Goal: Communication & Community: Answer question/provide support

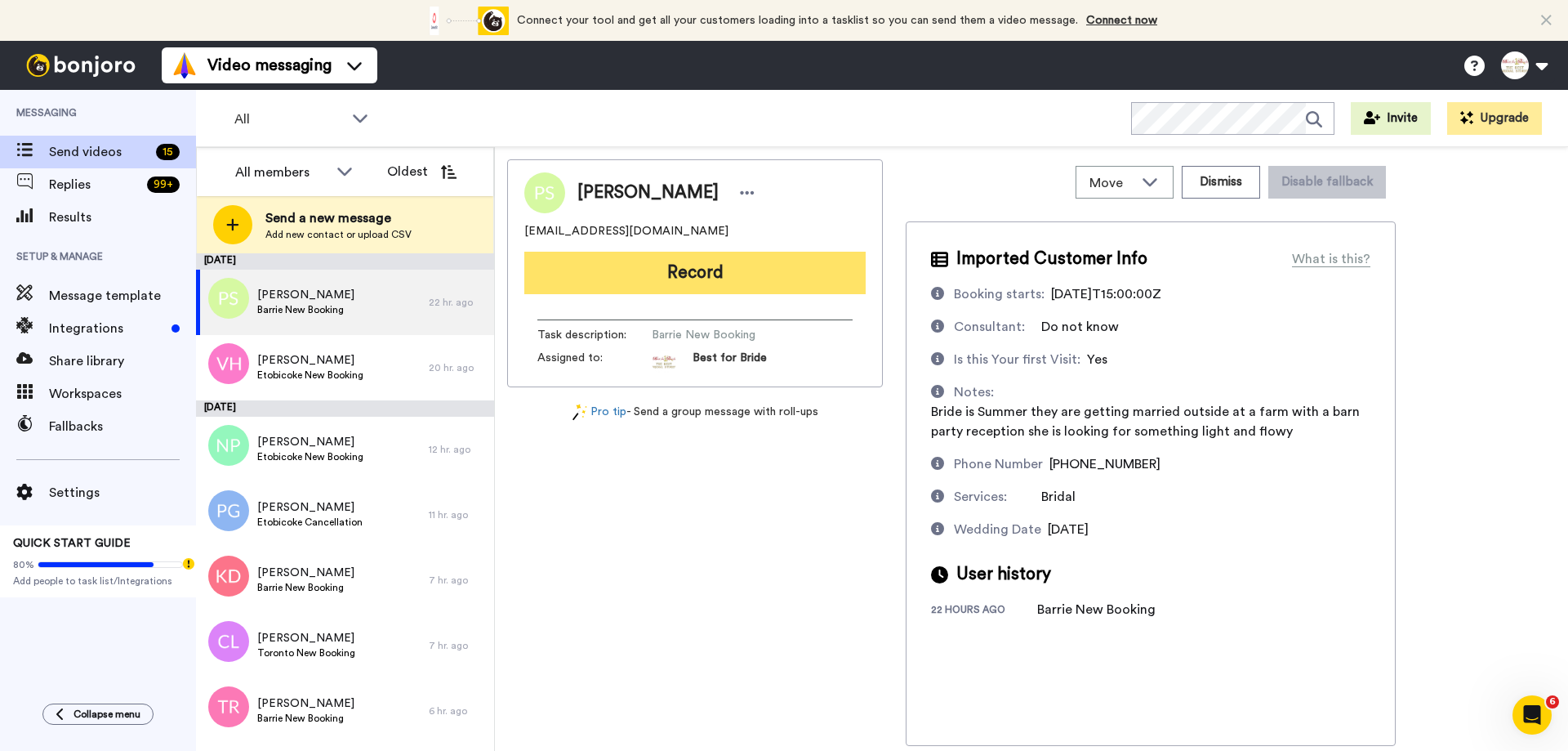
click at [754, 277] on button "Record" at bounding box center [694, 273] width 341 height 42
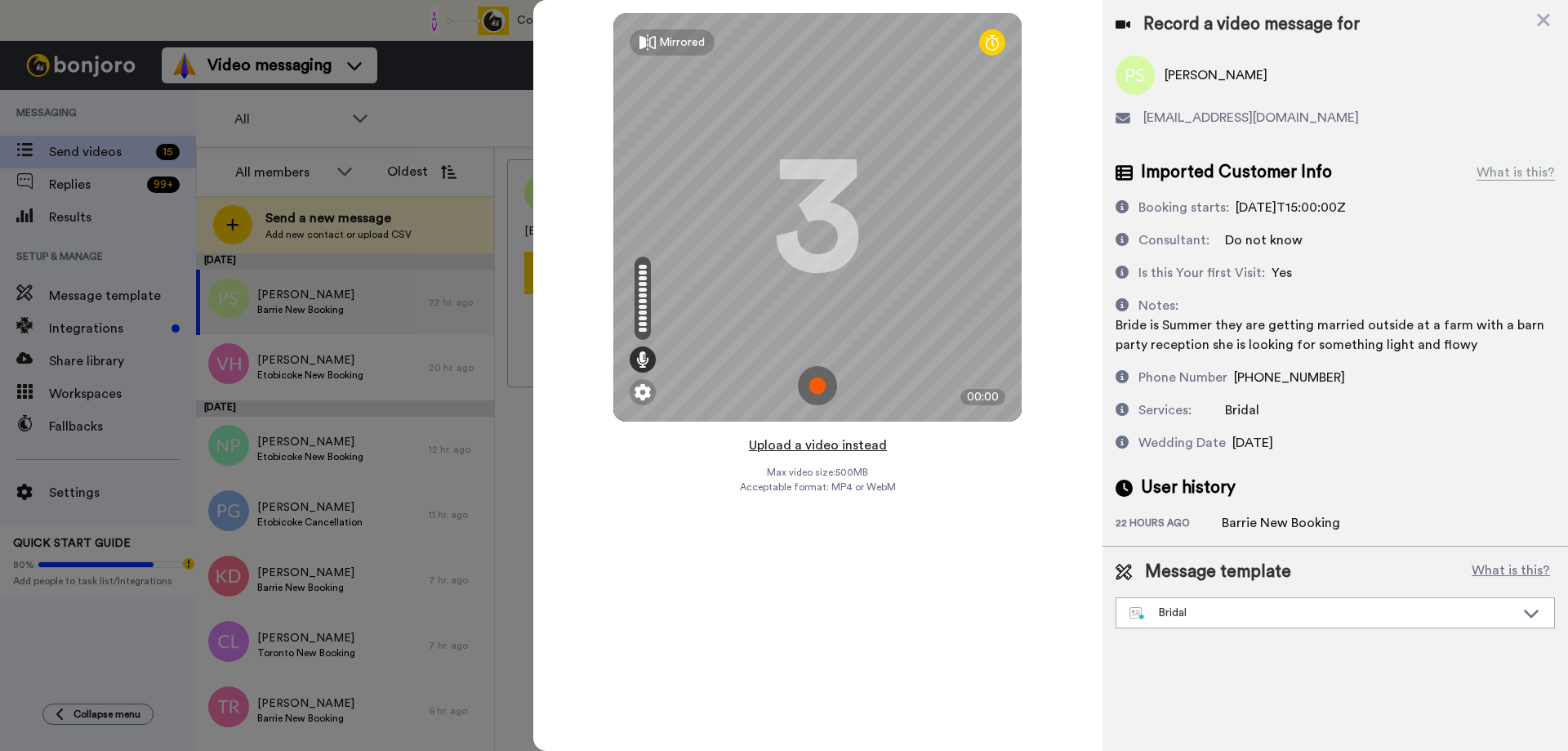
click at [818, 445] on button "Upload a video instead" at bounding box center [817, 446] width 147 height 22
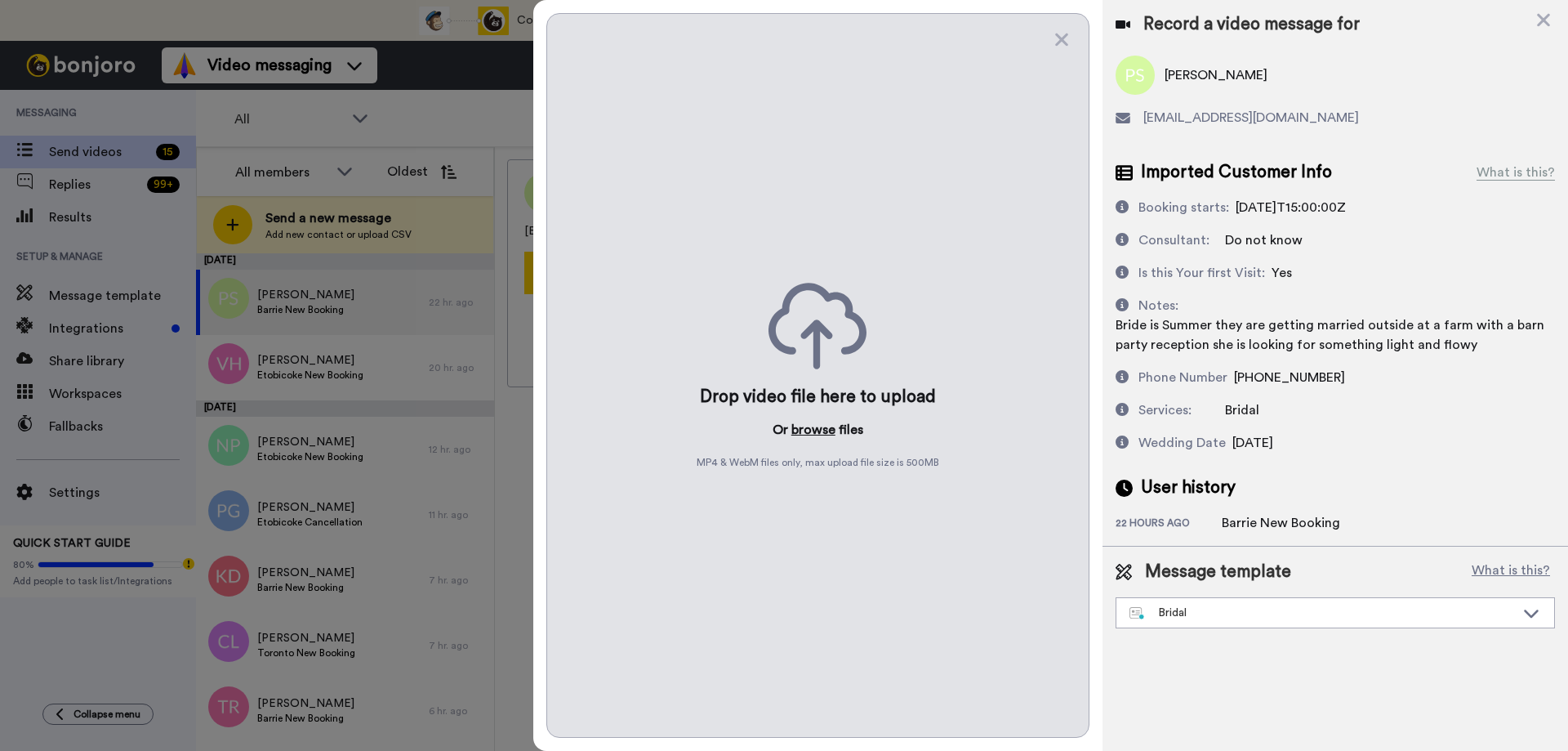
click at [812, 435] on button "browse" at bounding box center [813, 430] width 44 height 20
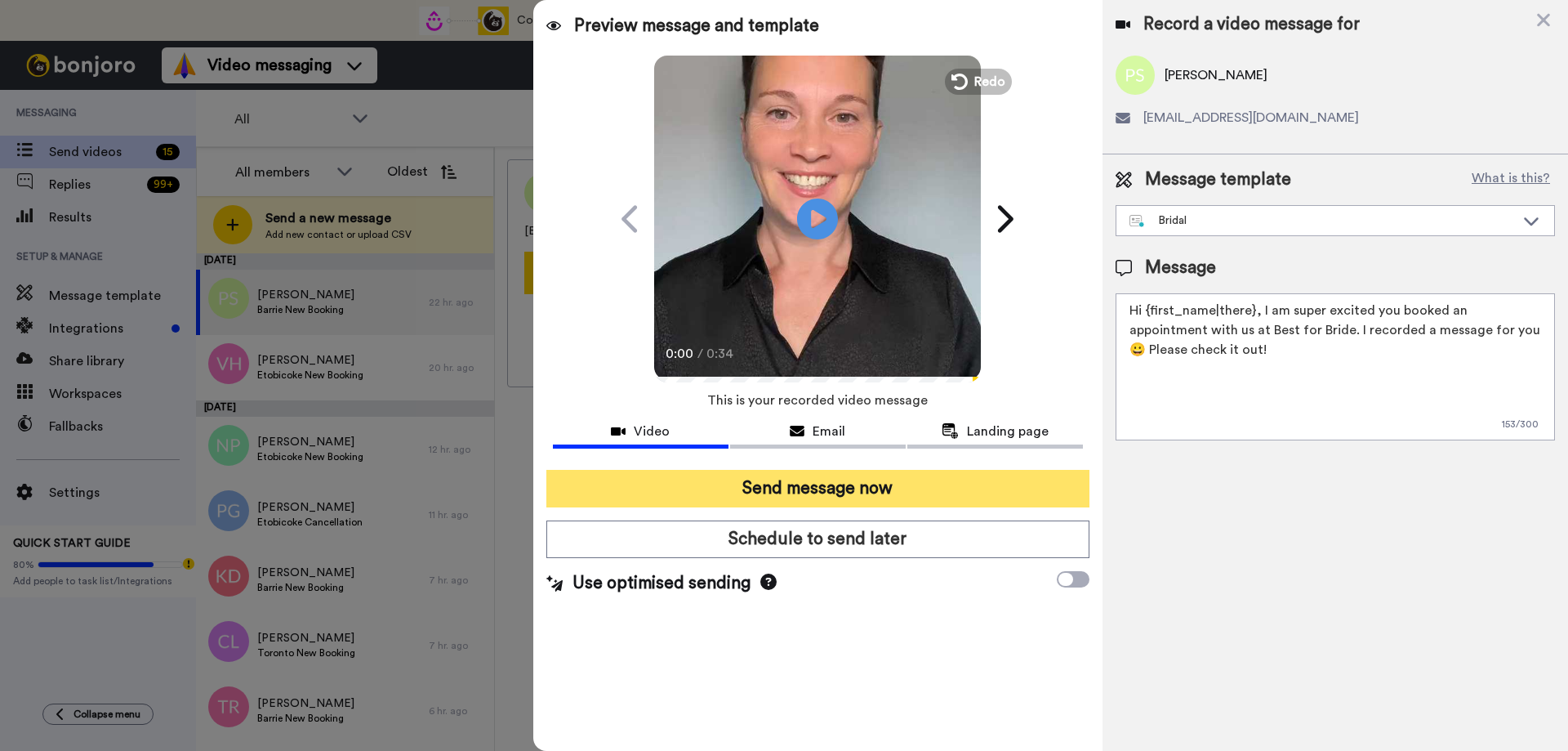
click at [810, 500] on button "Send message now" at bounding box center [818, 489] width 543 height 38
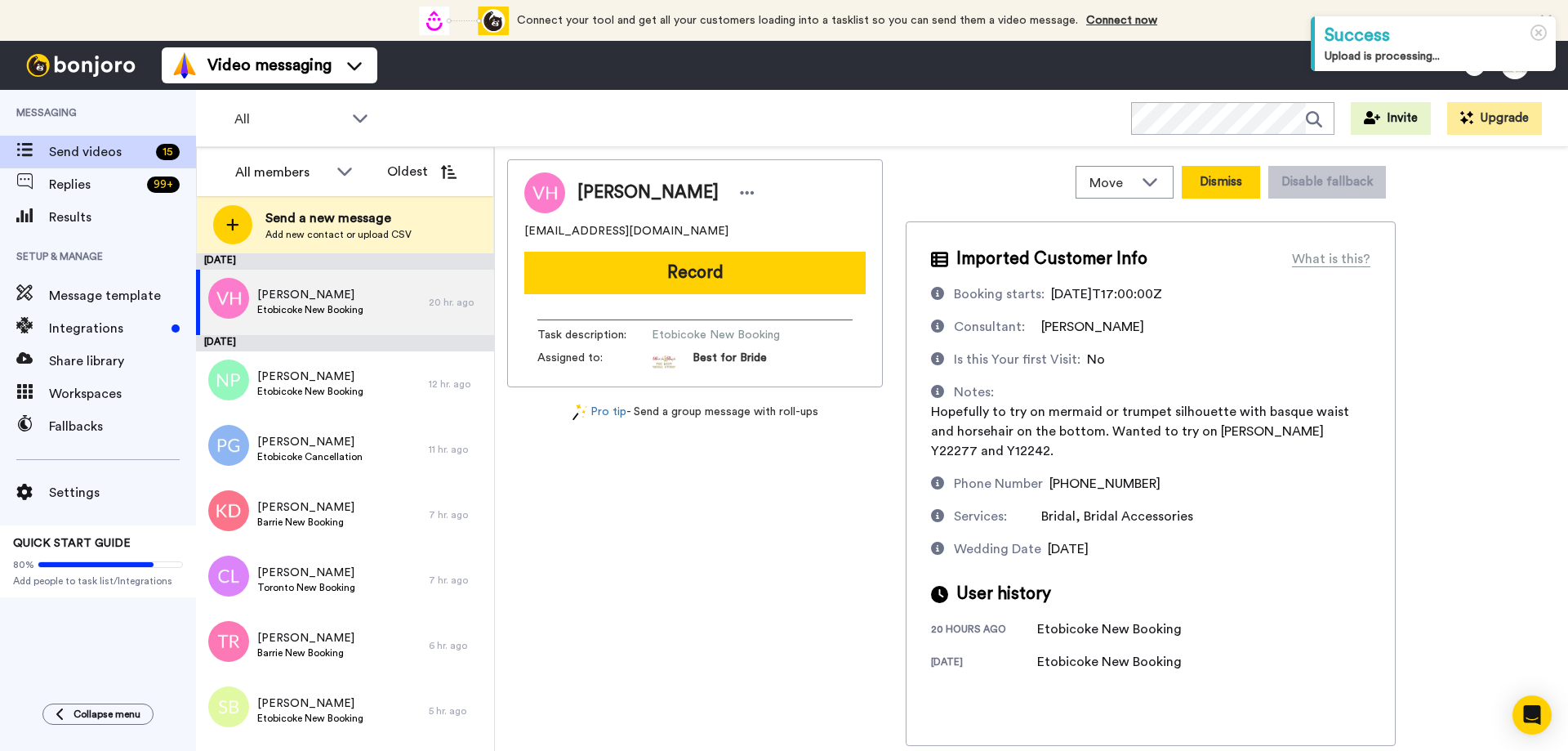
click at [1229, 184] on button "Dismiss" at bounding box center [1220, 181] width 78 height 33
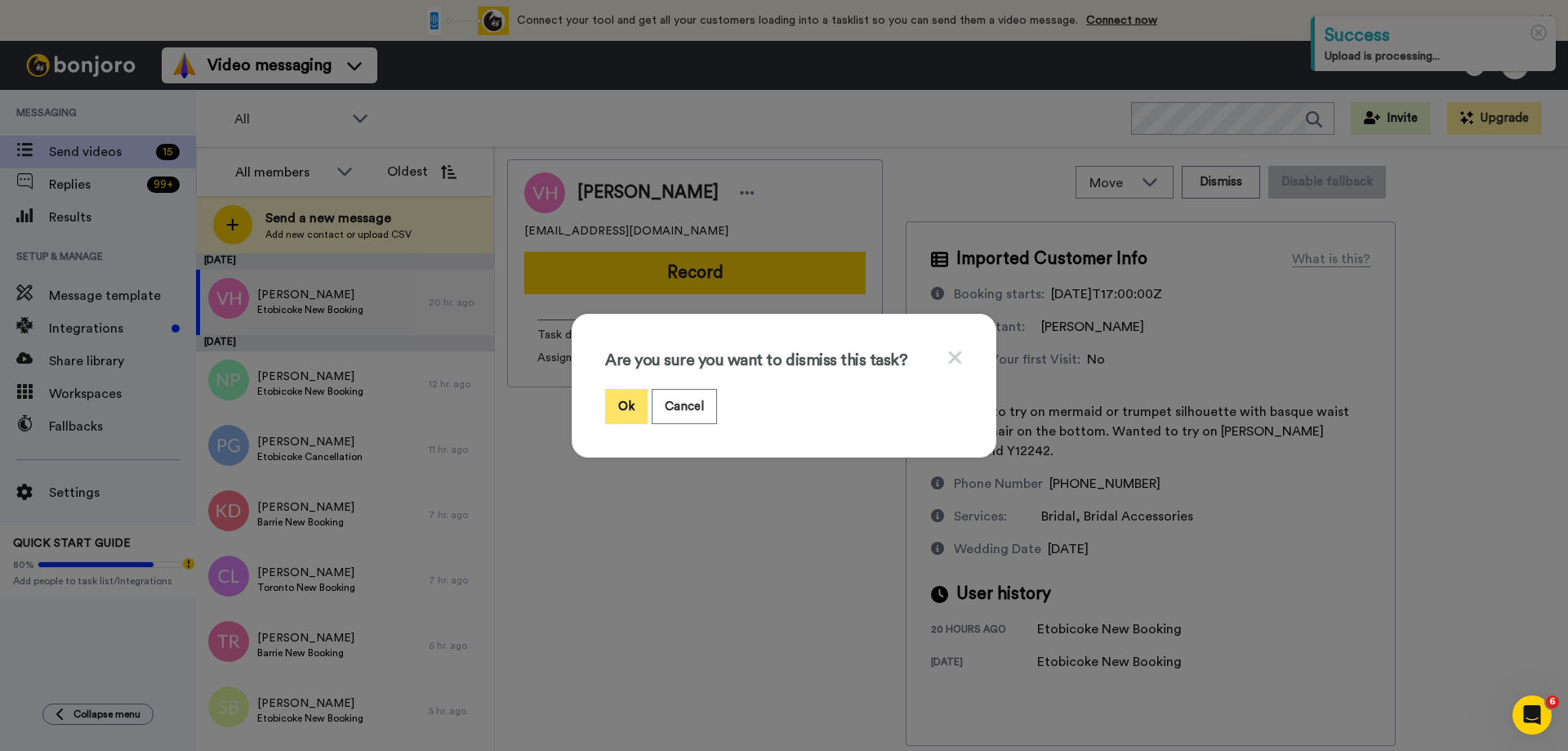
click at [623, 410] on button "Ok" at bounding box center [626, 406] width 42 height 35
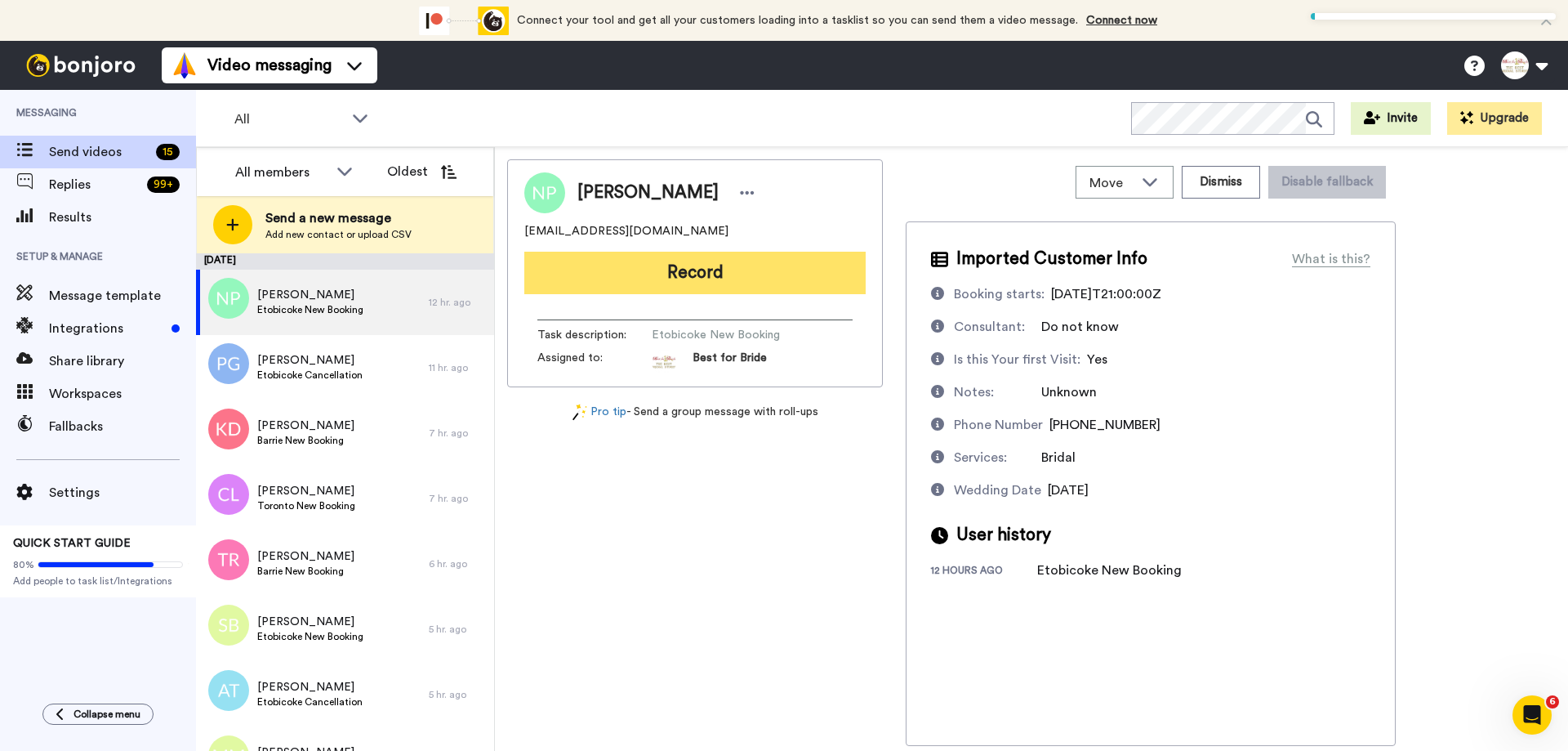
click at [729, 287] on button "Record" at bounding box center [694, 273] width 341 height 42
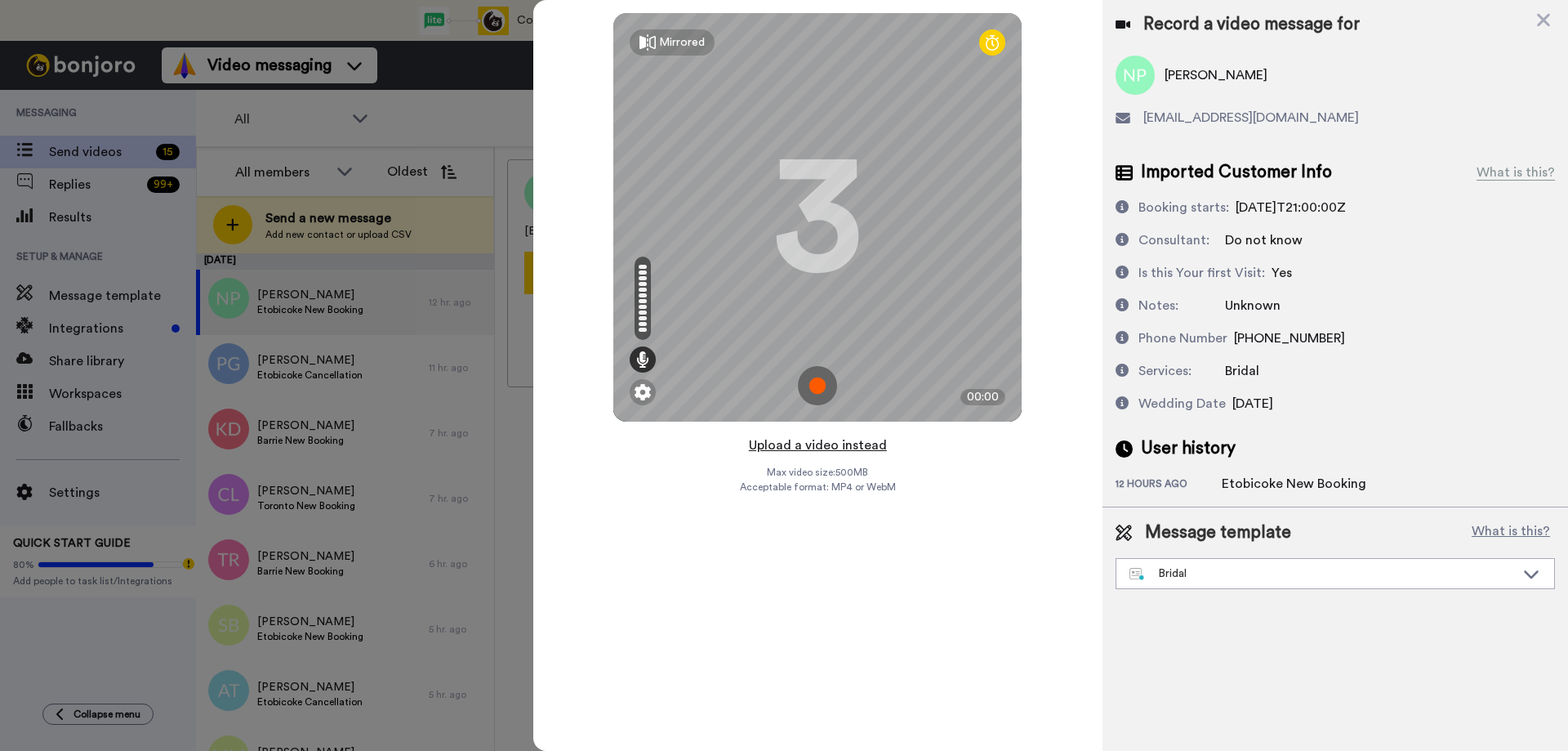
click at [831, 447] on button "Upload a video instead" at bounding box center [817, 446] width 147 height 22
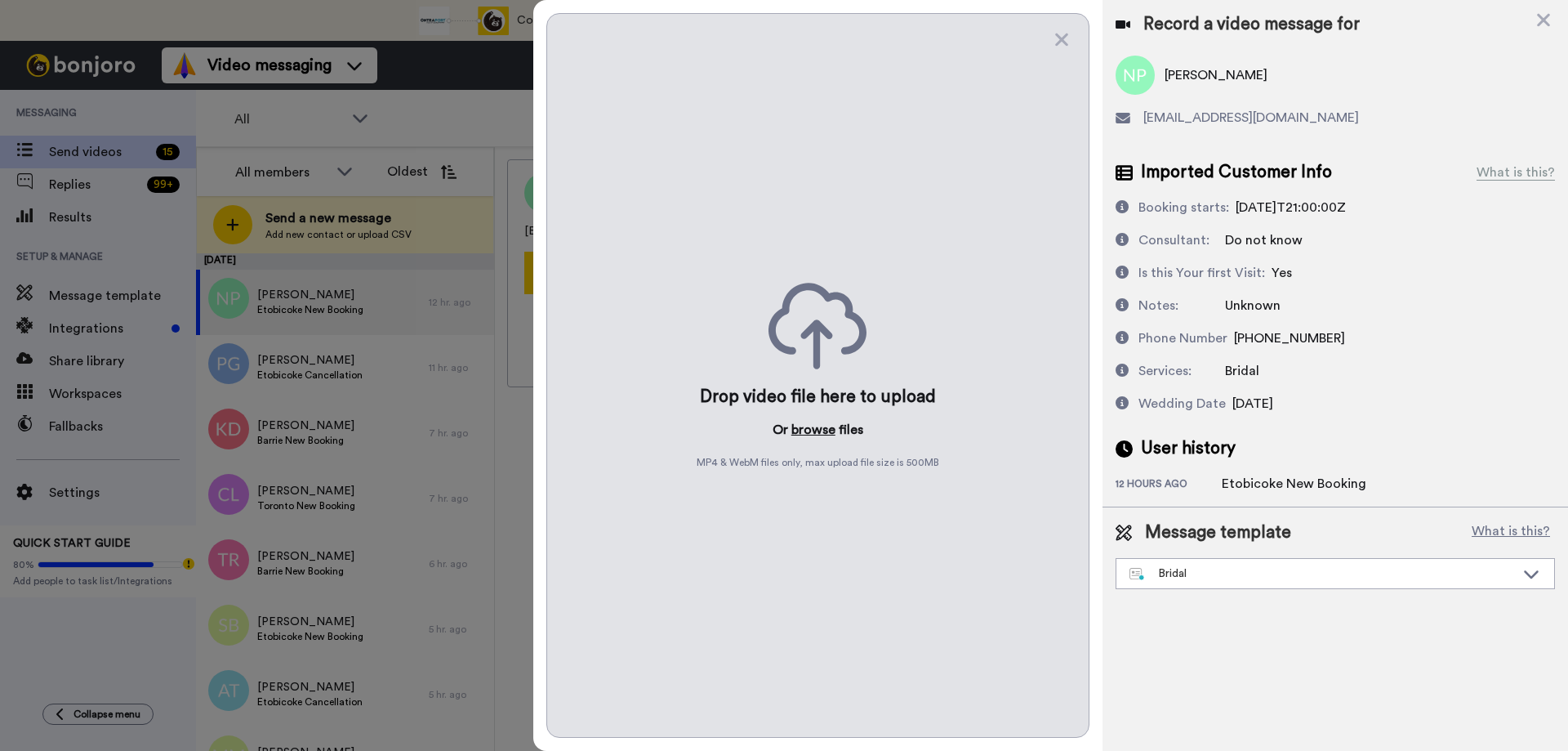
click at [799, 430] on button "browse" at bounding box center [813, 430] width 44 height 20
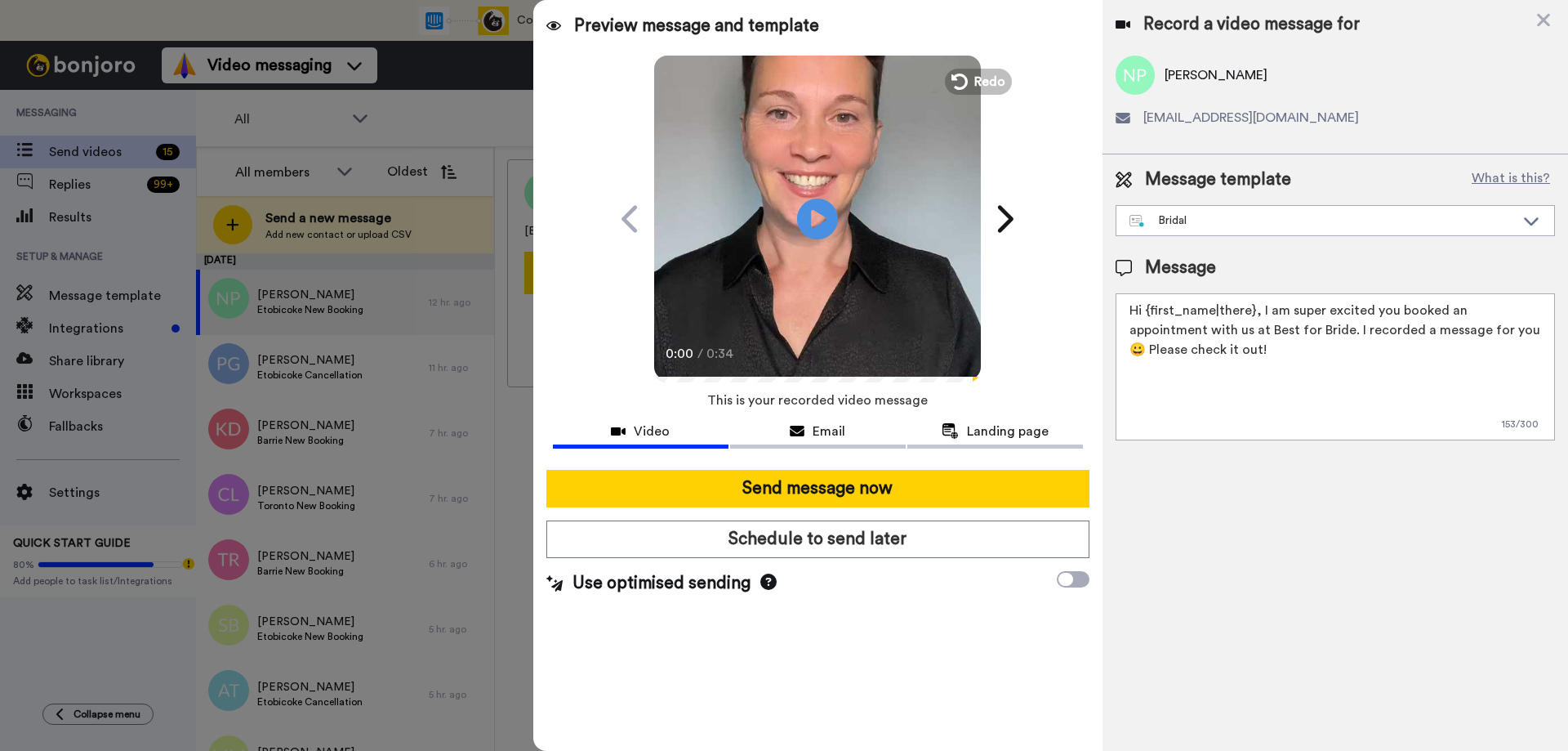
click at [816, 484] on button "Send message now" at bounding box center [818, 489] width 543 height 38
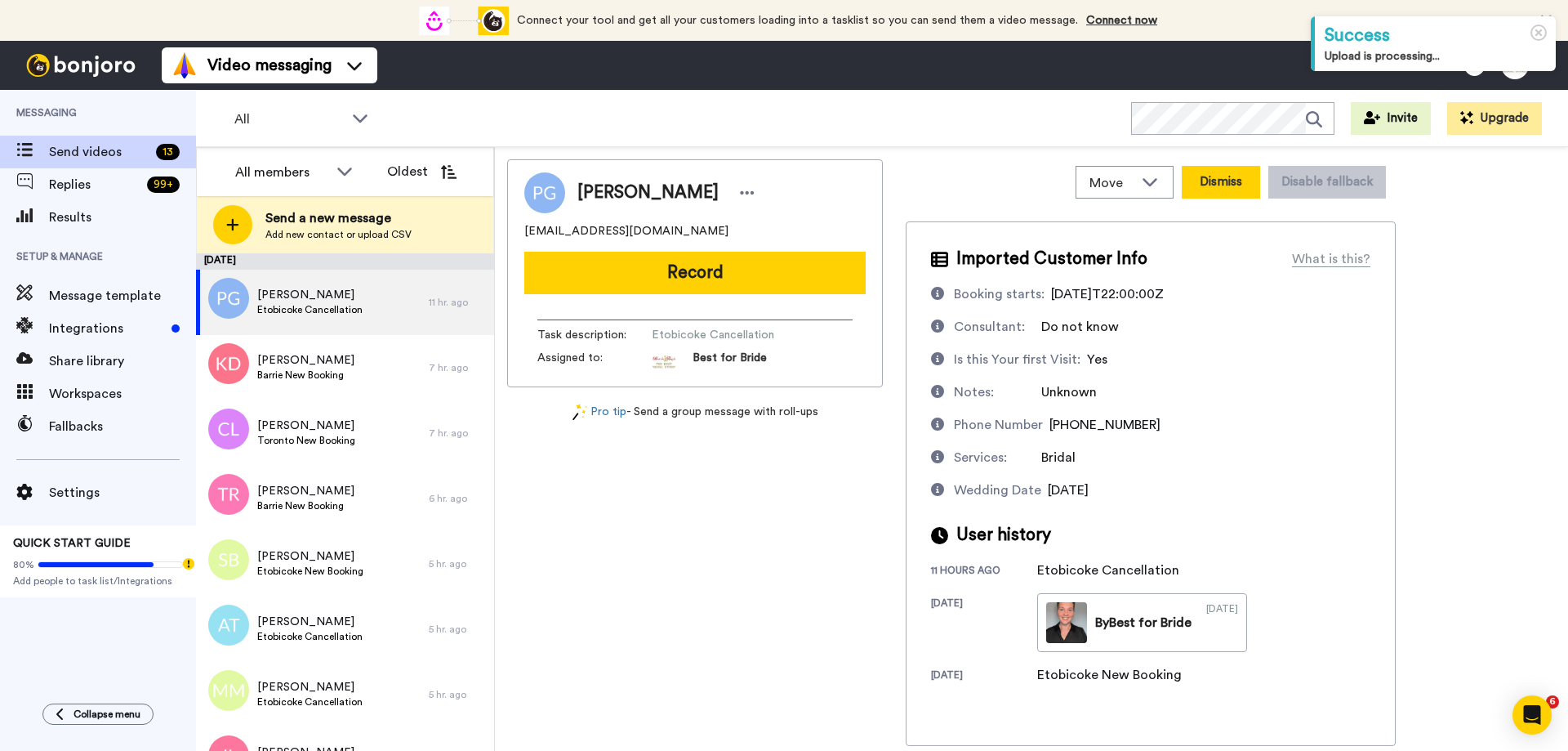
click at [1232, 189] on button "Dismiss" at bounding box center [1220, 181] width 78 height 33
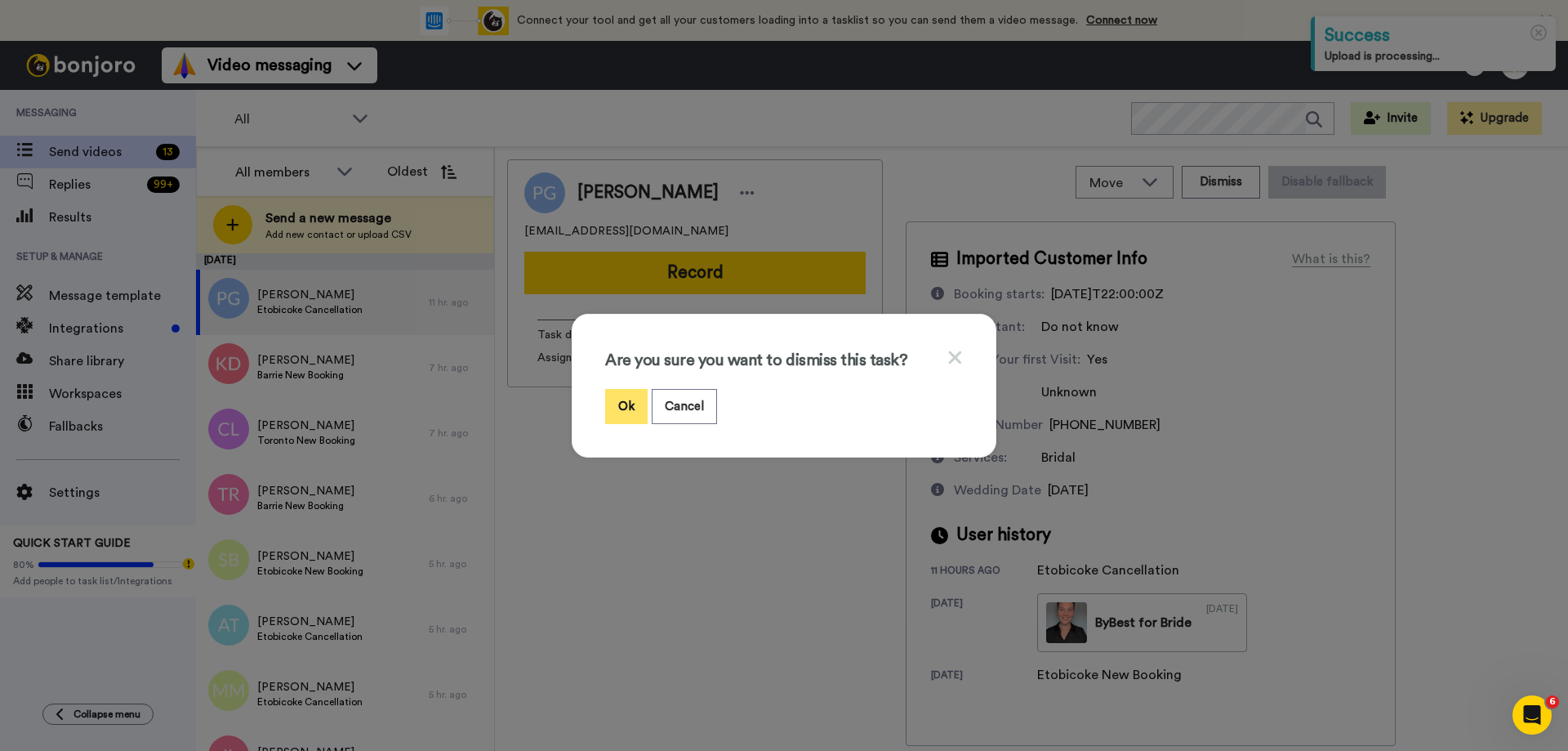
click at [627, 410] on button "Ok" at bounding box center [626, 406] width 42 height 35
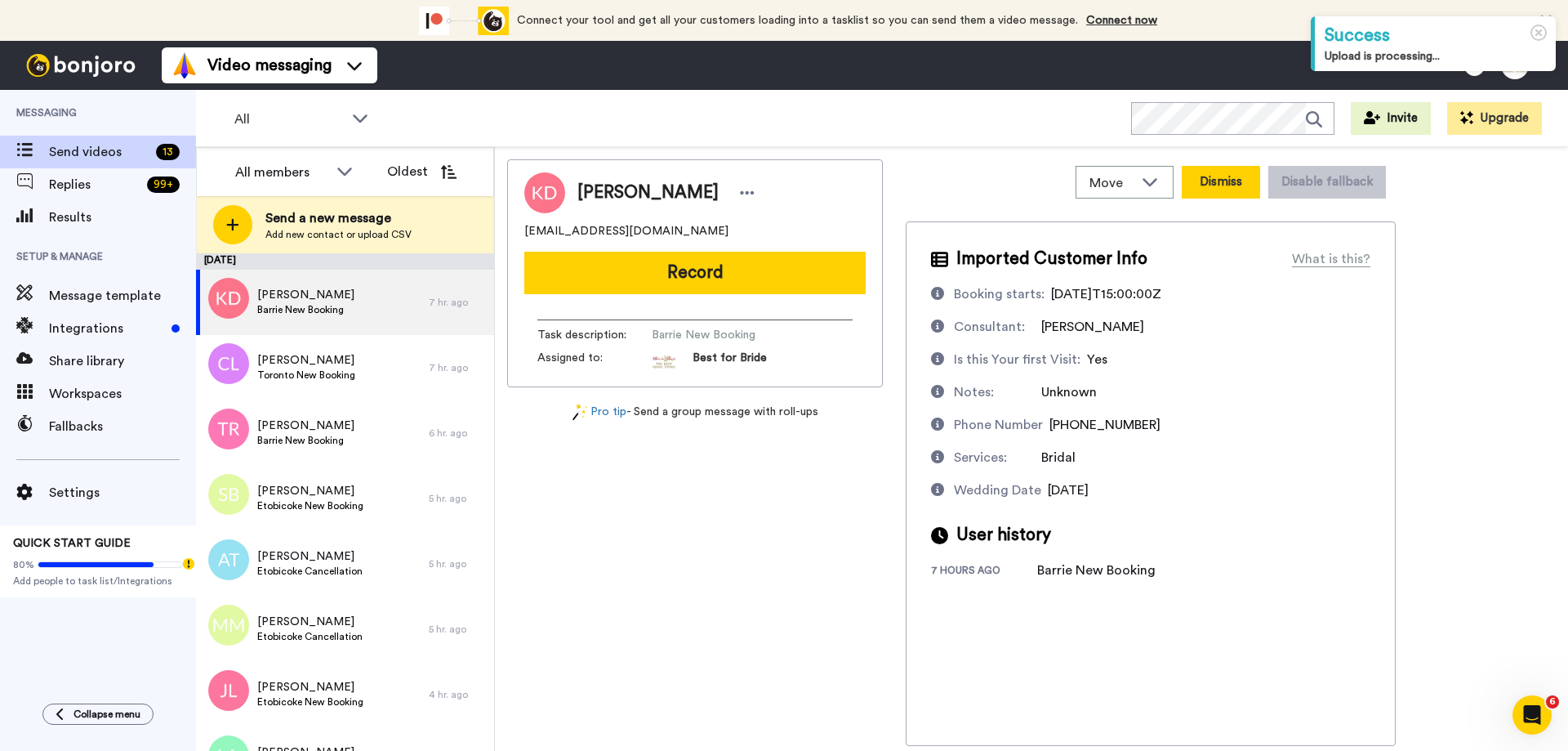
click at [1242, 185] on button "Dismiss" at bounding box center [1220, 181] width 78 height 33
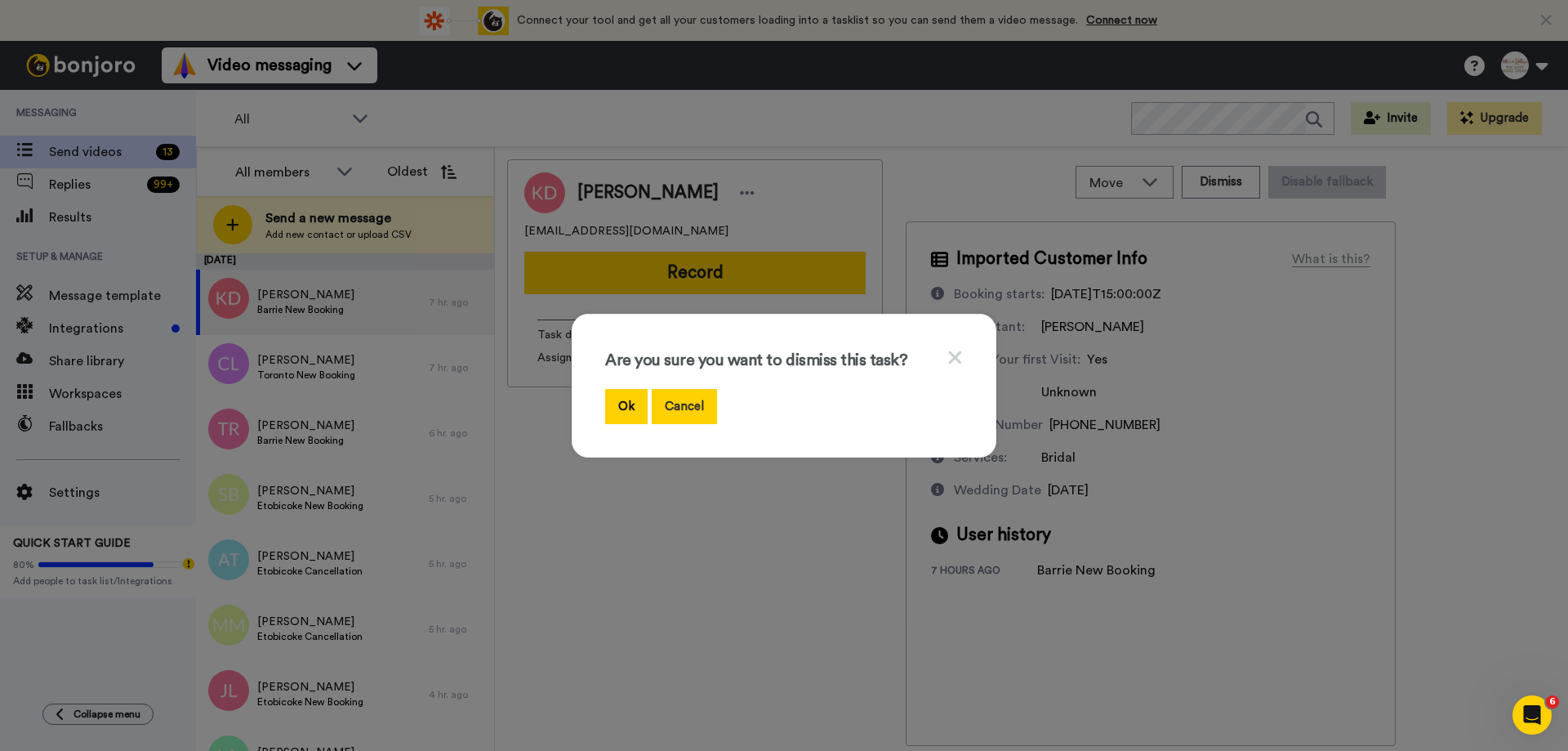
click at [698, 405] on button "Cancel" at bounding box center [685, 406] width 66 height 35
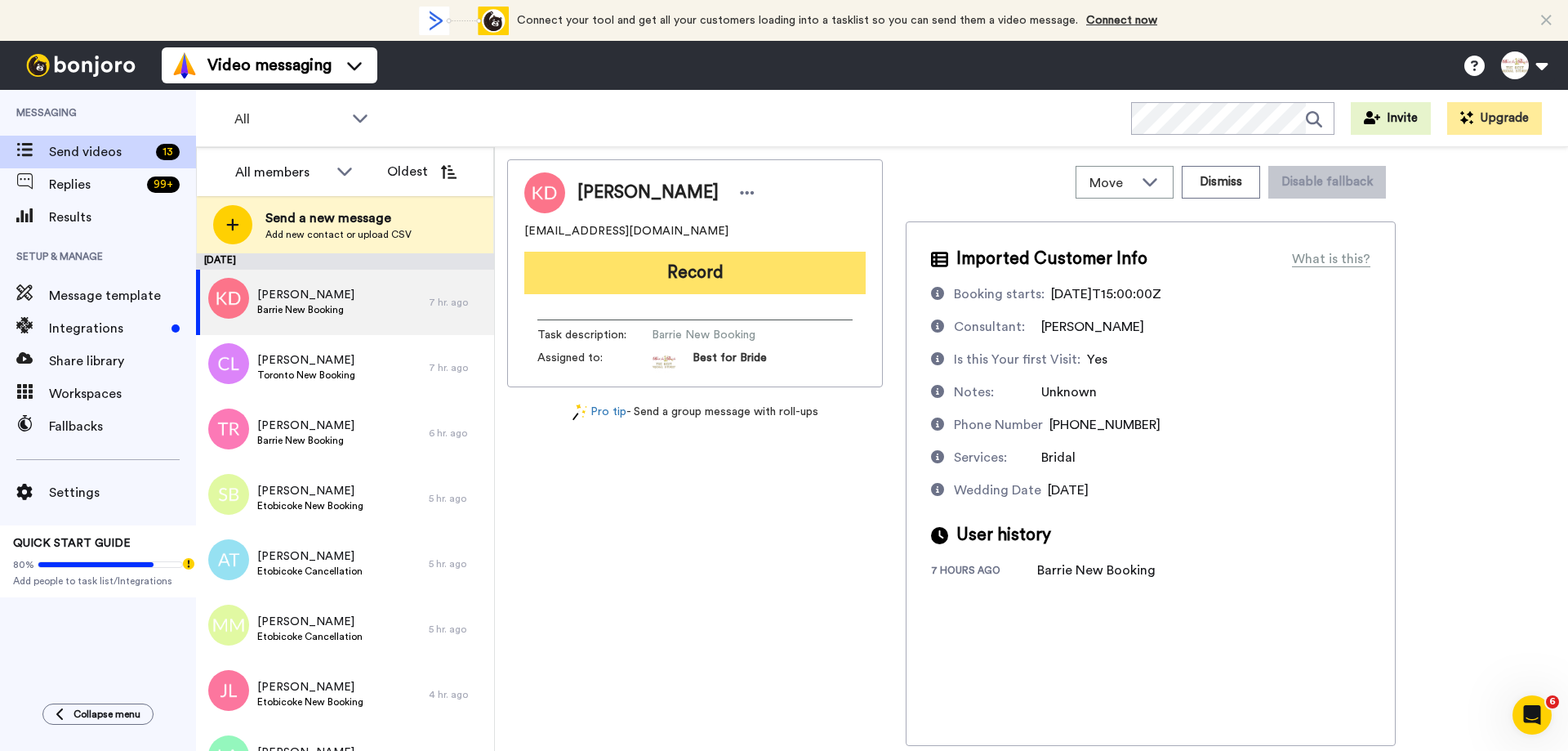
click at [707, 267] on button "Record" at bounding box center [694, 273] width 341 height 42
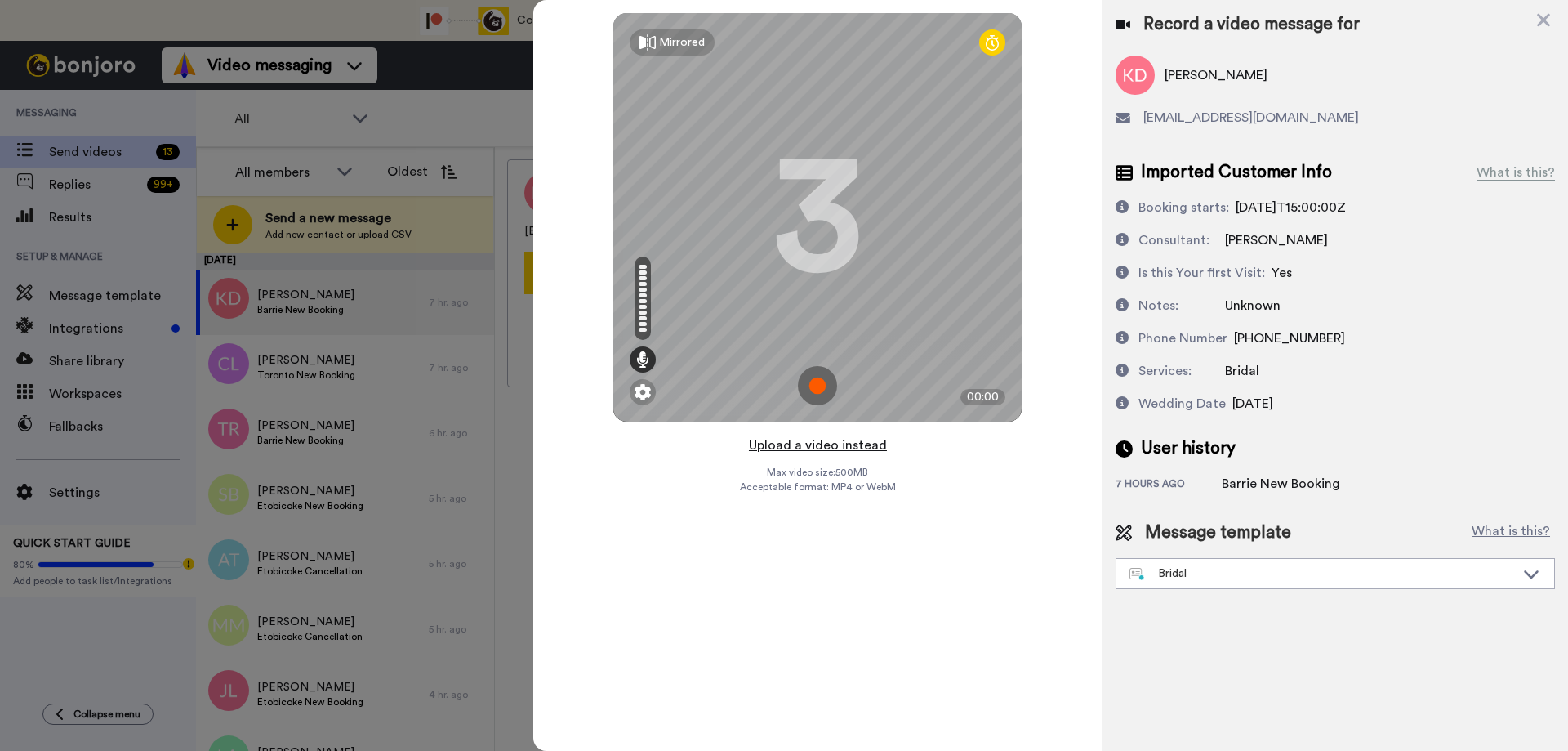
click at [796, 447] on button "Upload a video instead" at bounding box center [817, 446] width 147 height 22
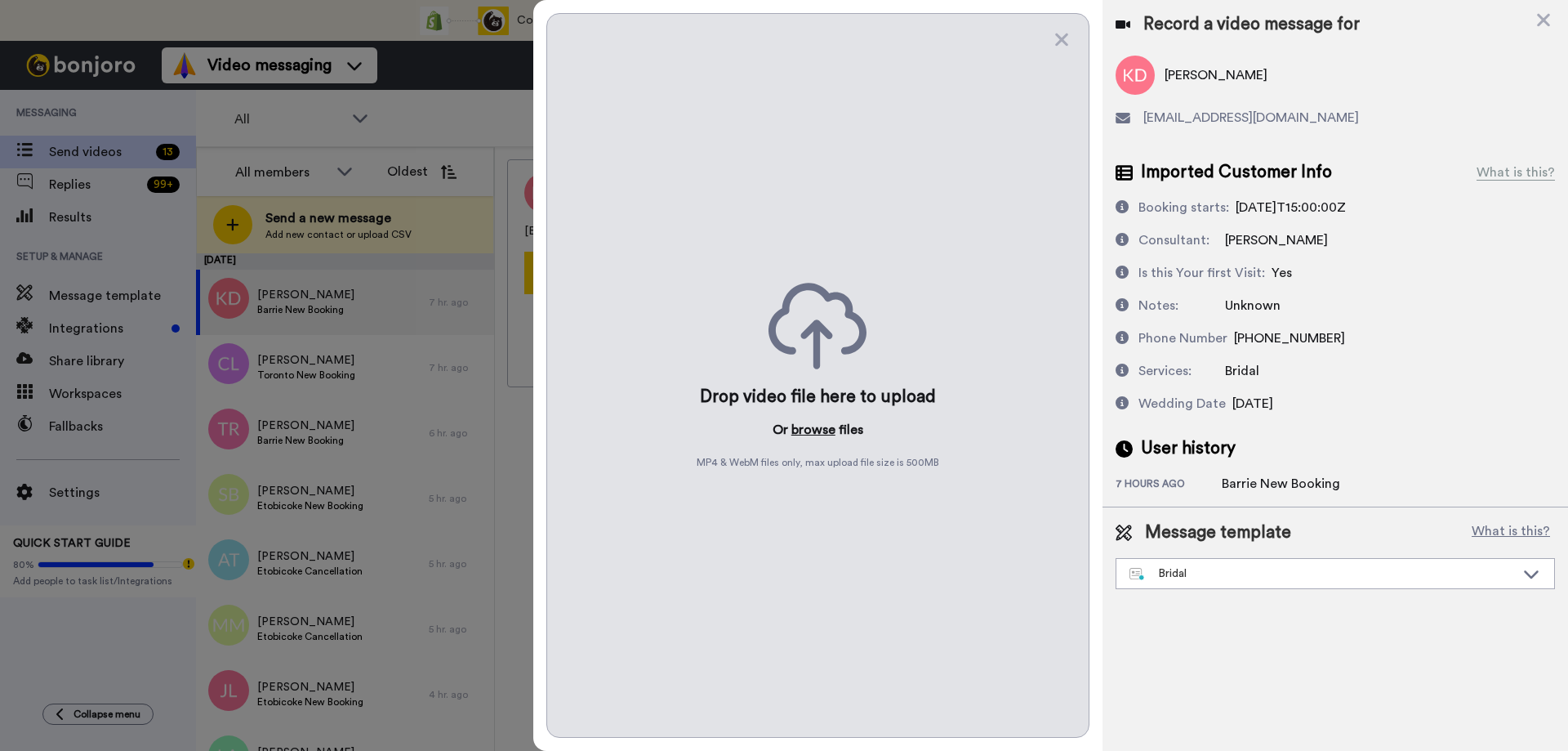
click at [823, 434] on button "browse" at bounding box center [813, 430] width 44 height 20
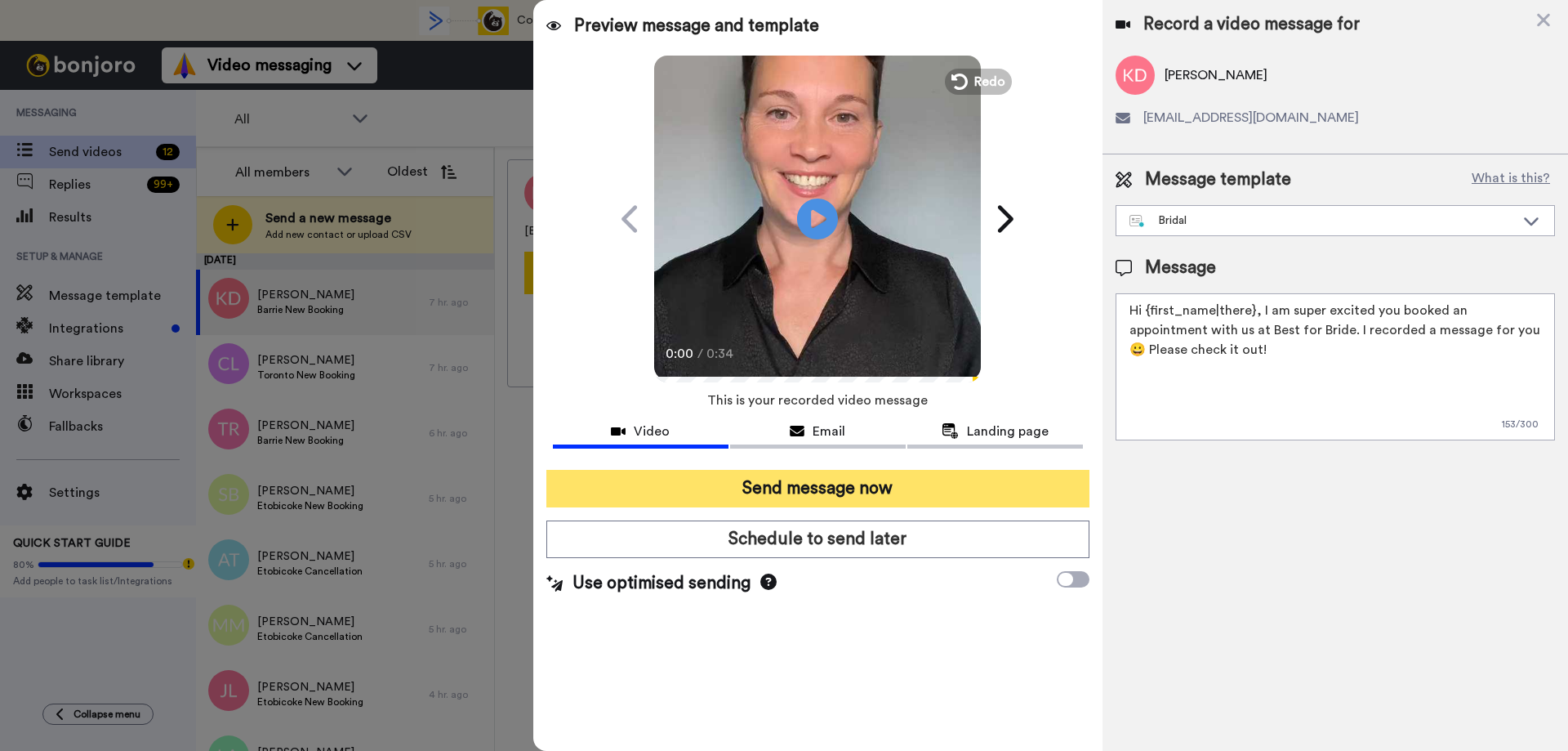
click at [772, 479] on button "Send message now" at bounding box center [818, 489] width 543 height 38
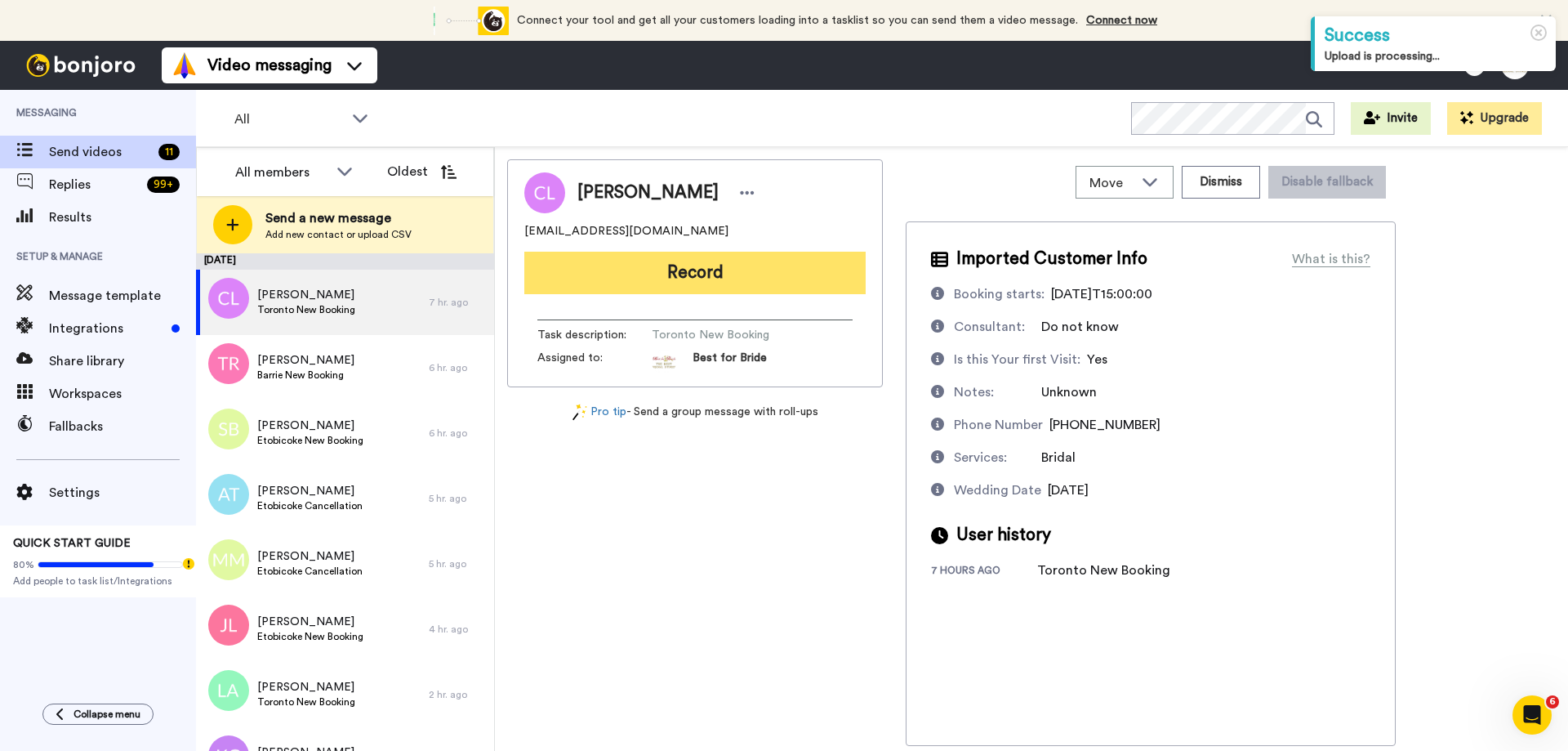
click at [726, 278] on button "Record" at bounding box center [694, 273] width 341 height 42
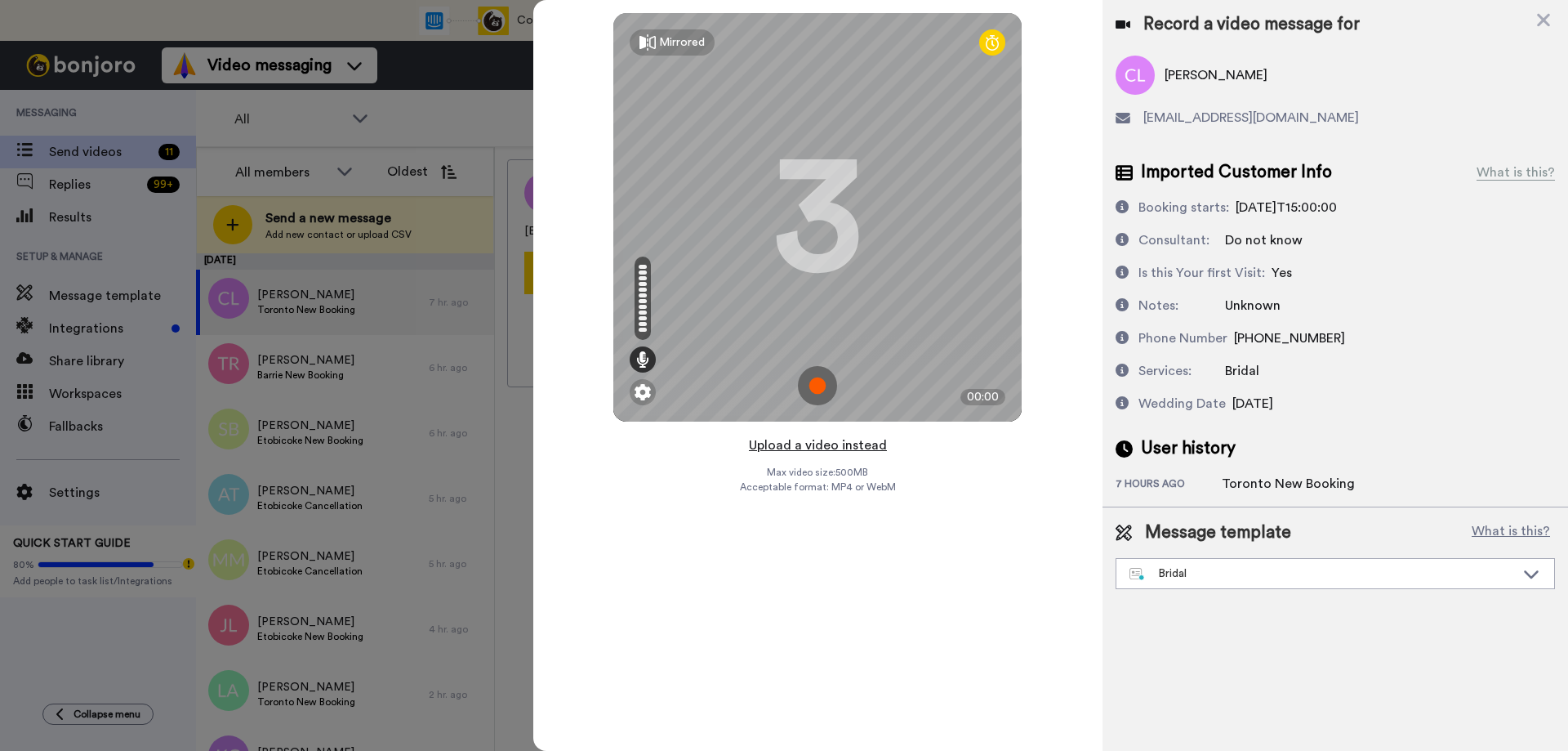
click at [826, 446] on button "Upload a video instead" at bounding box center [817, 446] width 147 height 22
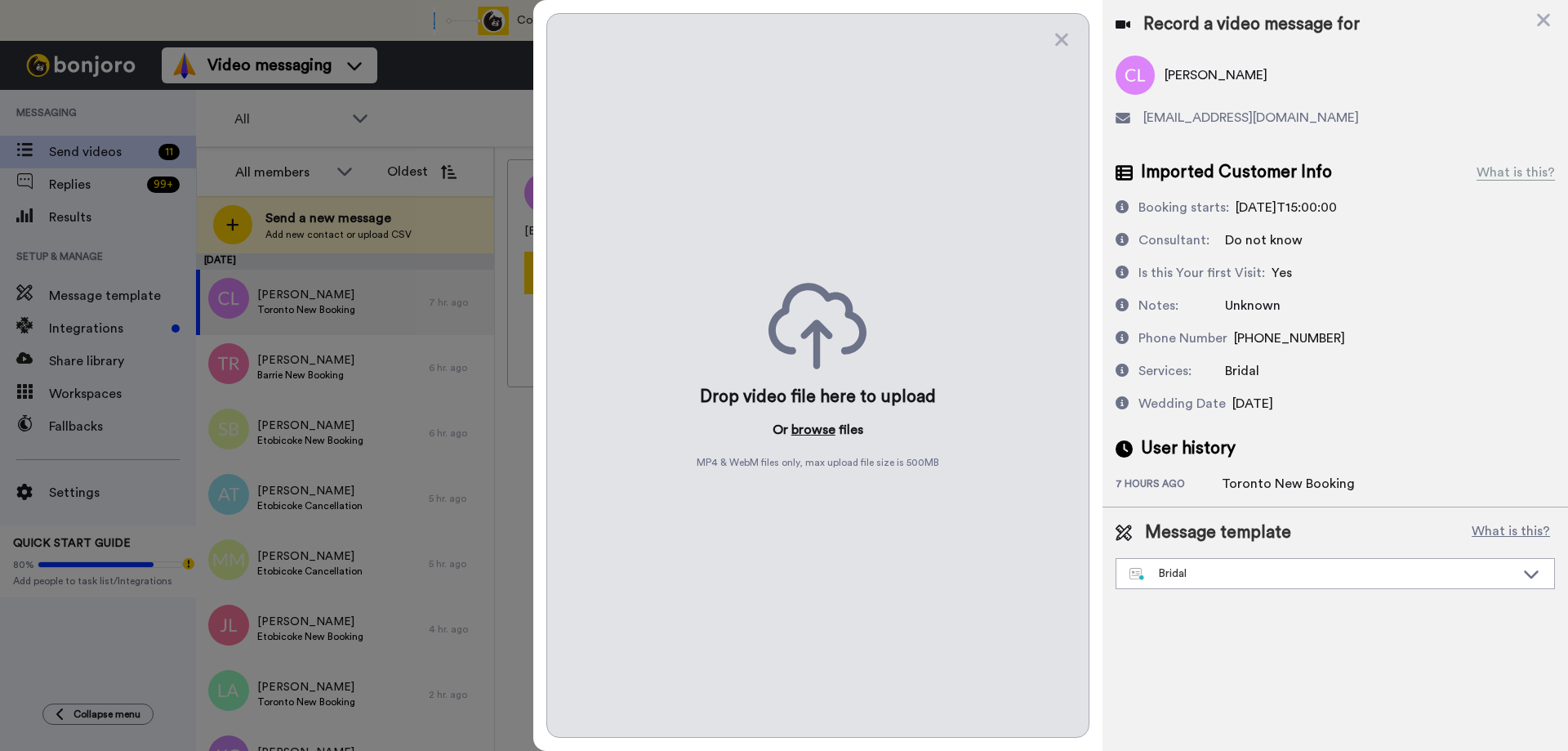
click at [800, 429] on button "browse" at bounding box center [813, 430] width 44 height 20
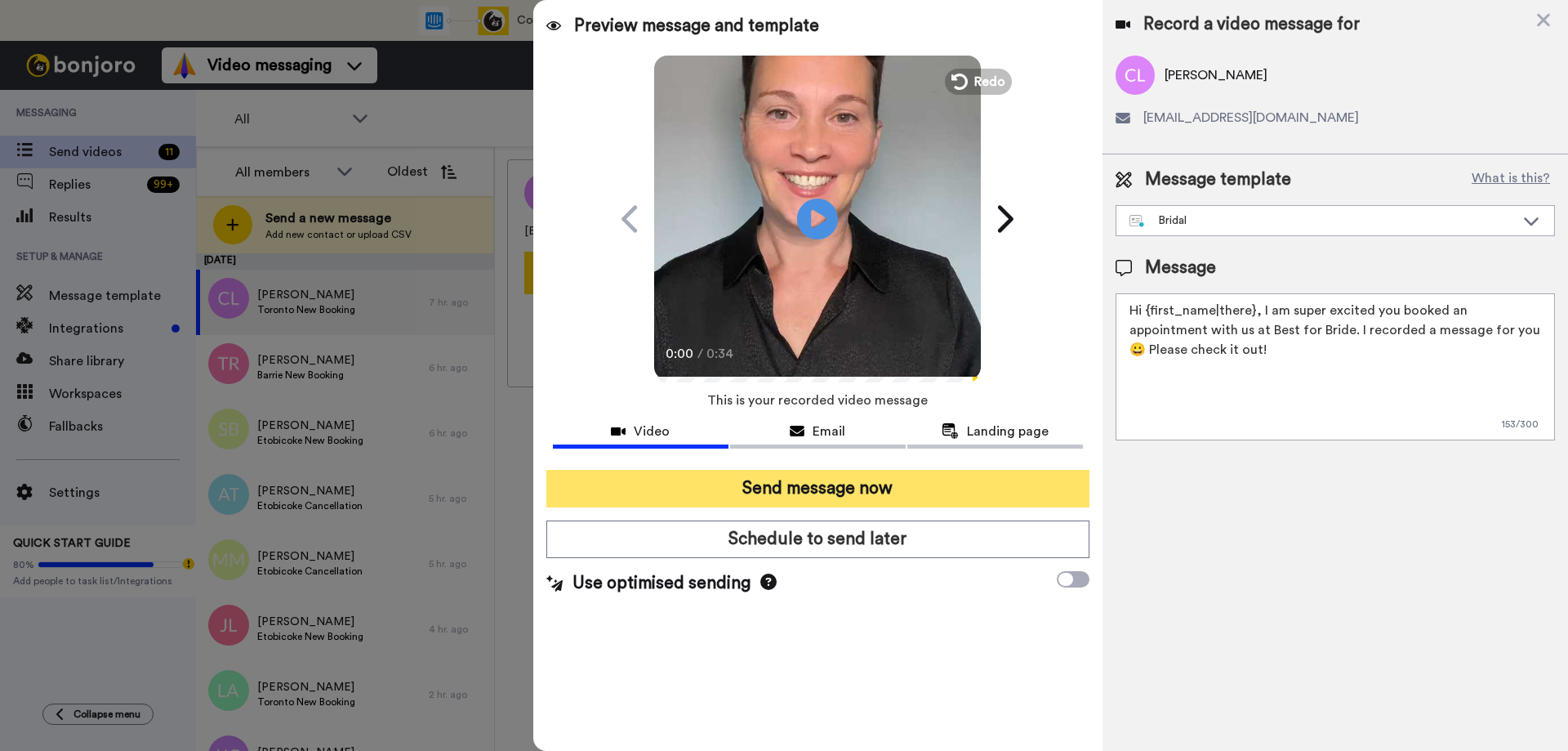
click at [748, 507] on button "Send message now" at bounding box center [818, 489] width 543 height 38
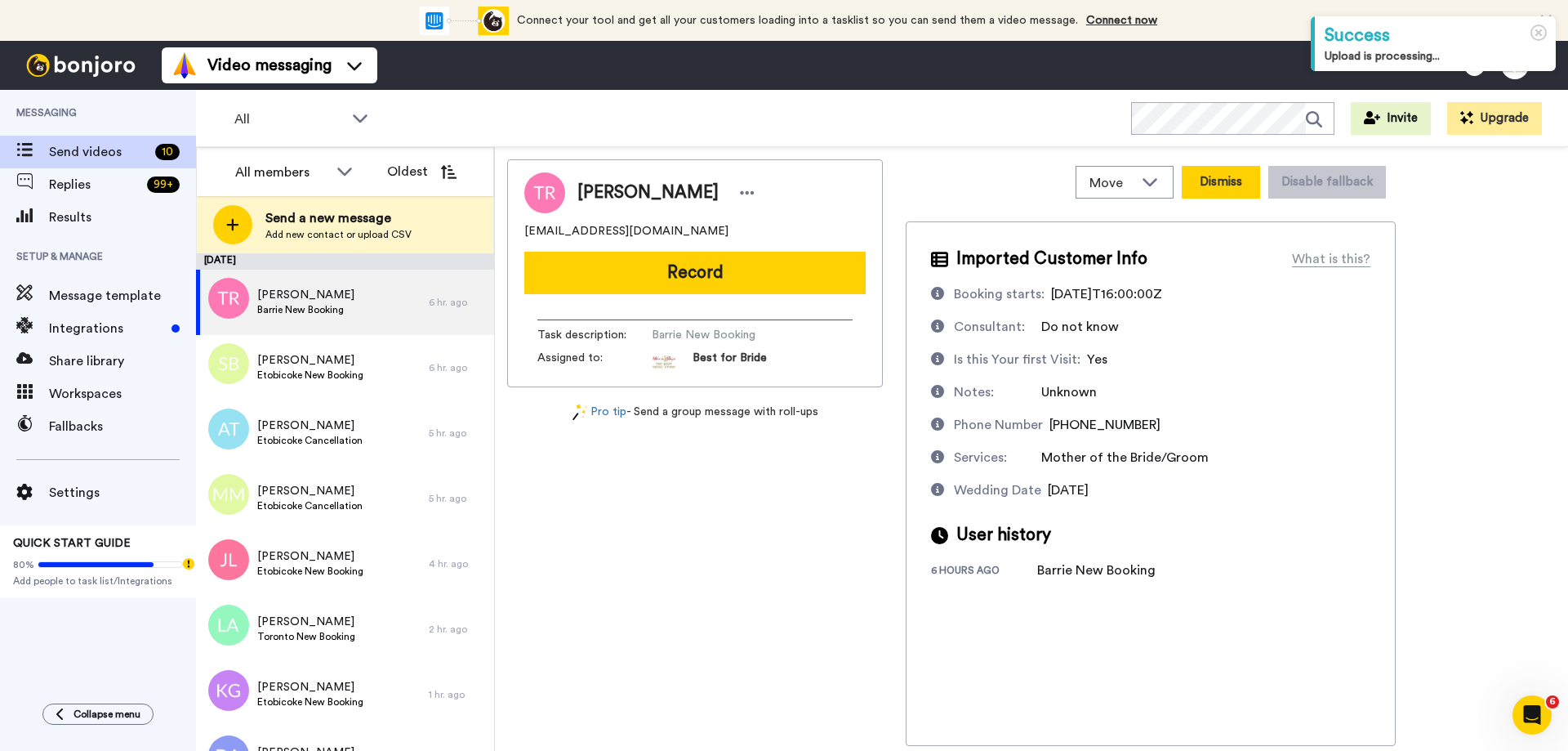
click at [1197, 178] on button "Dismiss" at bounding box center [1220, 181] width 78 height 33
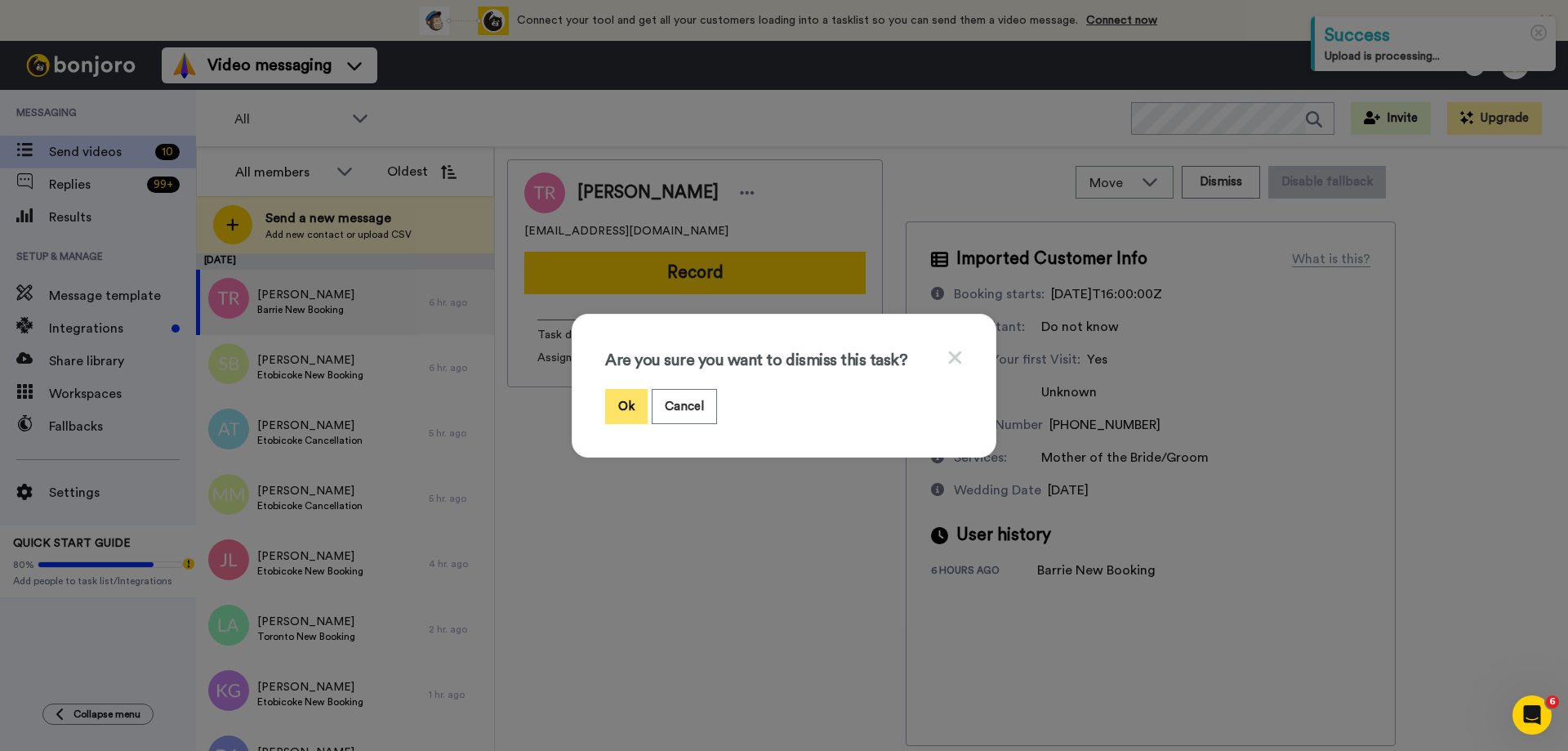
click at [631, 402] on button "Ok" at bounding box center [626, 406] width 42 height 35
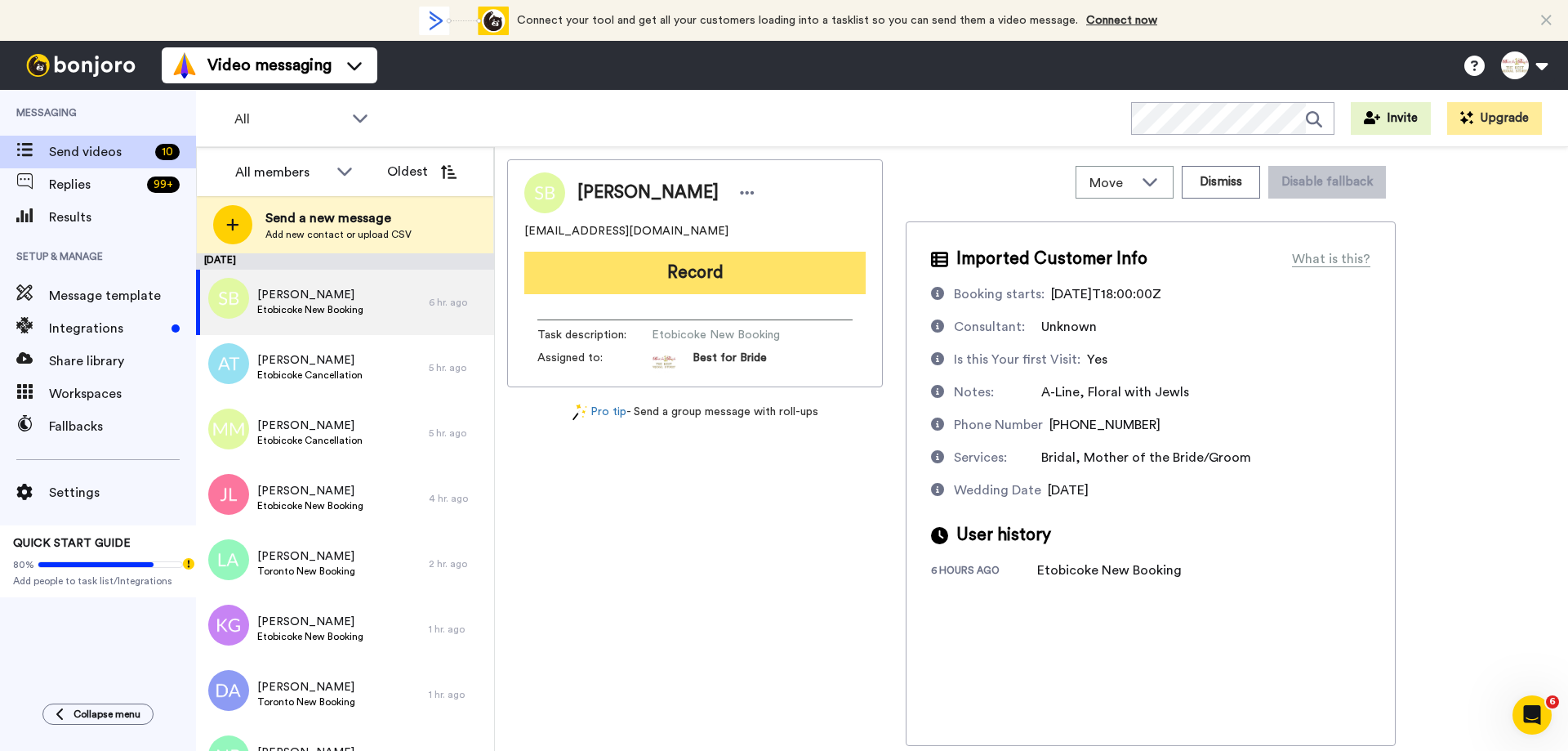
click at [709, 278] on button "Record" at bounding box center [694, 273] width 341 height 42
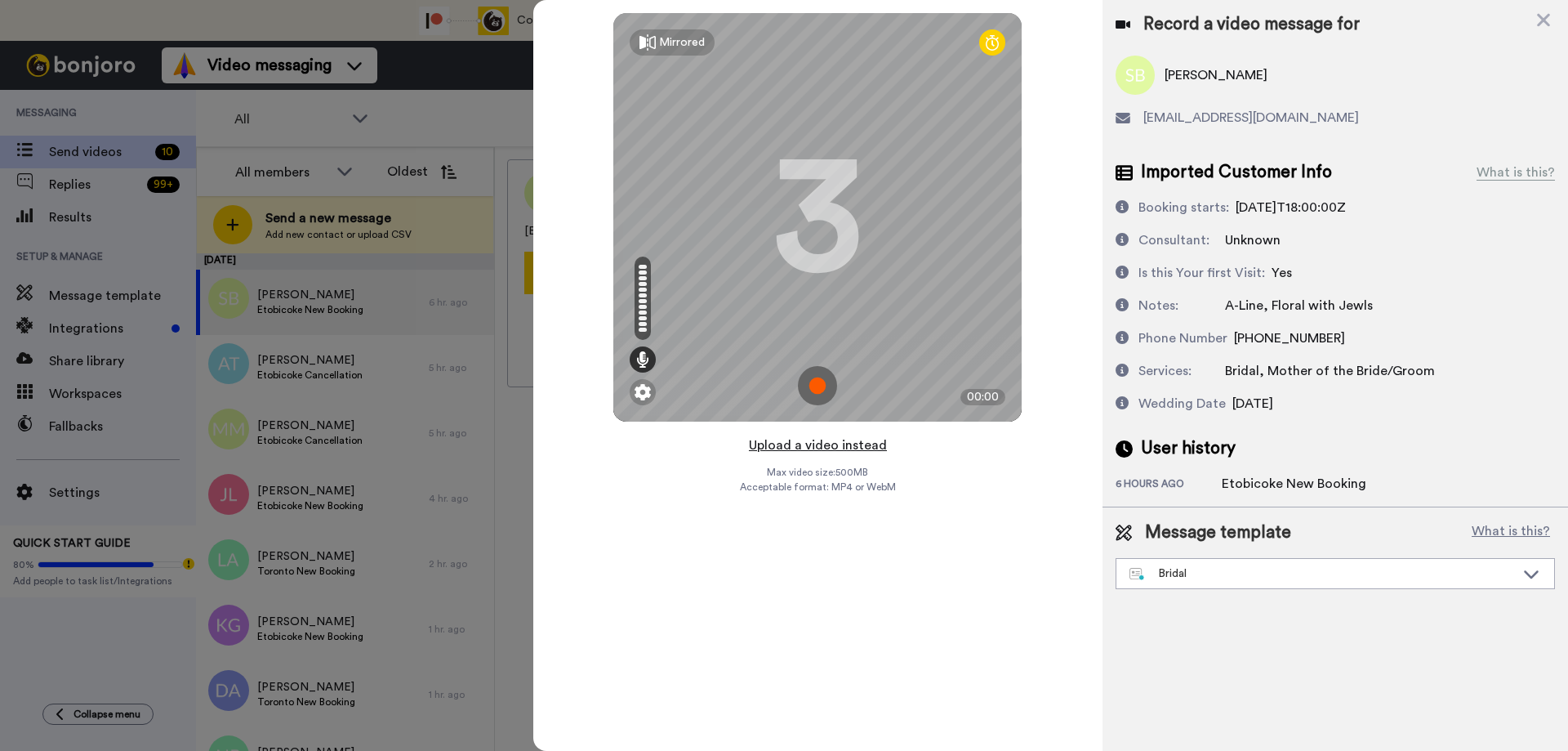
click at [794, 447] on button "Upload a video instead" at bounding box center [817, 446] width 147 height 22
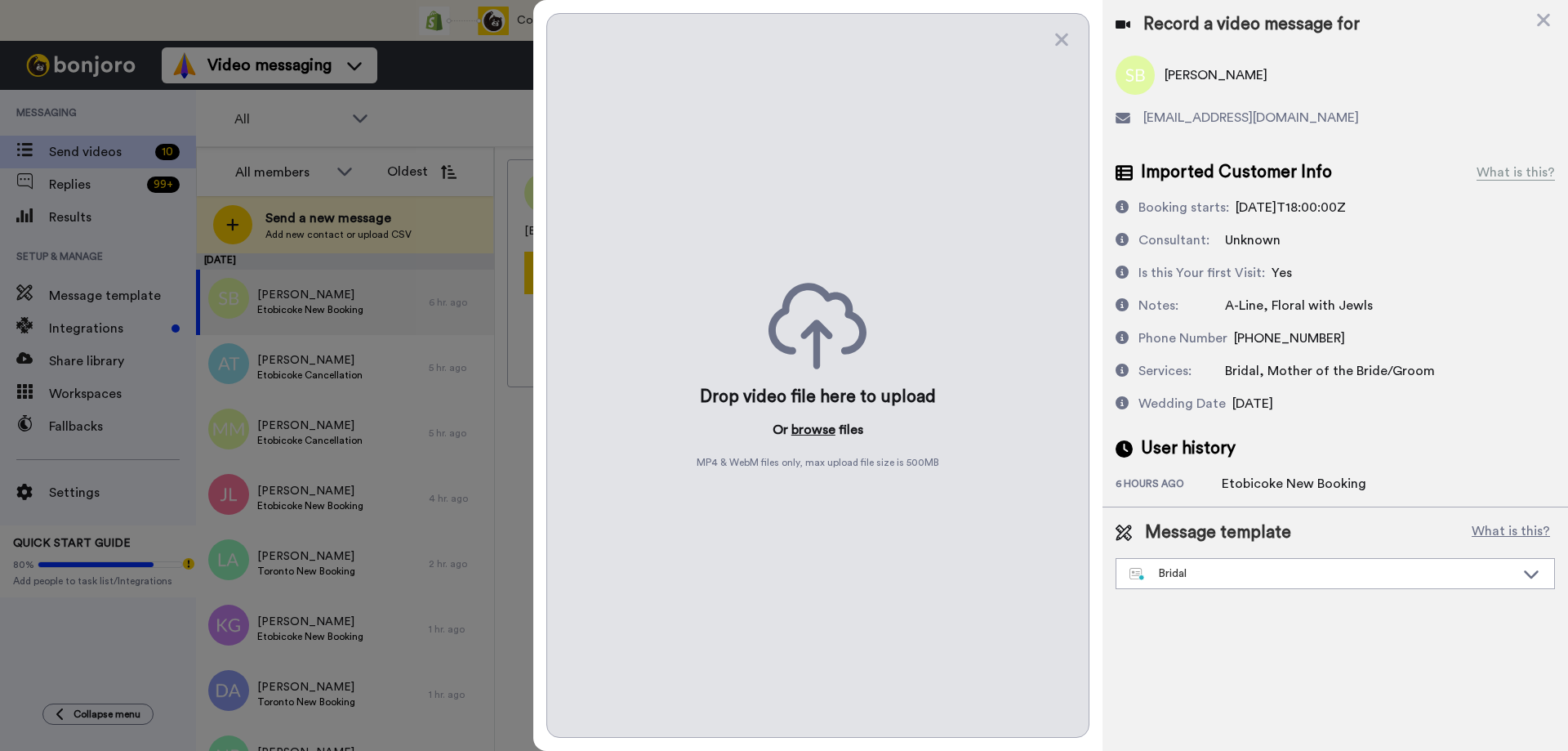
click at [804, 432] on button "browse" at bounding box center [813, 430] width 44 height 20
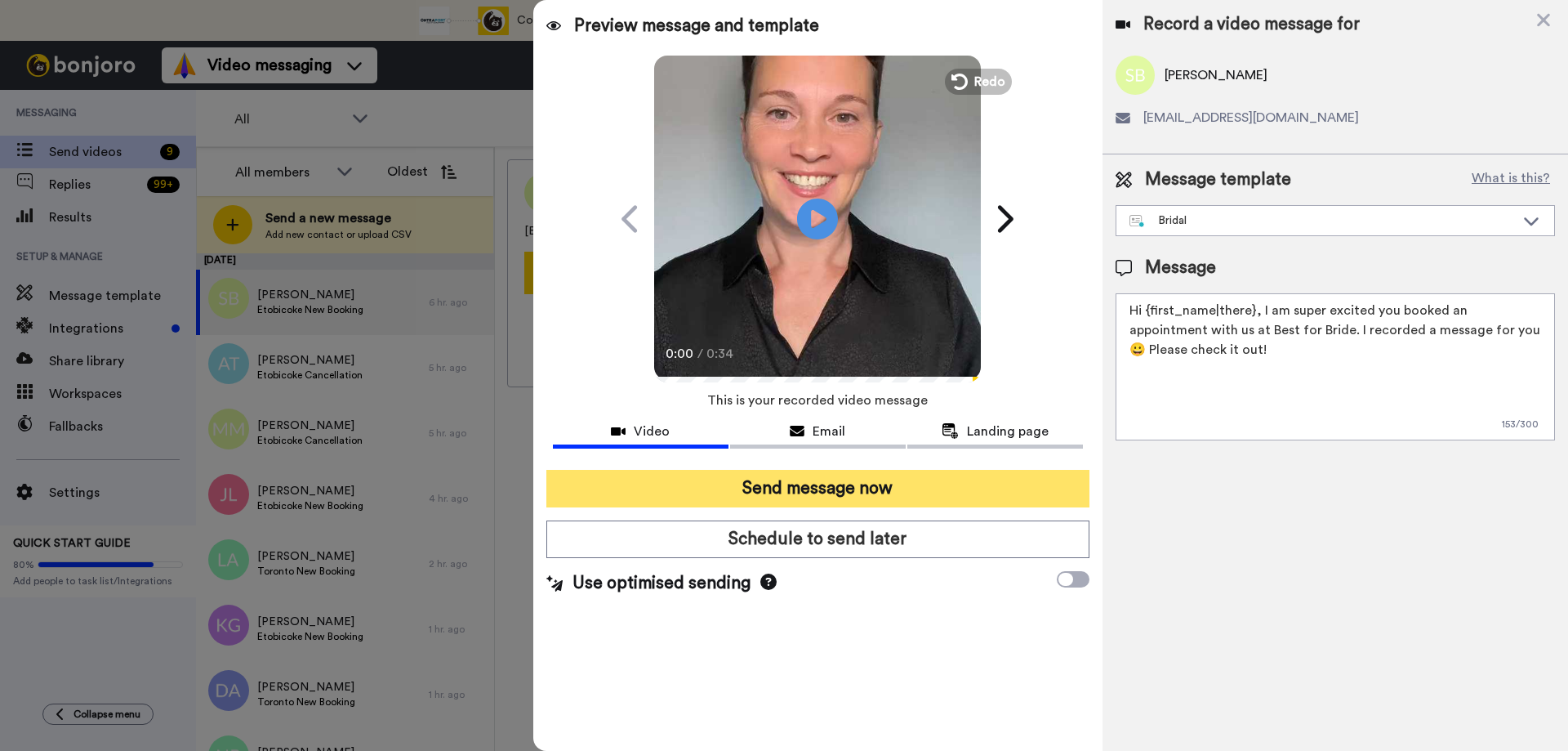
click at [790, 478] on button "Send message now" at bounding box center [818, 489] width 543 height 38
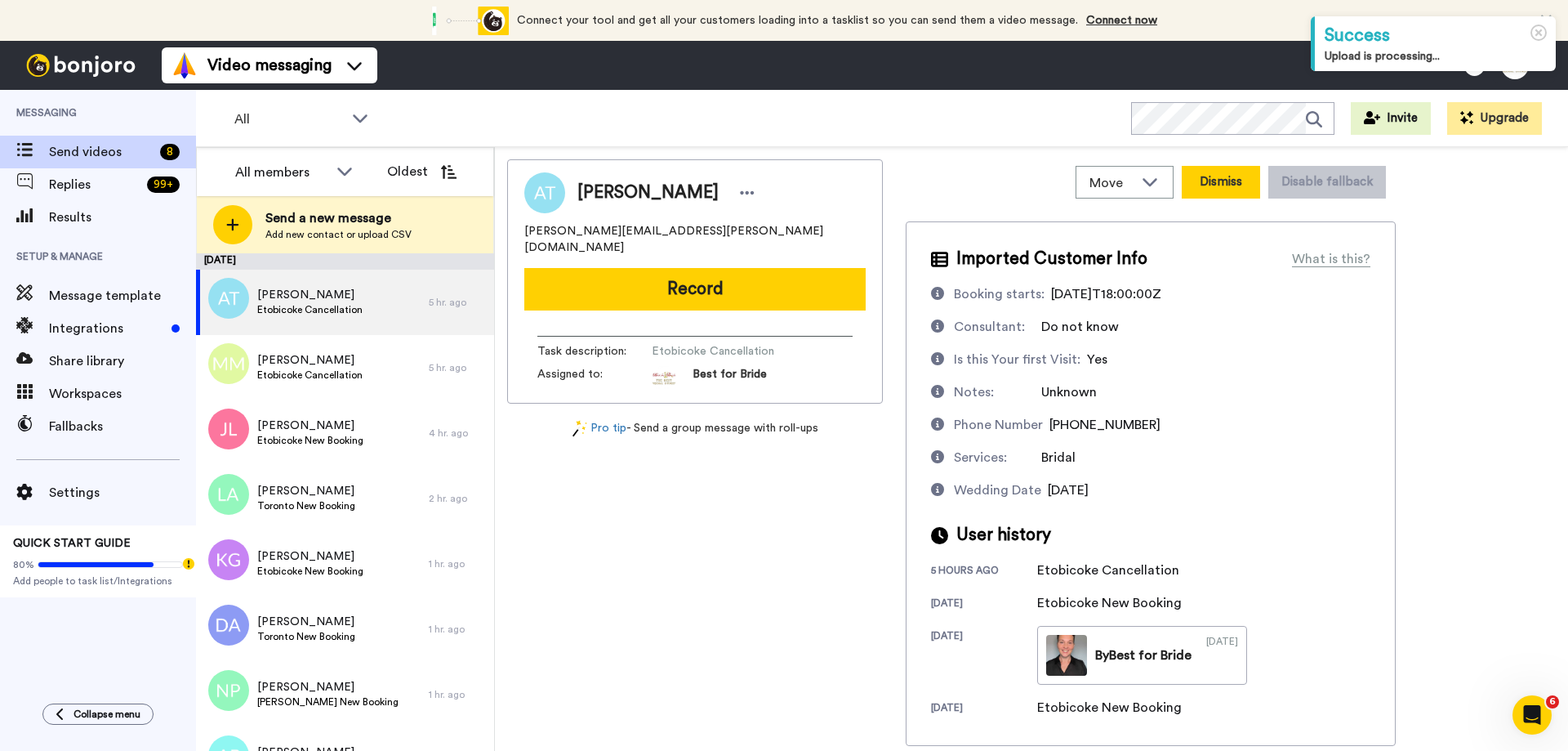
click at [1219, 181] on button "Dismiss" at bounding box center [1220, 181] width 78 height 33
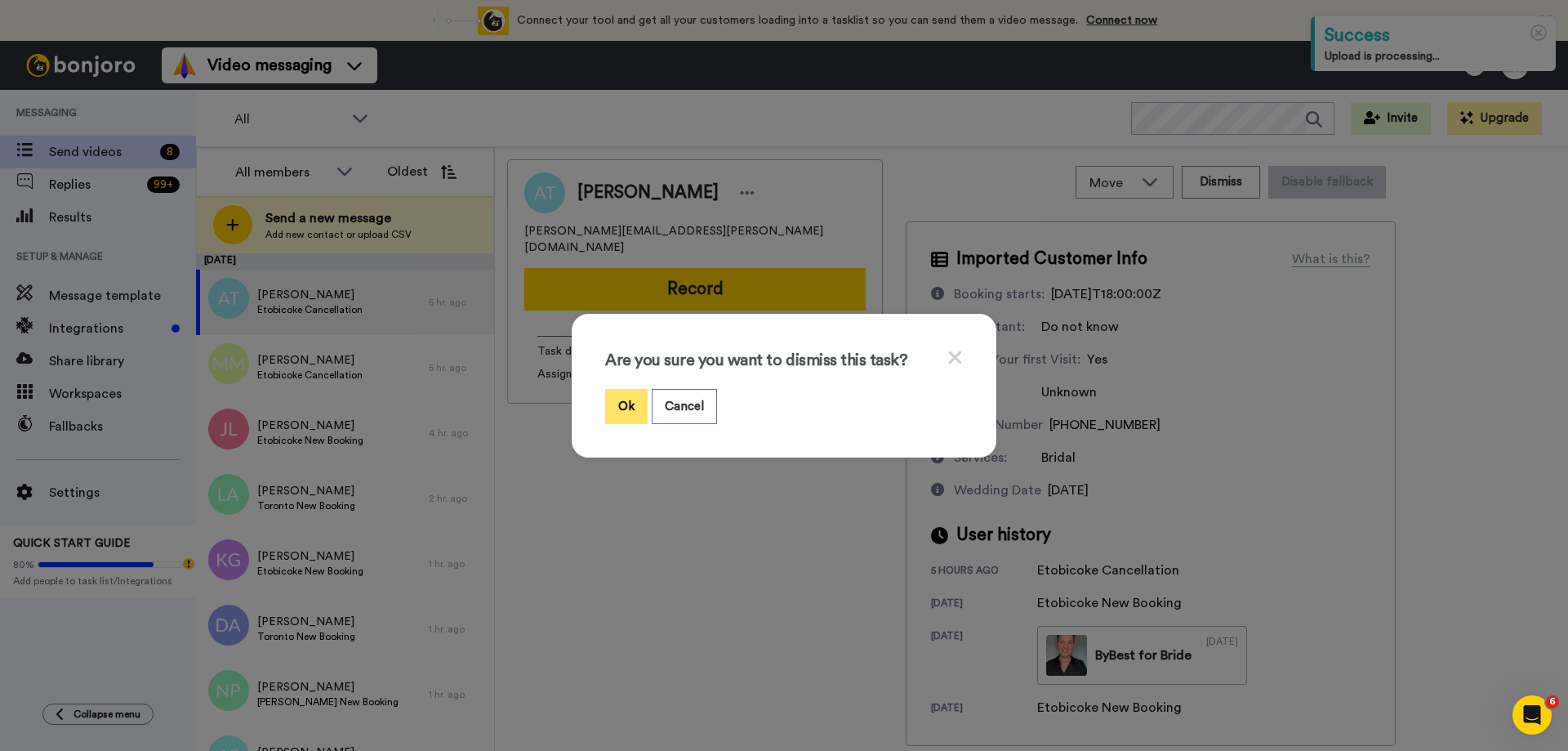
click at [616, 409] on button "Ok" at bounding box center [626, 406] width 42 height 35
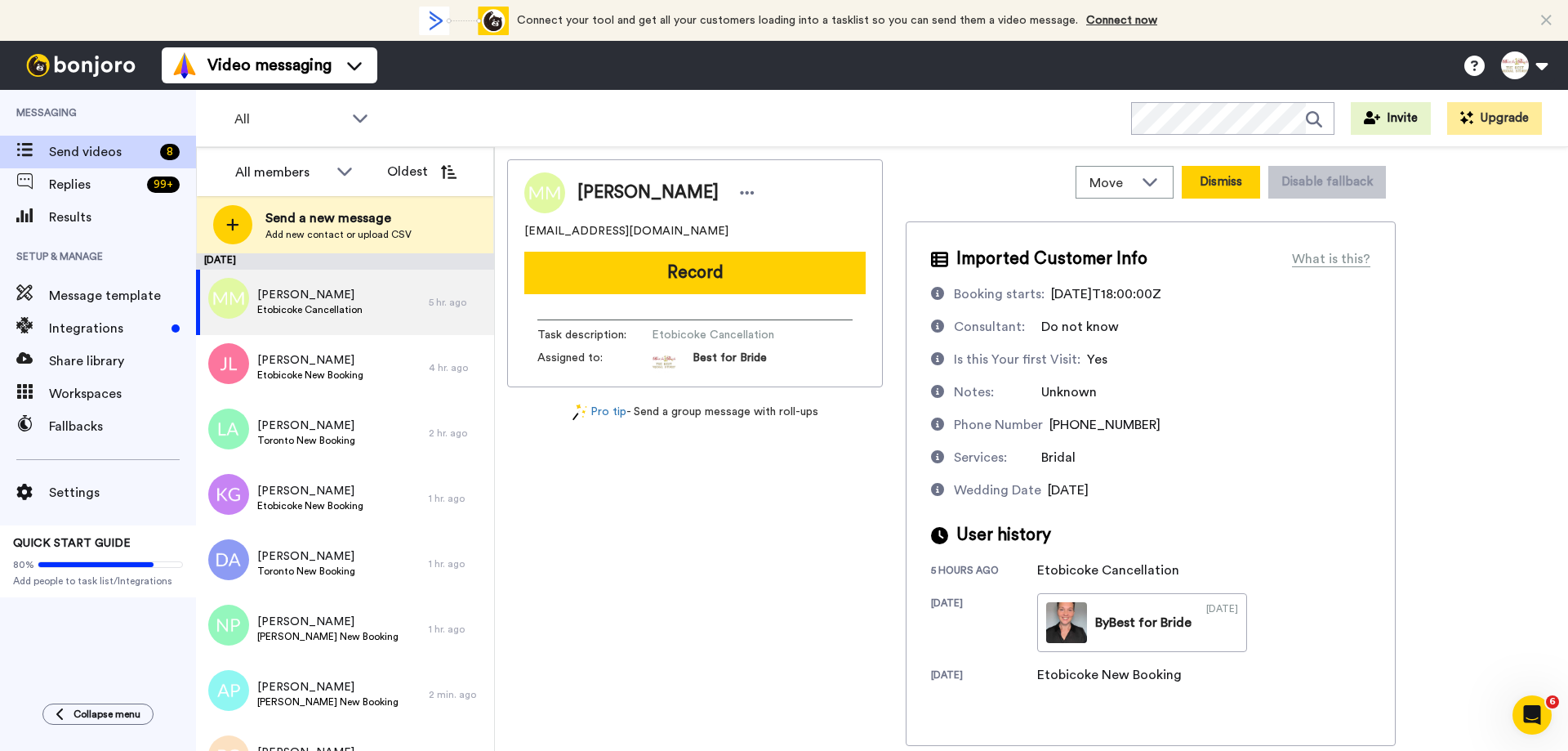
click at [1211, 174] on button "Dismiss" at bounding box center [1220, 181] width 78 height 33
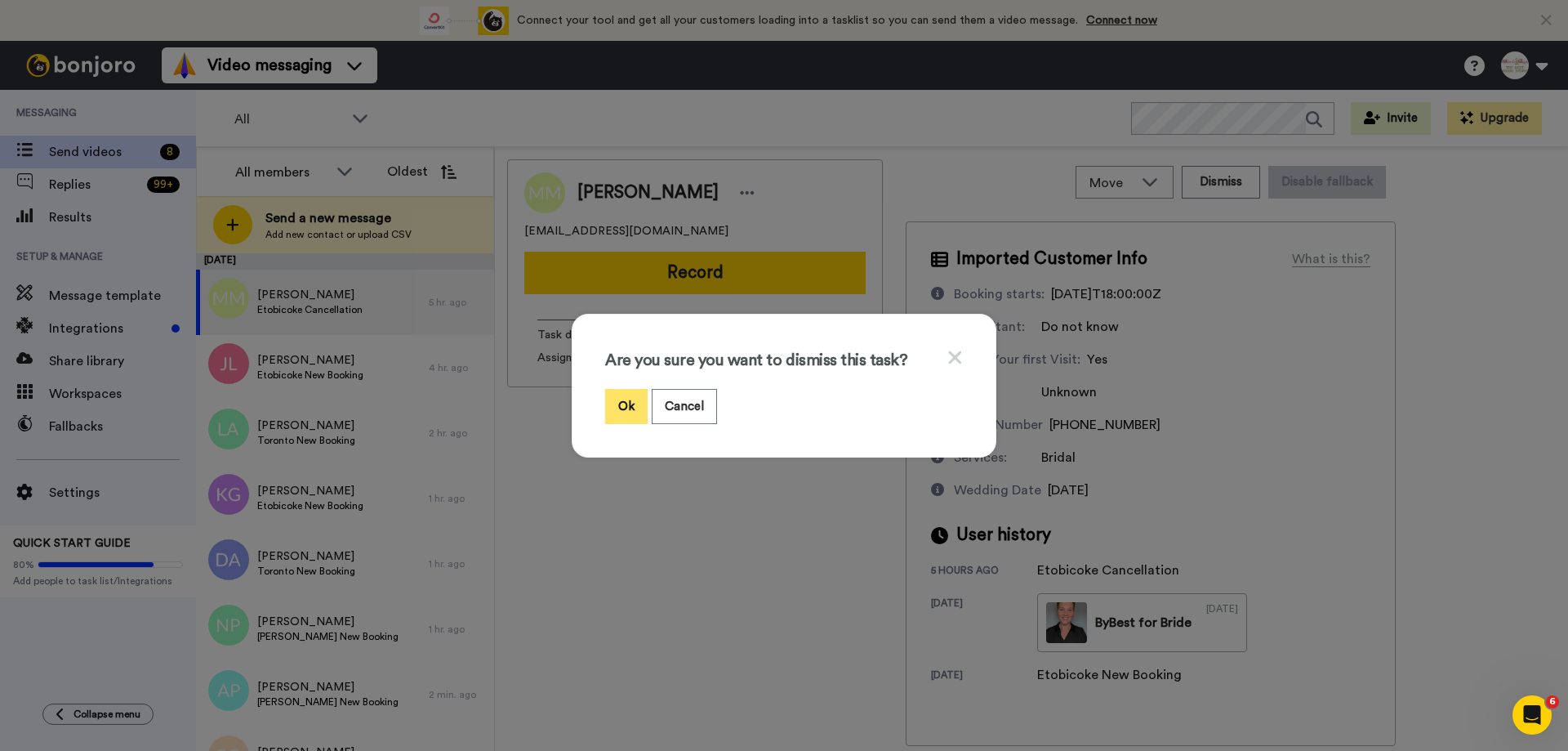
click at [625, 398] on button "Ok" at bounding box center [626, 406] width 42 height 35
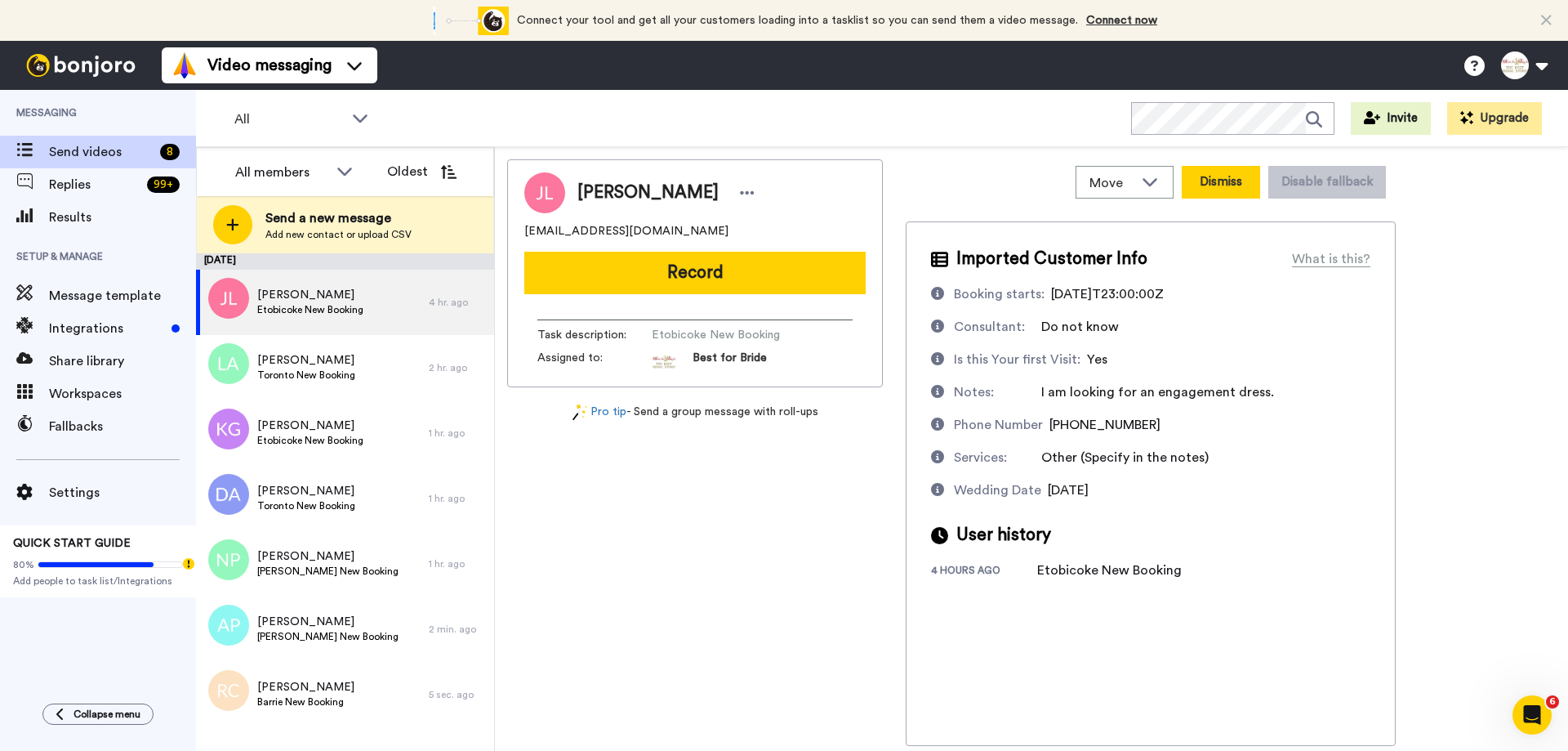
click at [1236, 191] on button "Dismiss" at bounding box center [1220, 181] width 78 height 33
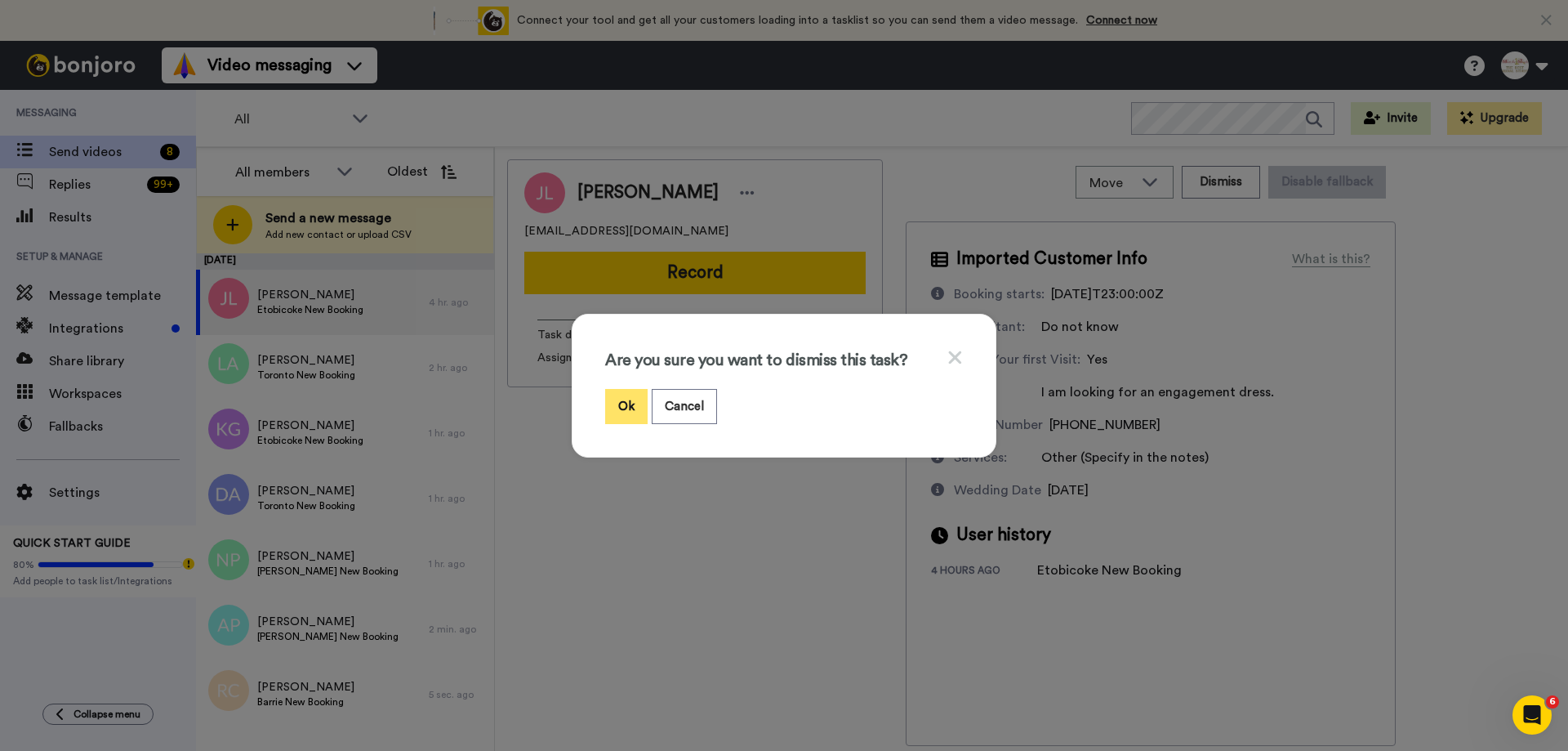
click at [617, 409] on button "Ok" at bounding box center [626, 406] width 42 height 35
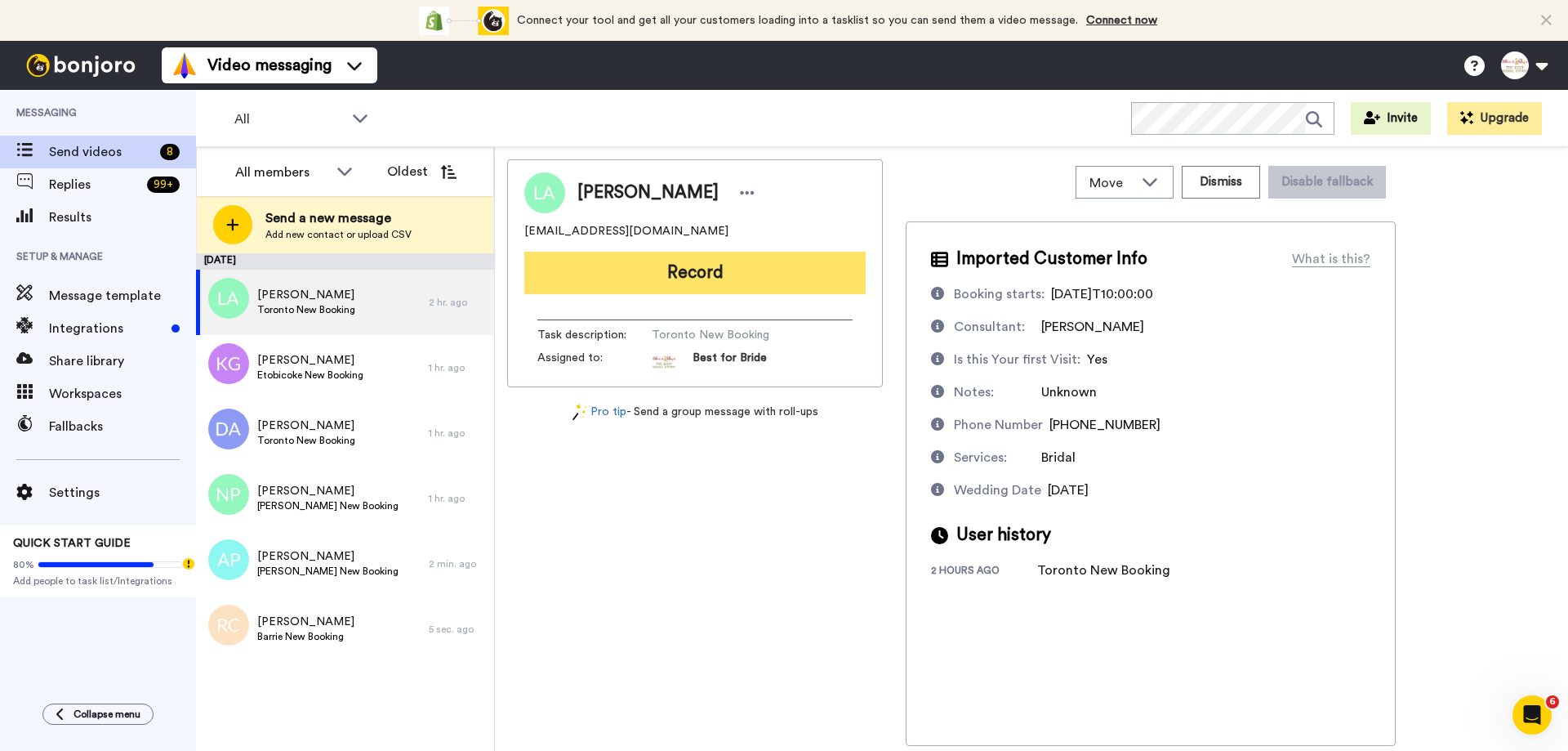
click at [752, 281] on button "Record" at bounding box center [694, 273] width 341 height 42
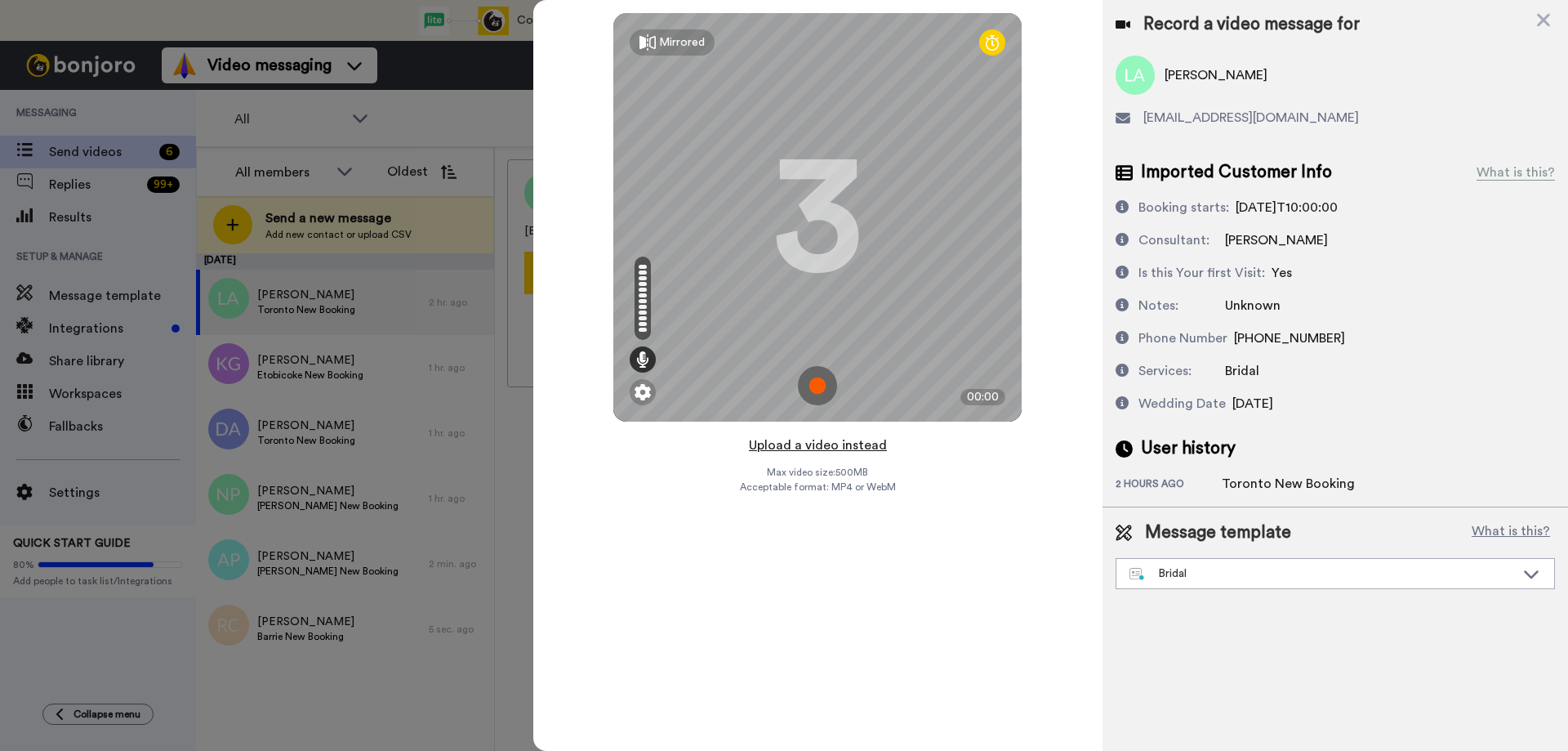
click at [833, 448] on button "Upload a video instead" at bounding box center [817, 446] width 147 height 22
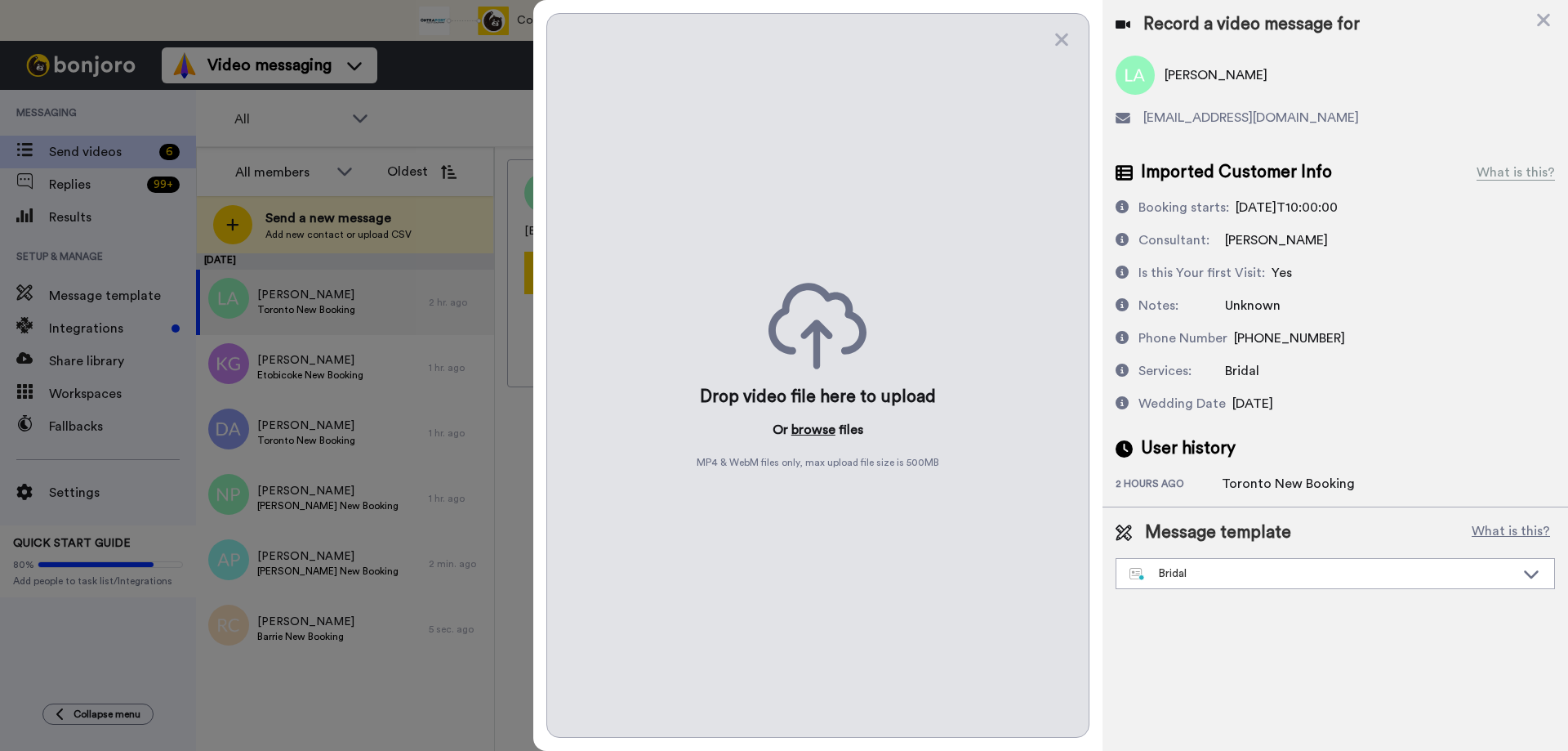
click at [820, 435] on button "browse" at bounding box center [813, 430] width 44 height 20
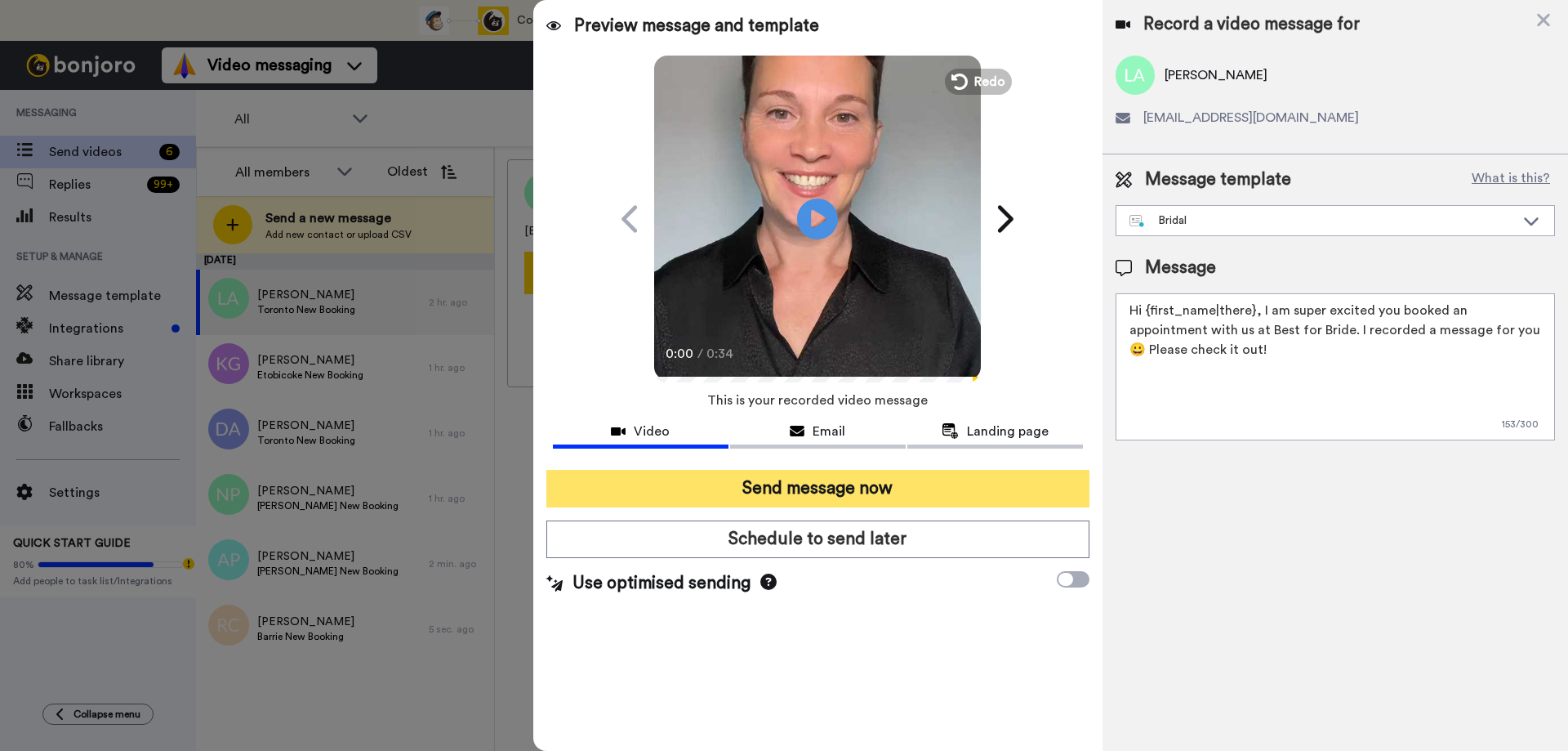
click at [799, 500] on button "Send message now" at bounding box center [818, 489] width 543 height 38
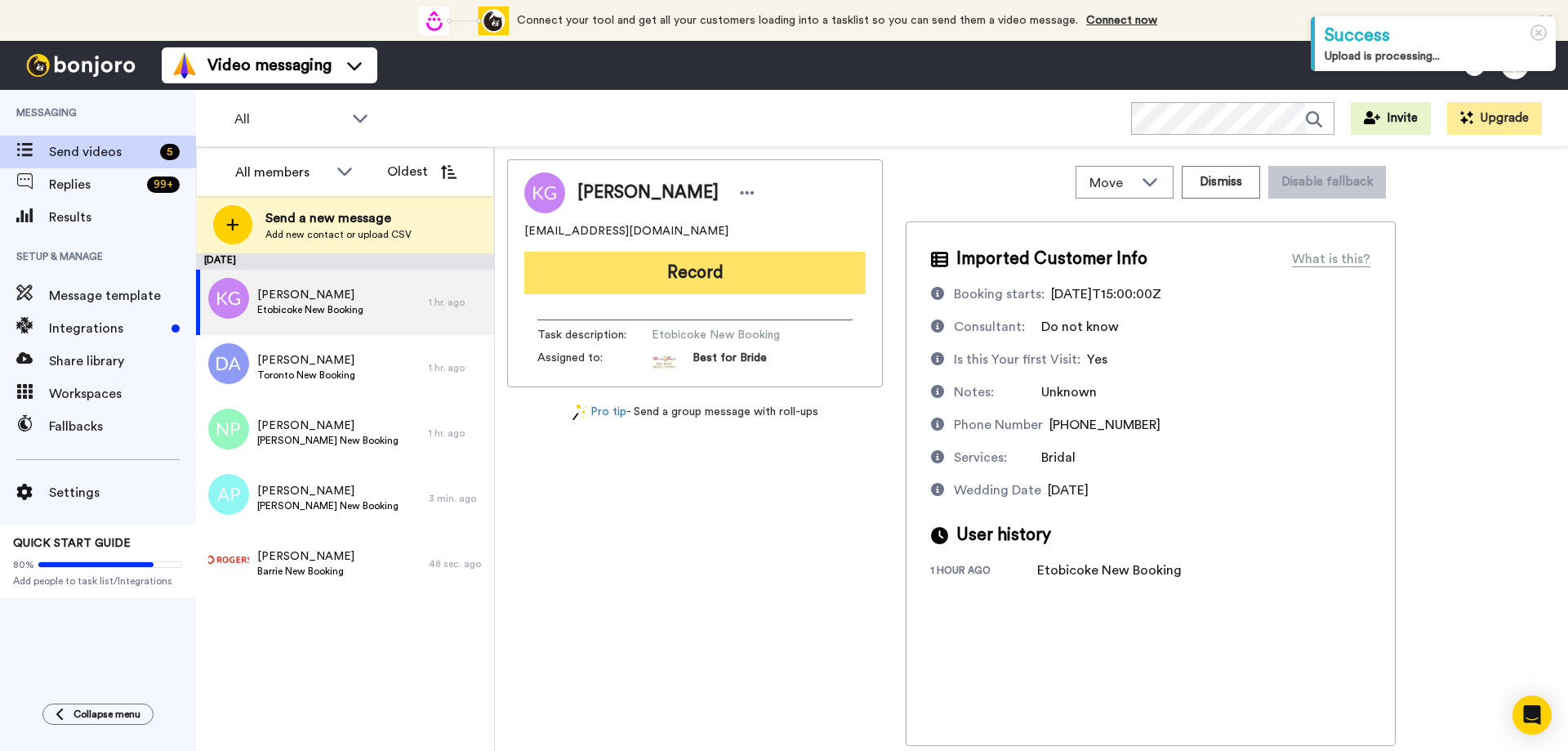
click at [663, 285] on button "Record" at bounding box center [694, 273] width 341 height 42
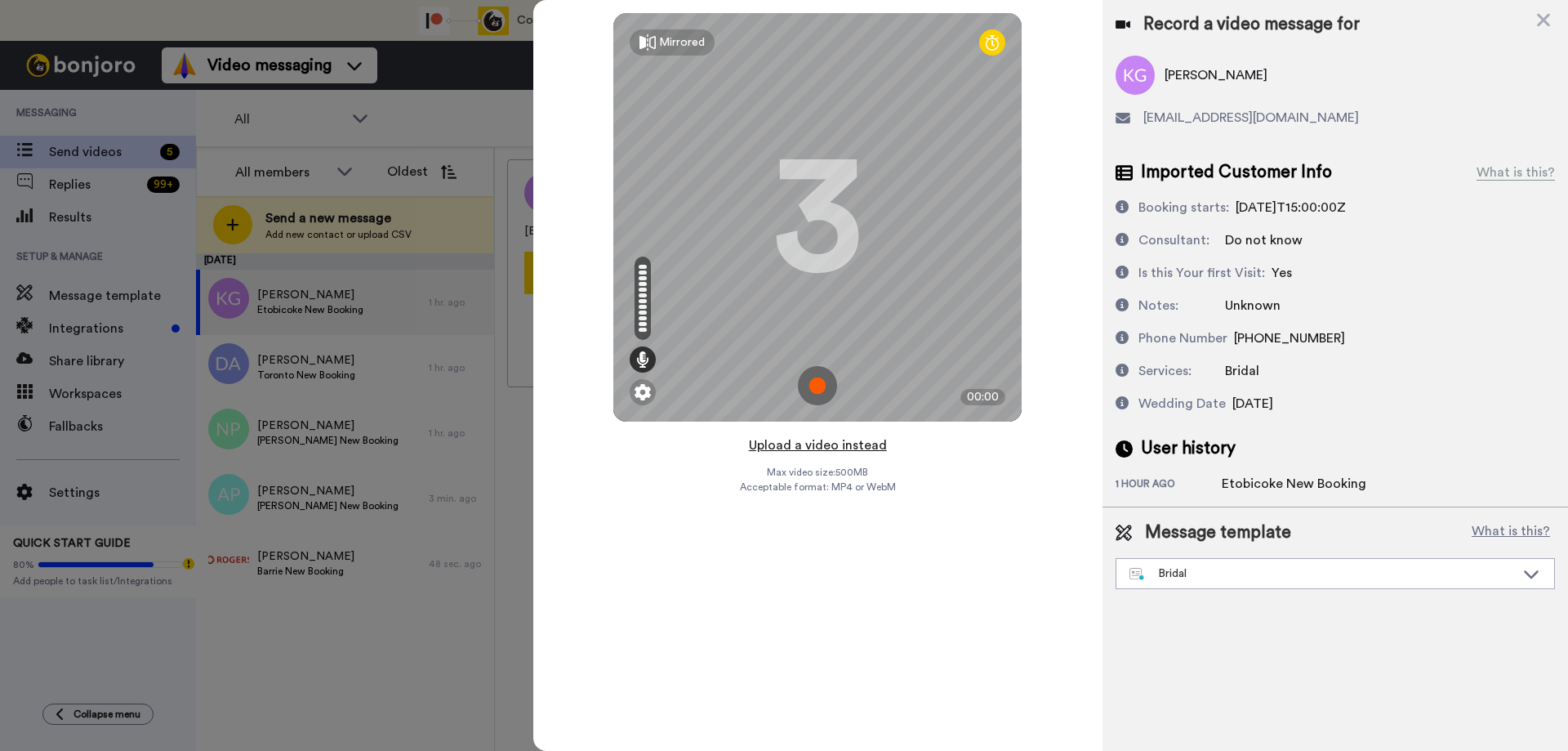
click at [790, 446] on button "Upload a video instead" at bounding box center [817, 446] width 147 height 22
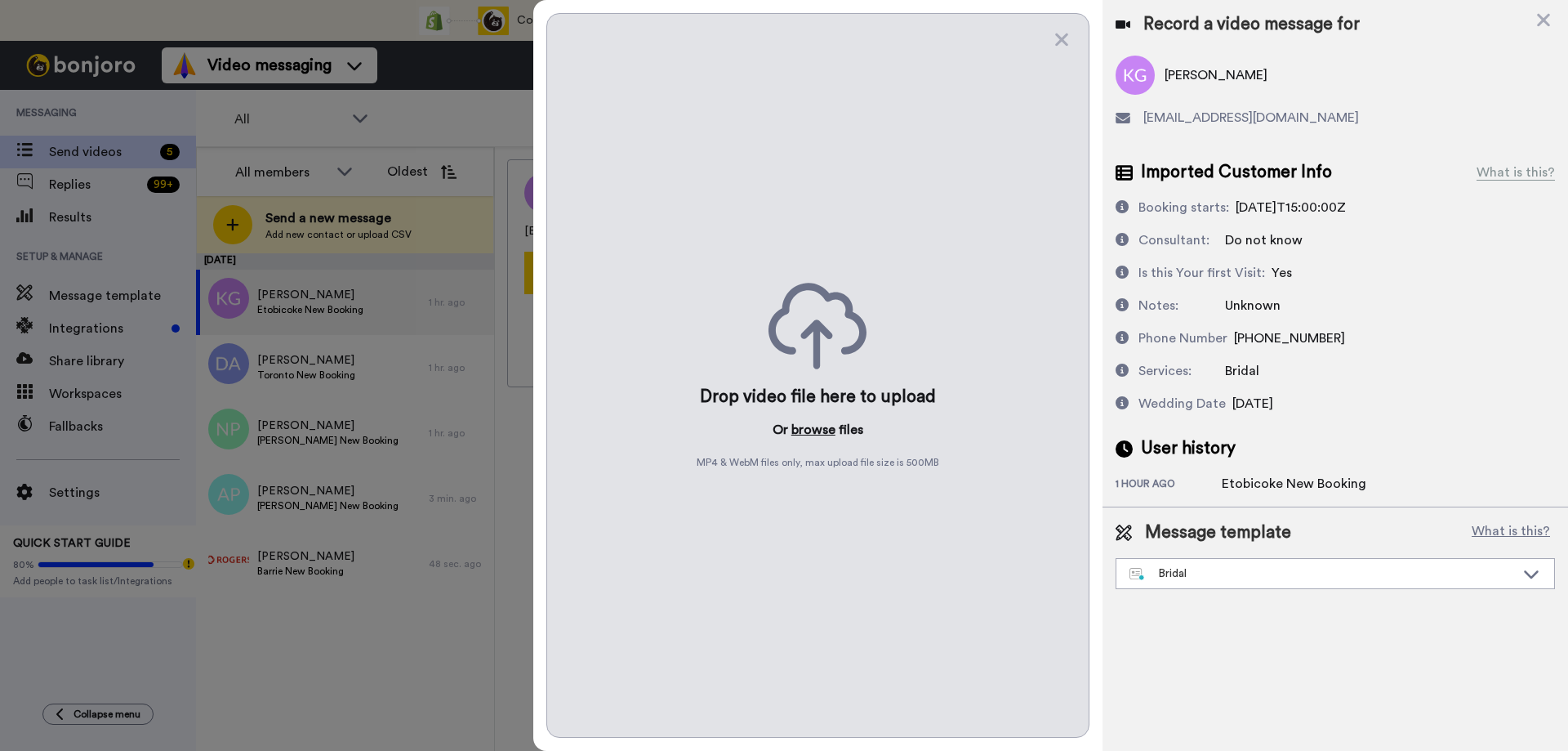
click at [813, 428] on button "browse" at bounding box center [813, 430] width 44 height 20
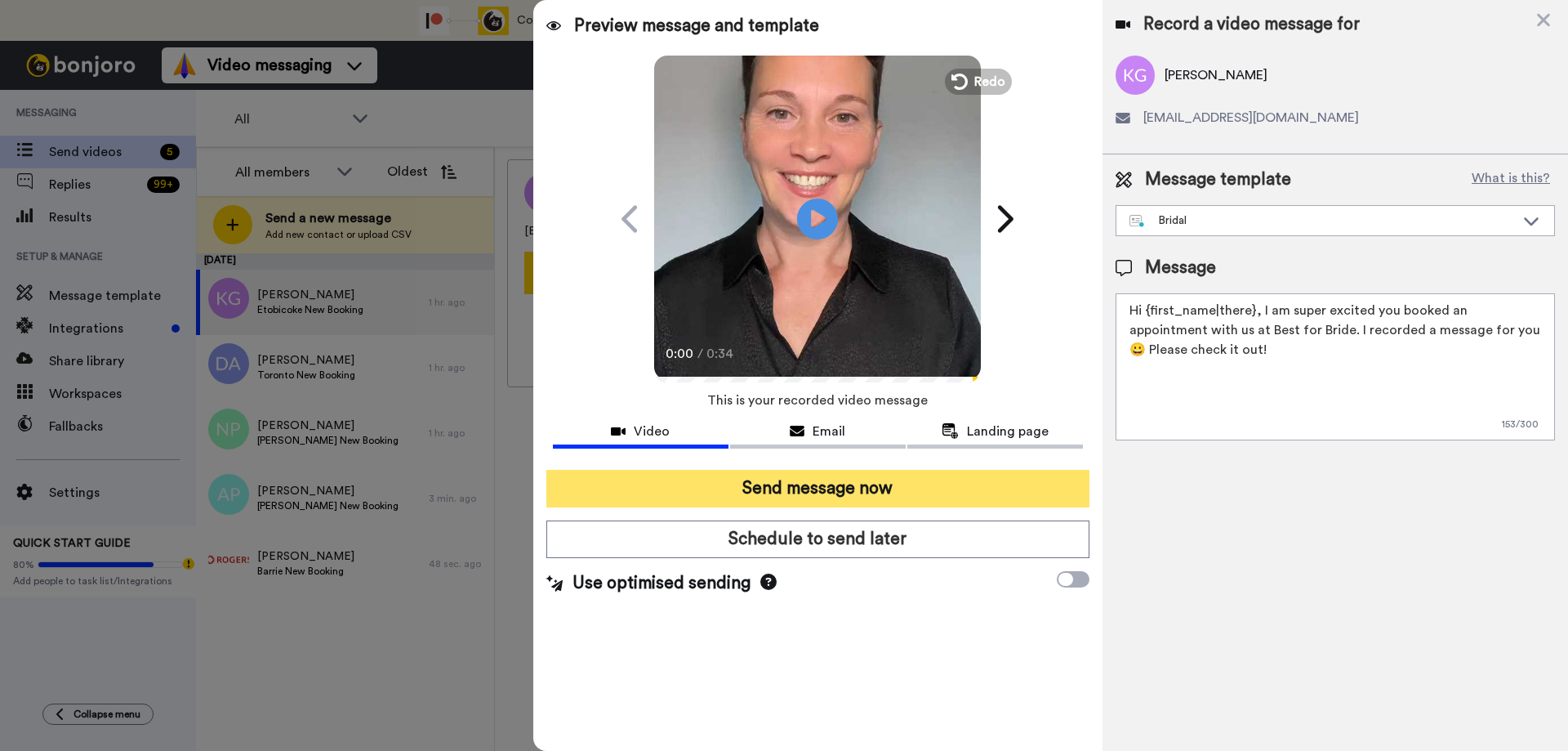
click at [768, 486] on button "Send message now" at bounding box center [818, 489] width 543 height 38
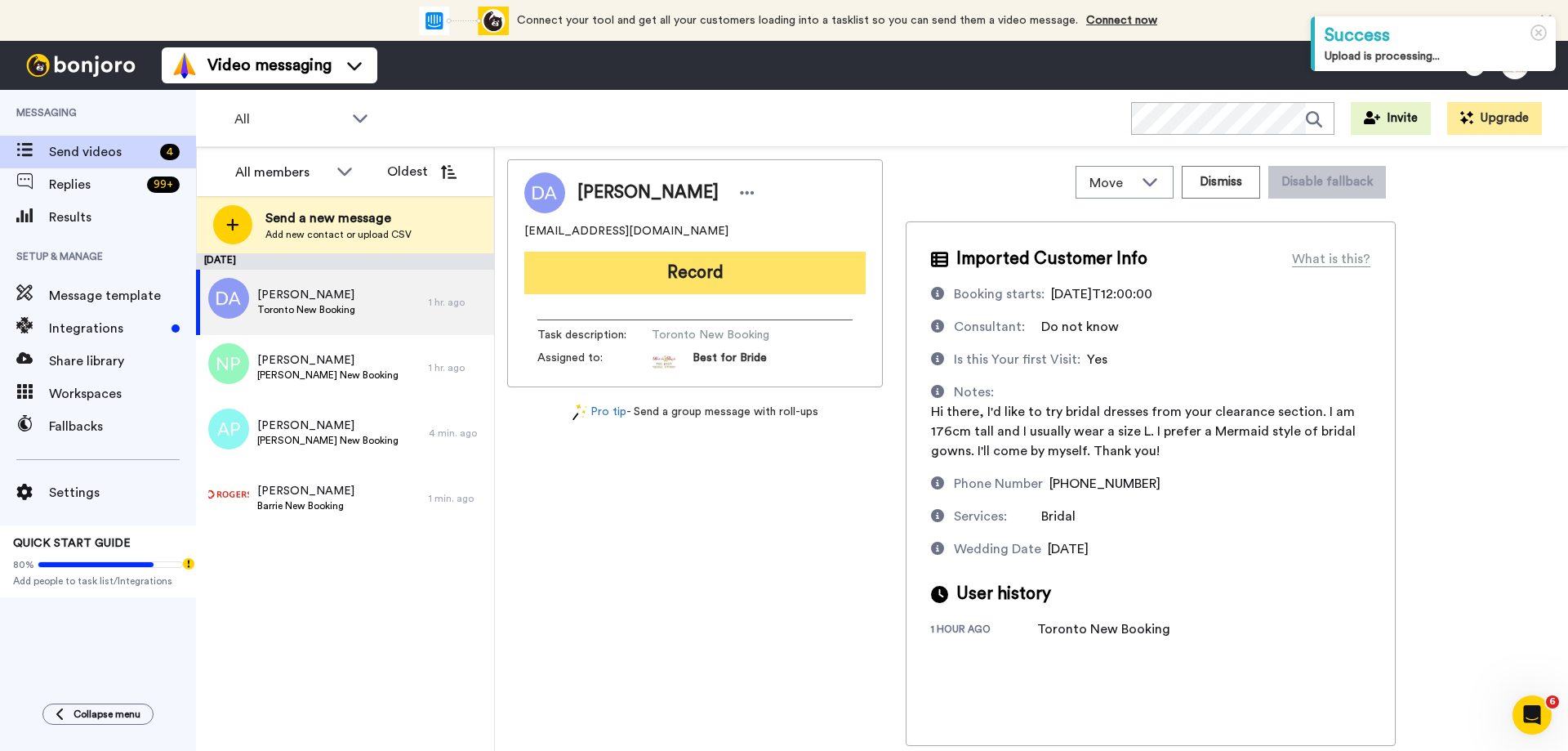
click at [691, 285] on button "Record" at bounding box center [694, 273] width 341 height 42
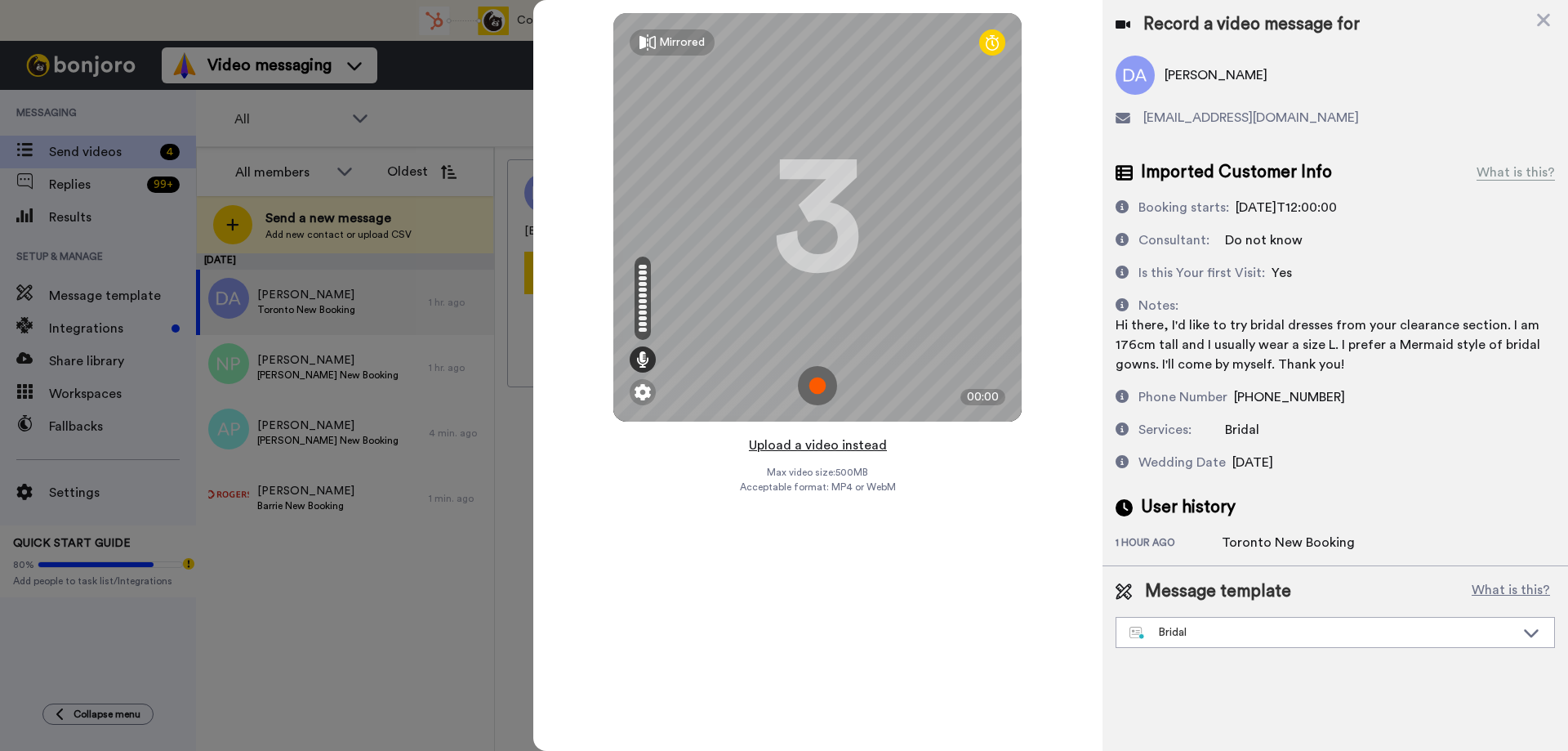
click at [813, 447] on button "Upload a video instead" at bounding box center [817, 446] width 147 height 22
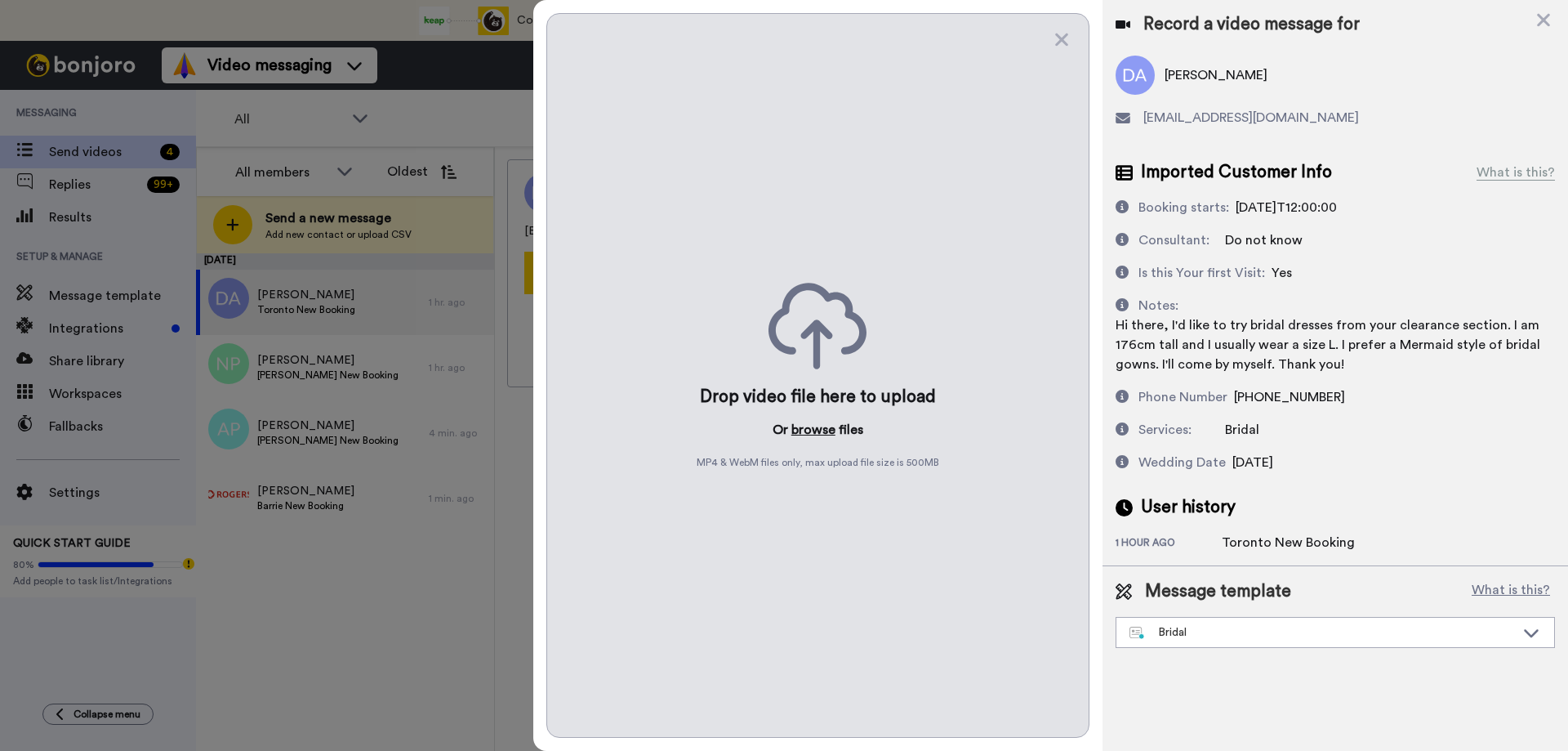
click at [811, 431] on button "browse" at bounding box center [813, 430] width 44 height 20
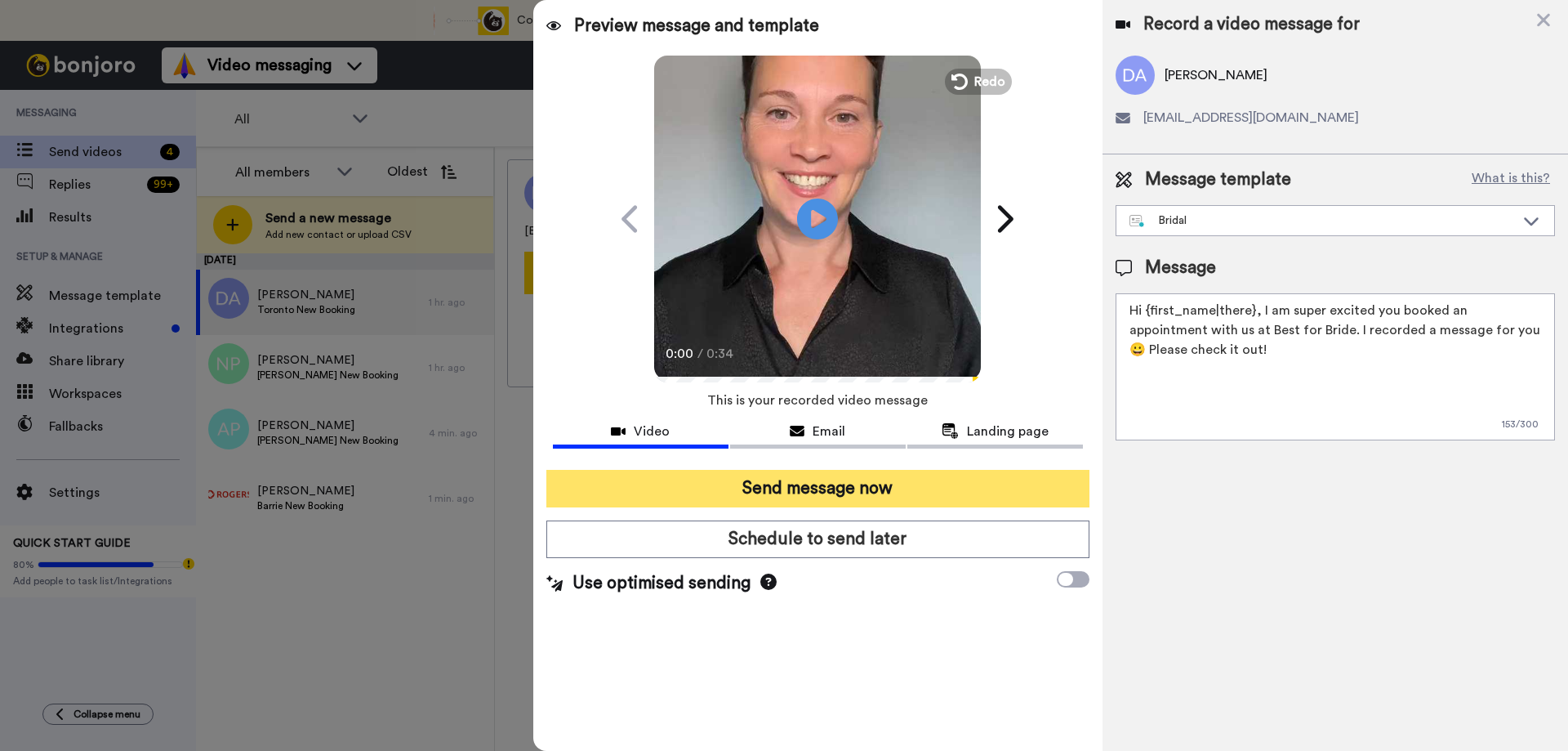
click at [805, 492] on button "Send message now" at bounding box center [818, 489] width 543 height 38
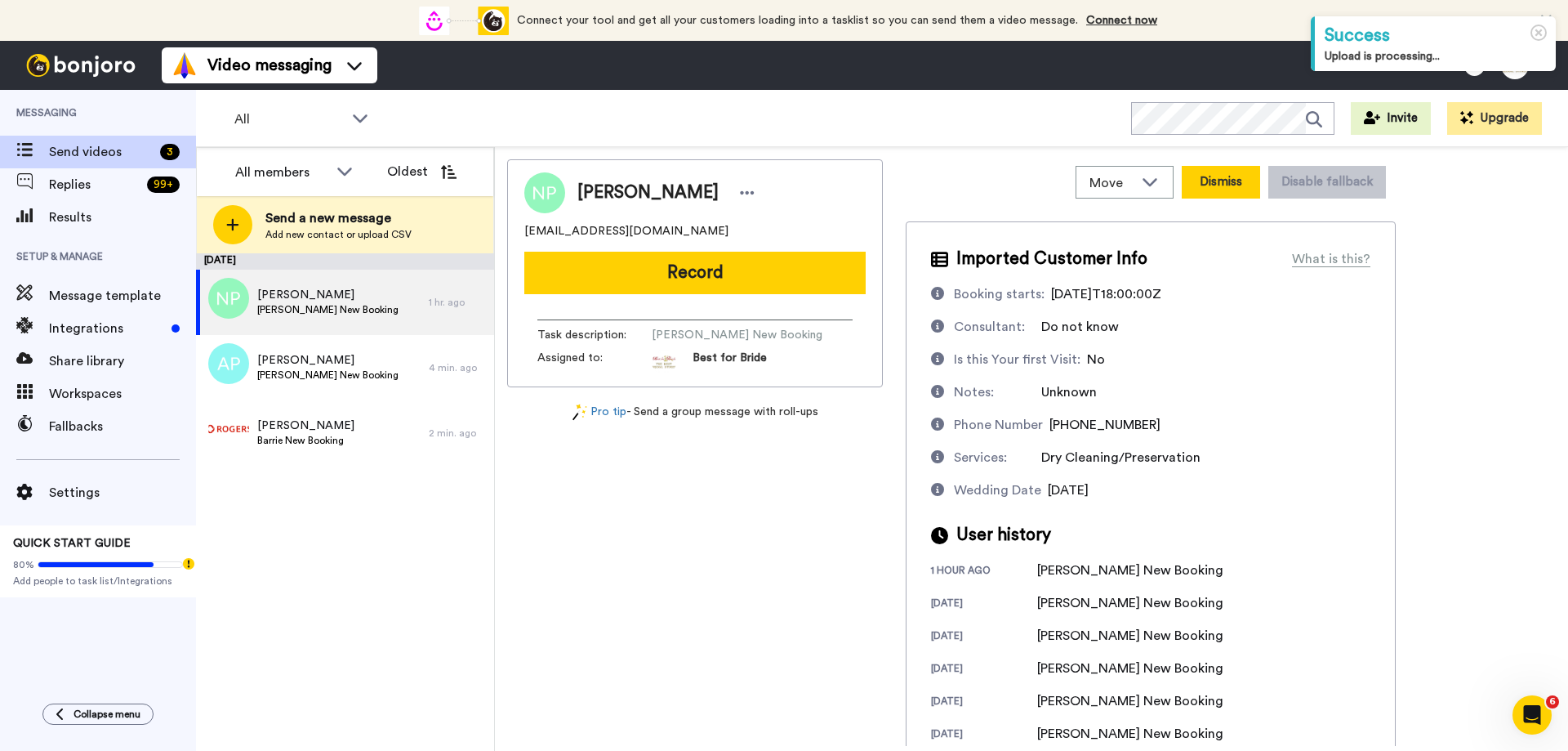
click at [1208, 176] on button "Dismiss" at bounding box center [1220, 181] width 78 height 33
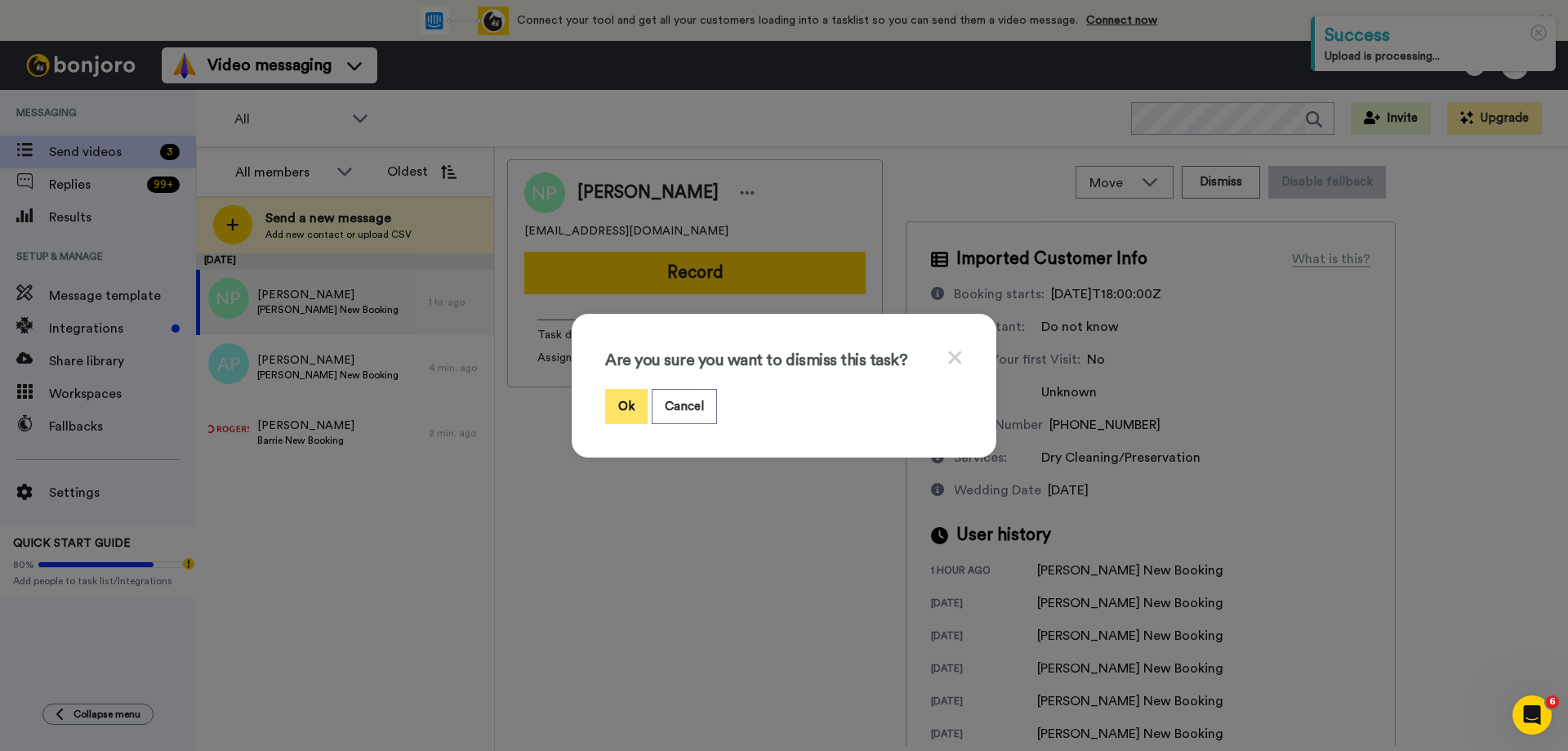
click at [612, 415] on button "Ok" at bounding box center [626, 406] width 42 height 35
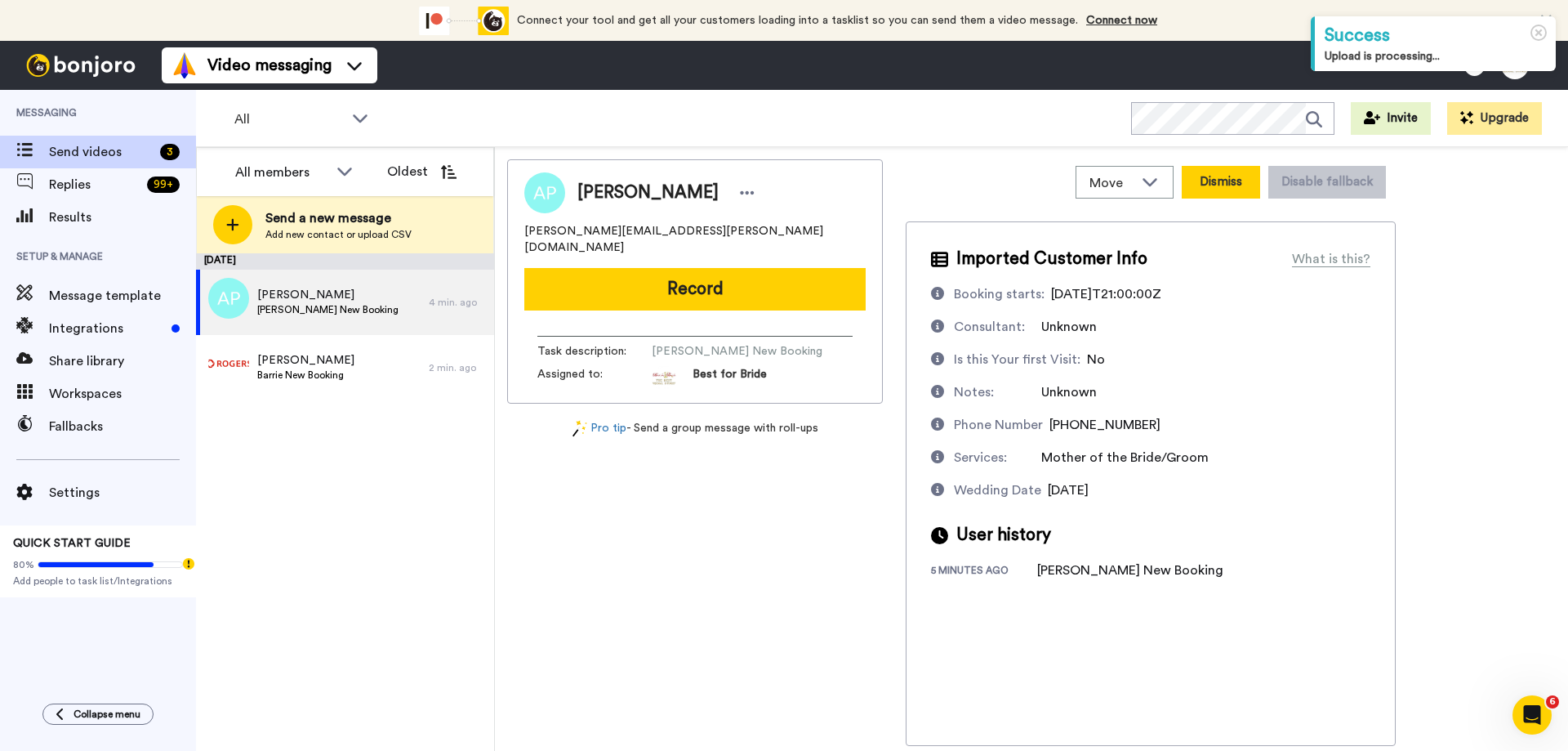
click at [1234, 182] on button "Dismiss" at bounding box center [1220, 181] width 78 height 33
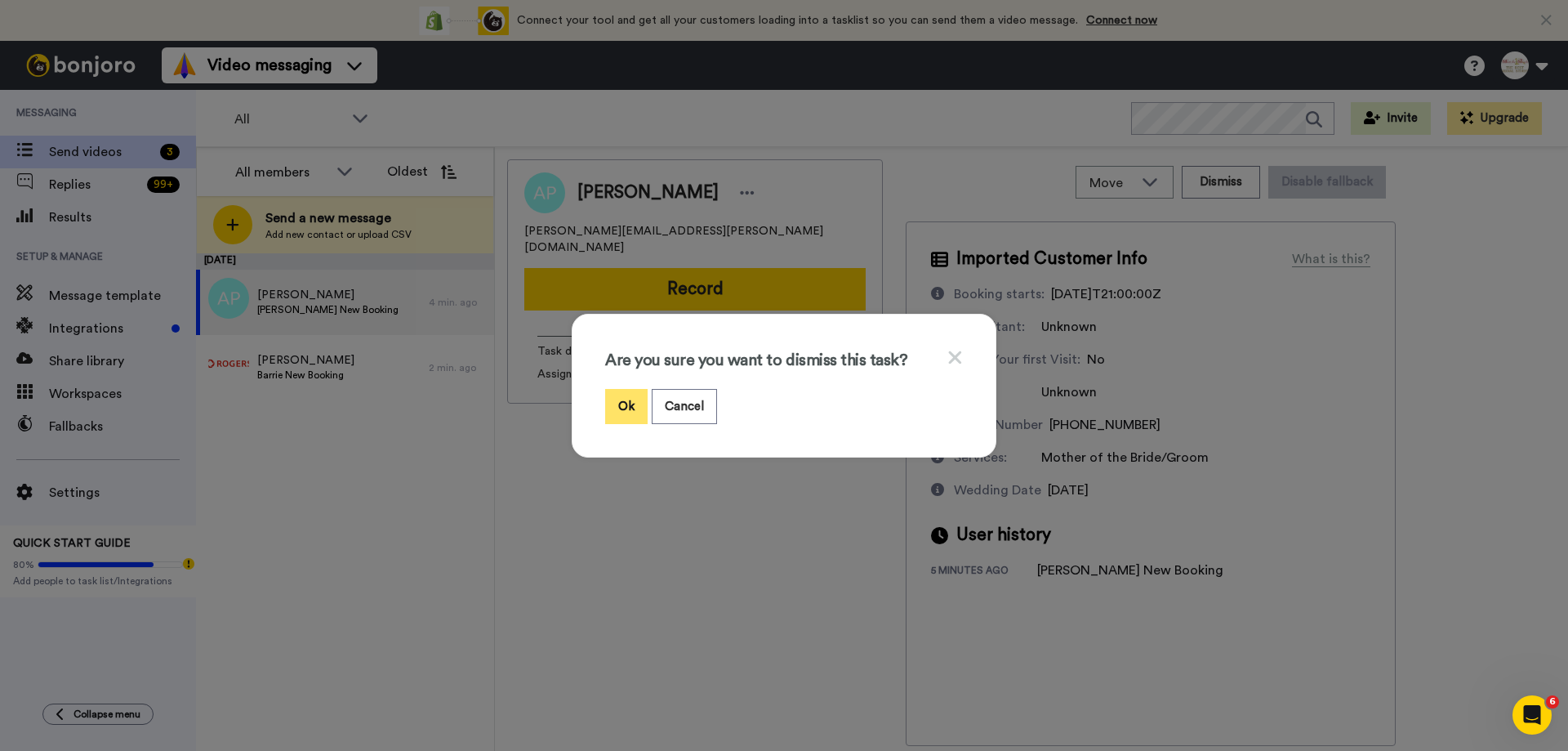
click at [618, 407] on button "Ok" at bounding box center [626, 406] width 42 height 35
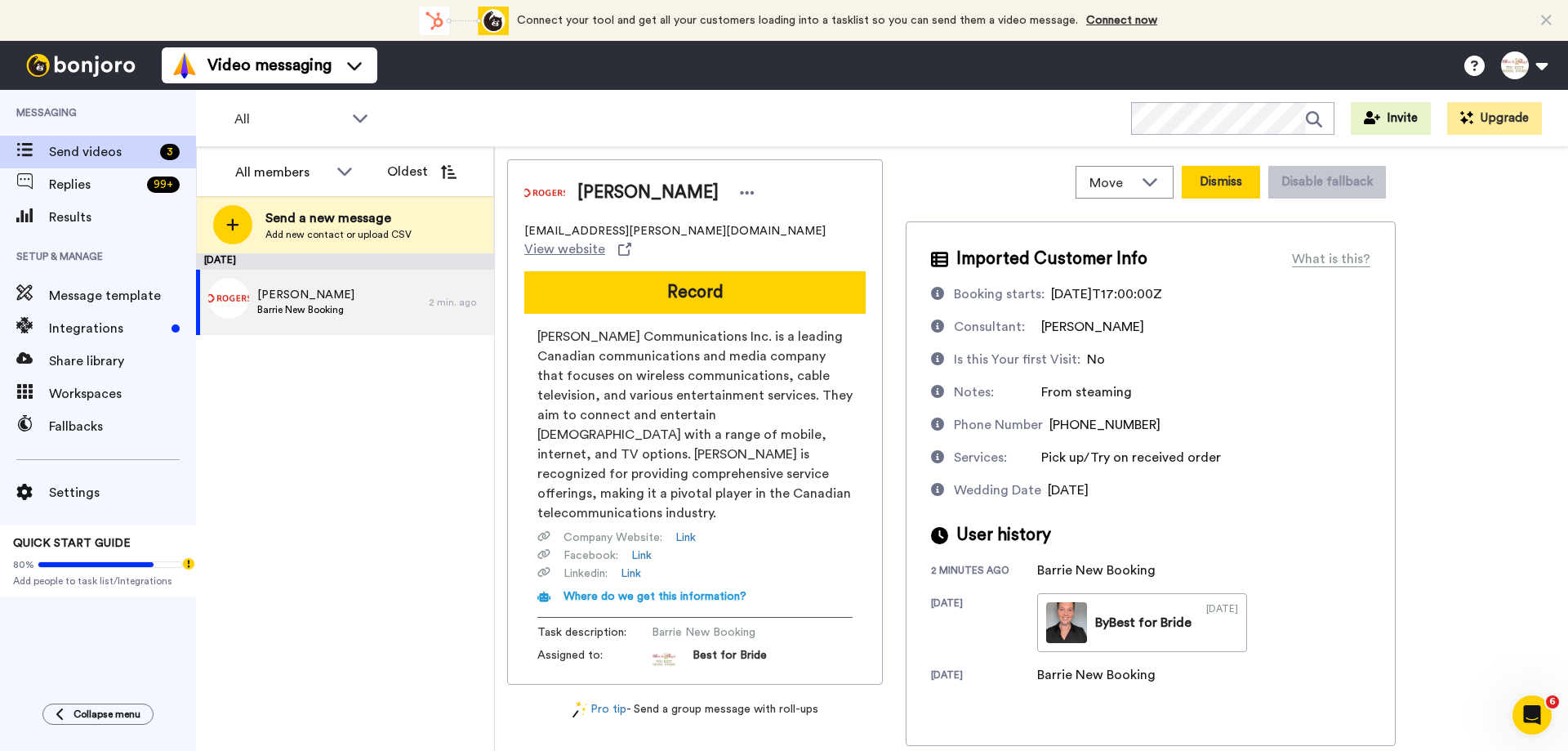
click at [1217, 175] on button "Dismiss" at bounding box center [1220, 181] width 78 height 33
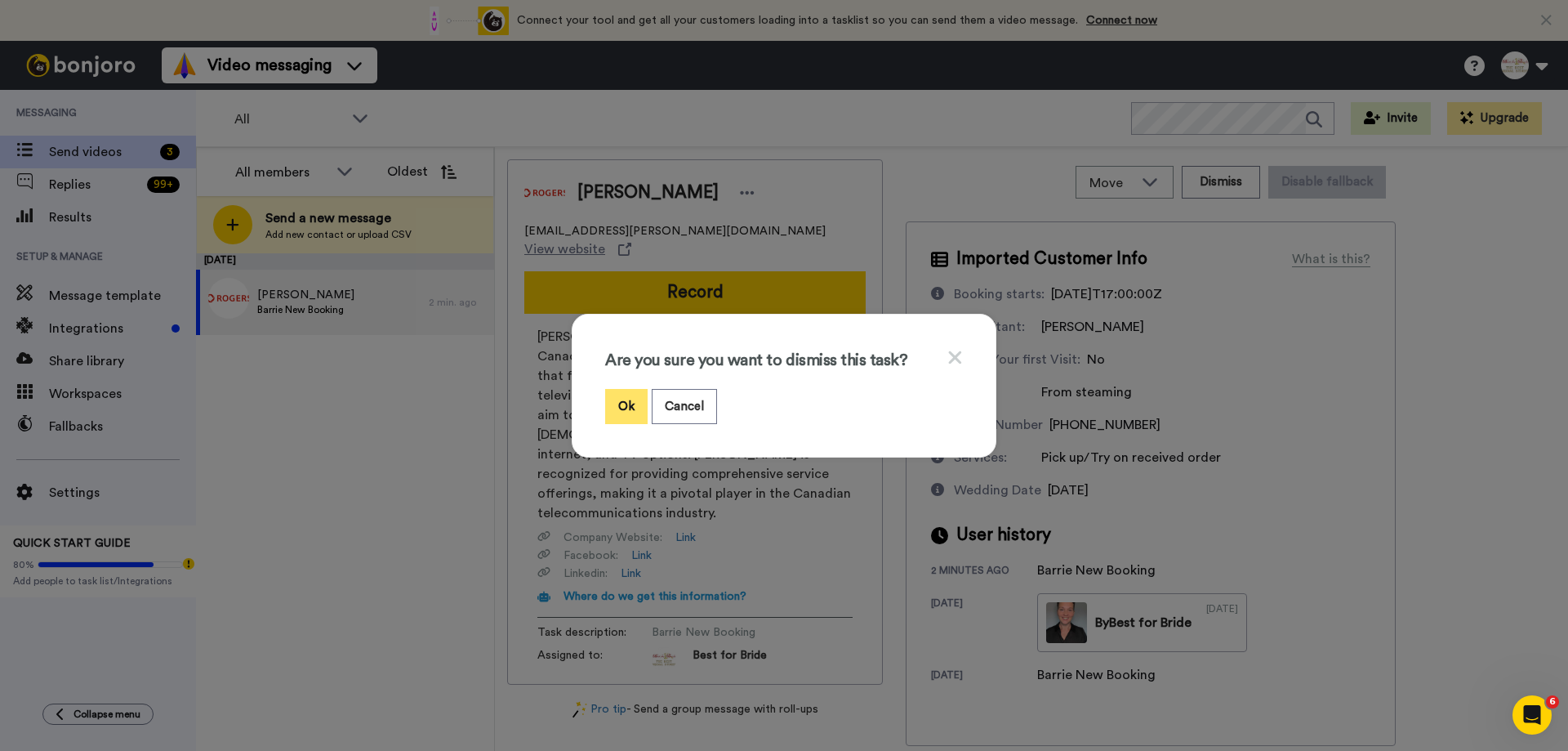
click at [623, 405] on button "Ok" at bounding box center [626, 406] width 42 height 35
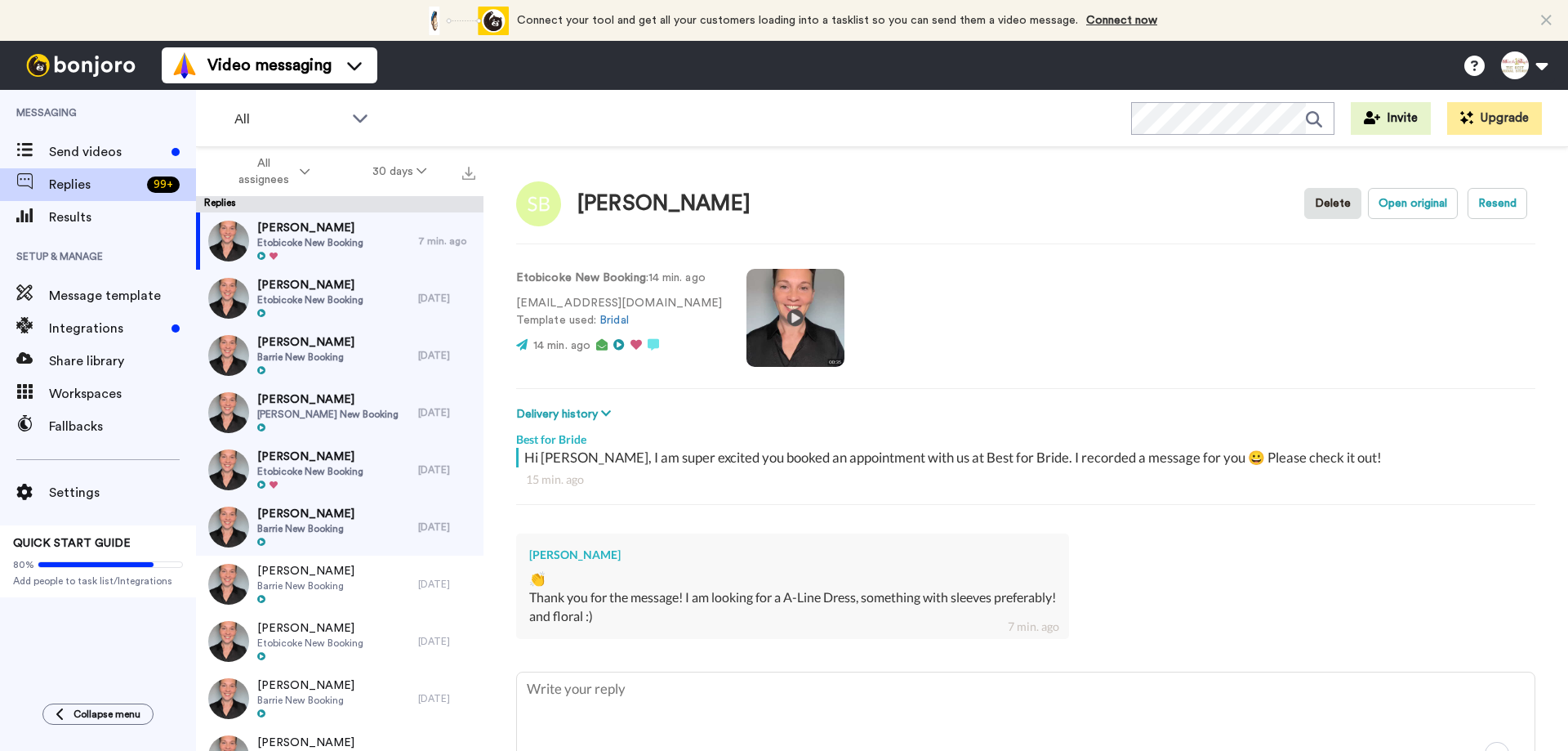
type textarea "H"
type textarea "x"
type textarea "Hi"
type textarea "x"
type textarea "Hi S"
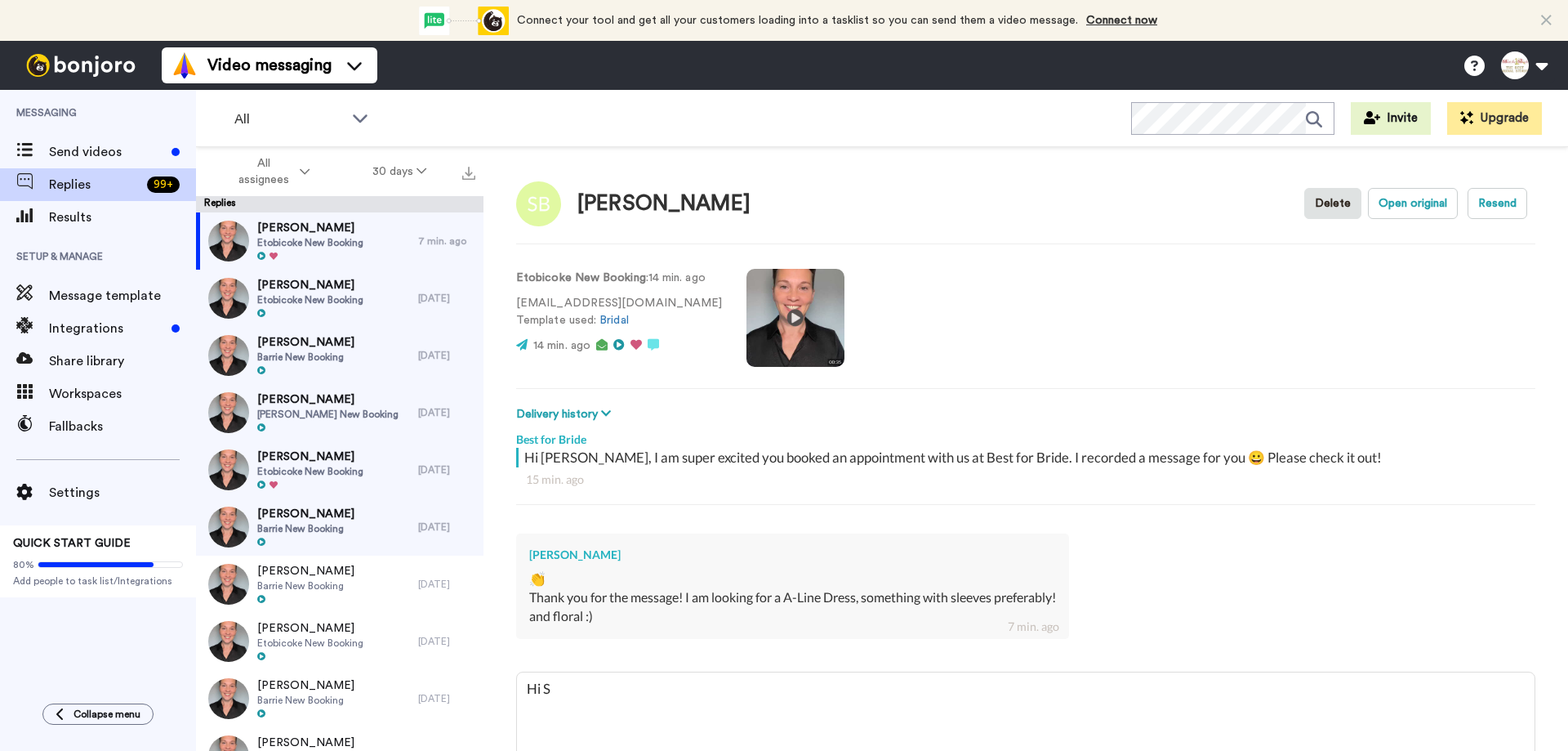
type textarea "x"
type textarea "Hi Sh"
type textarea "x"
type textarea "Hi [PERSON_NAME]"
type textarea "x"
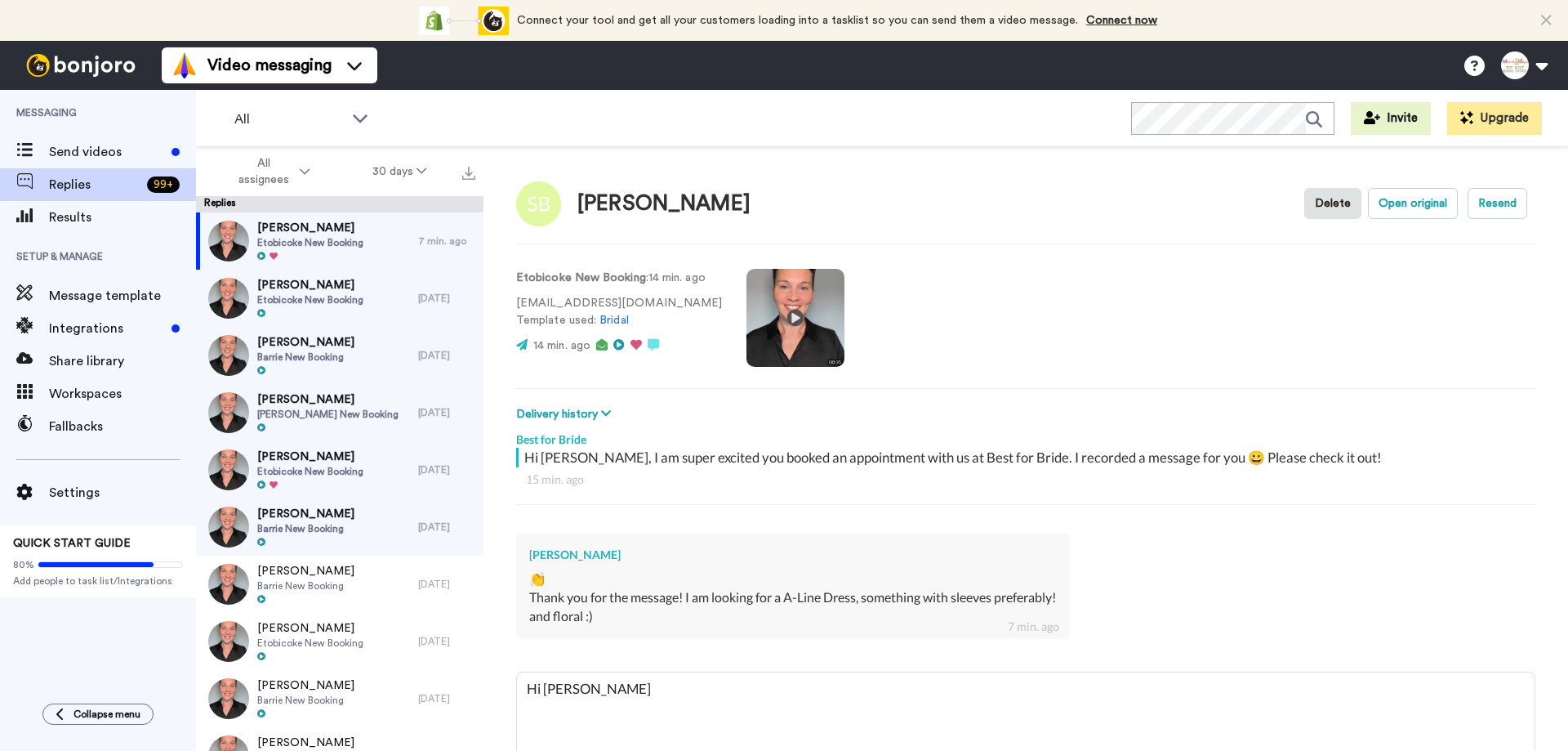
type textarea "Hi Shiv"
type textarea "x"
type textarea "Hi [PERSON_NAME]"
type textarea "x"
type textarea "Hi [PERSON_NAME]"
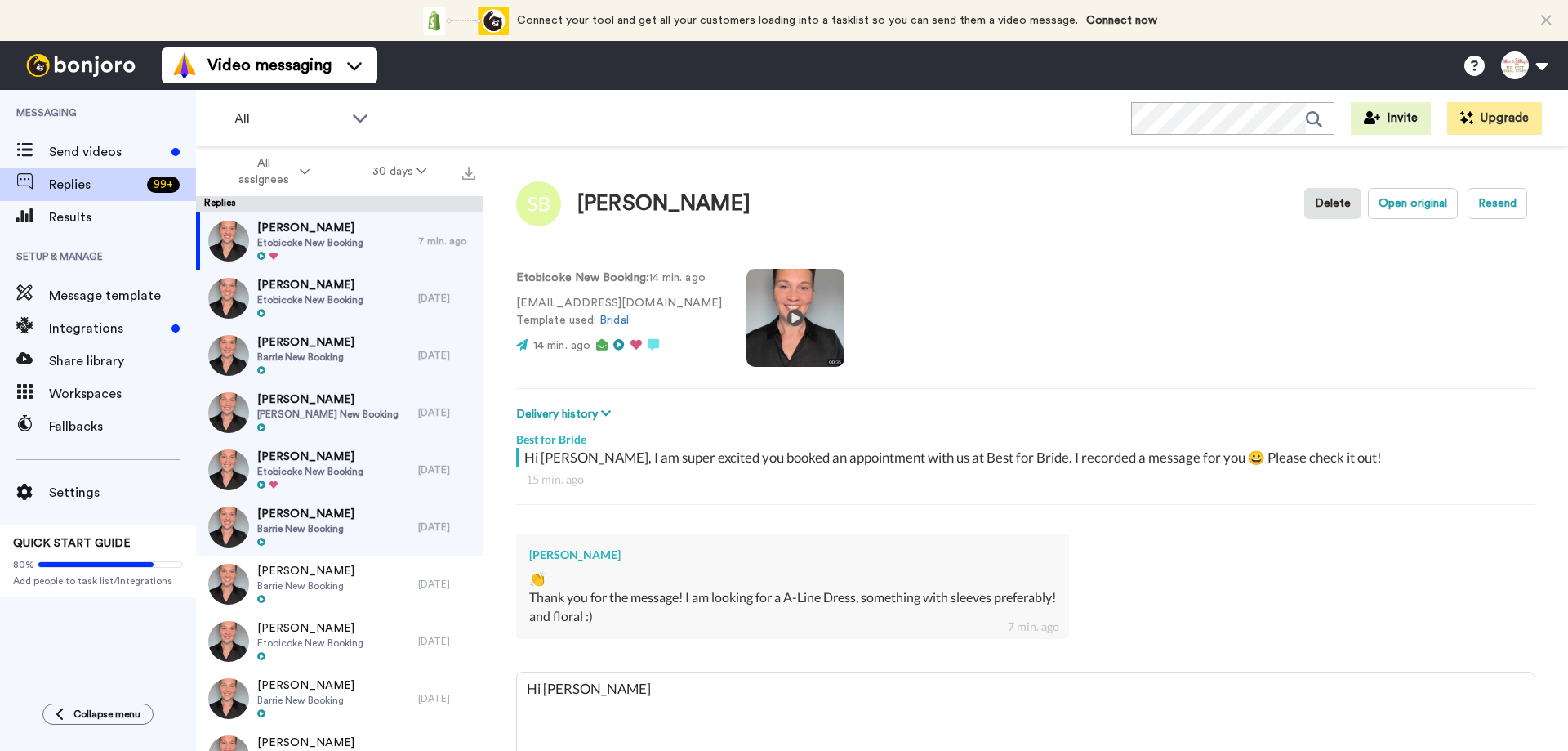
type textarea "x"
type textarea "Hi [PERSON_NAME]"
type textarea "x"
type textarea "Hi [PERSON_NAME]"
type textarea "x"
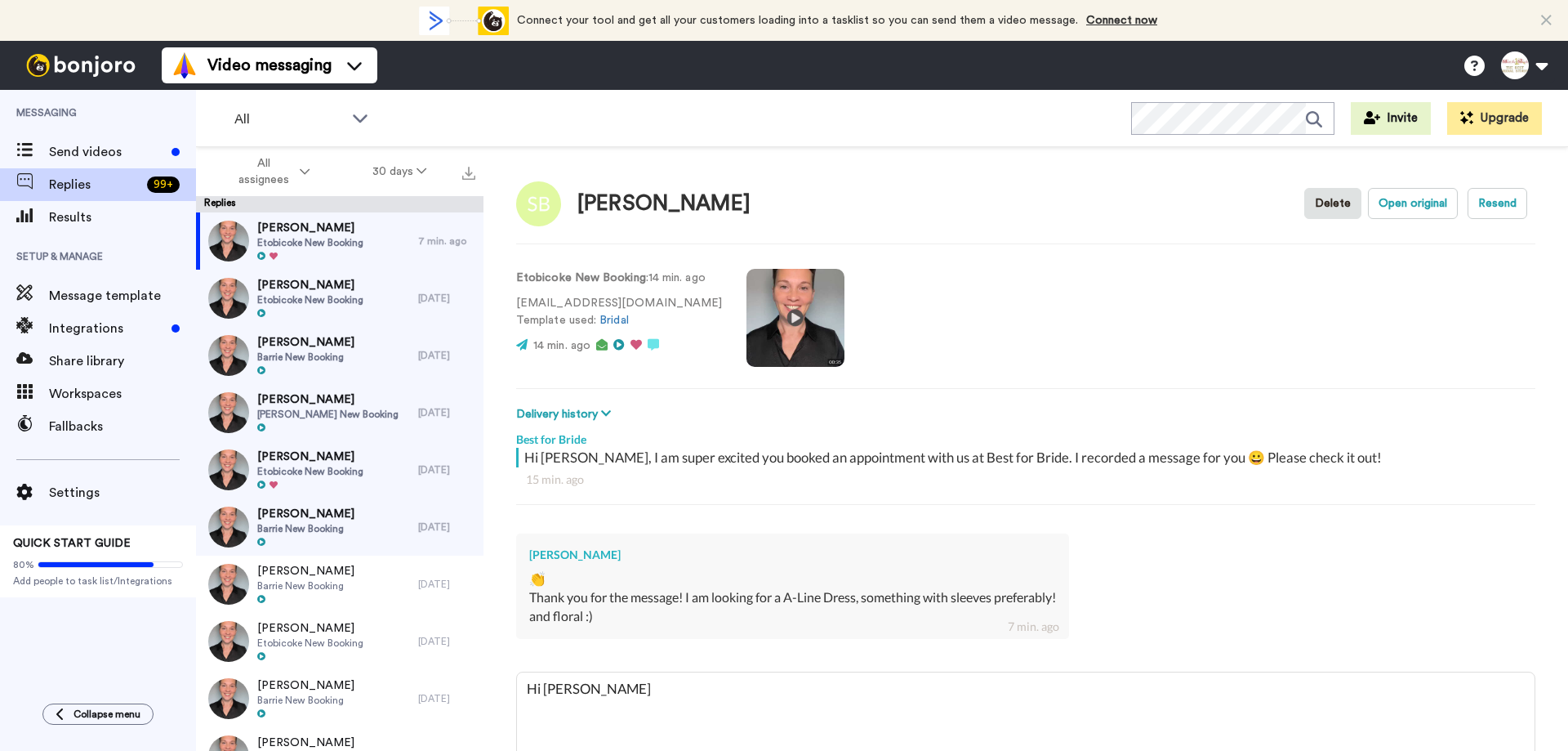
type textarea "Hi [PERSON_NAME],"
type textarea "x"
type textarea "Hi [PERSON_NAME],"
type textarea "x"
type textarea "Hi [PERSON_NAME], t"
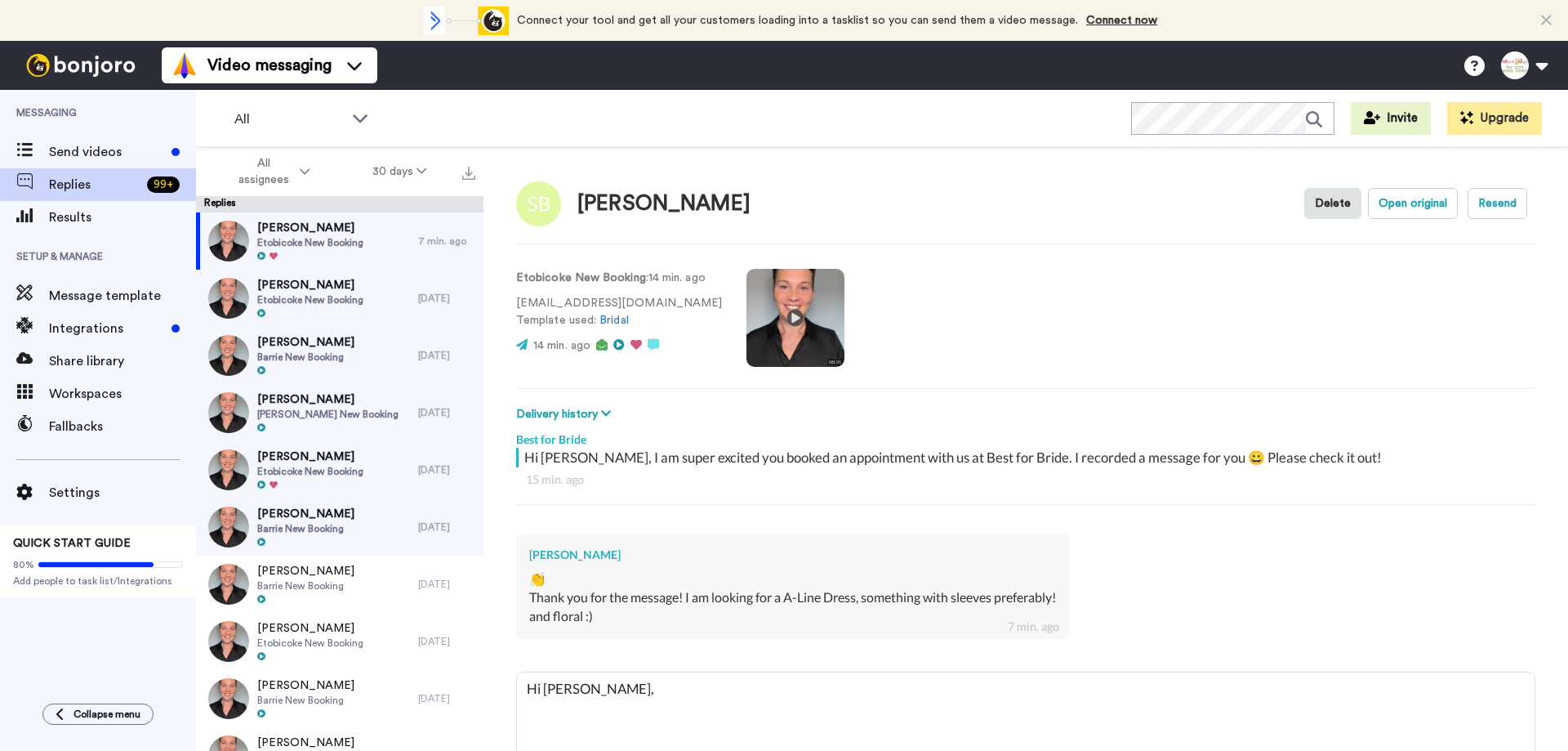
type textarea "x"
type textarea "Hi [PERSON_NAME], th"
type textarea "x"
type textarea "Hi [PERSON_NAME], than"
type textarea "x"
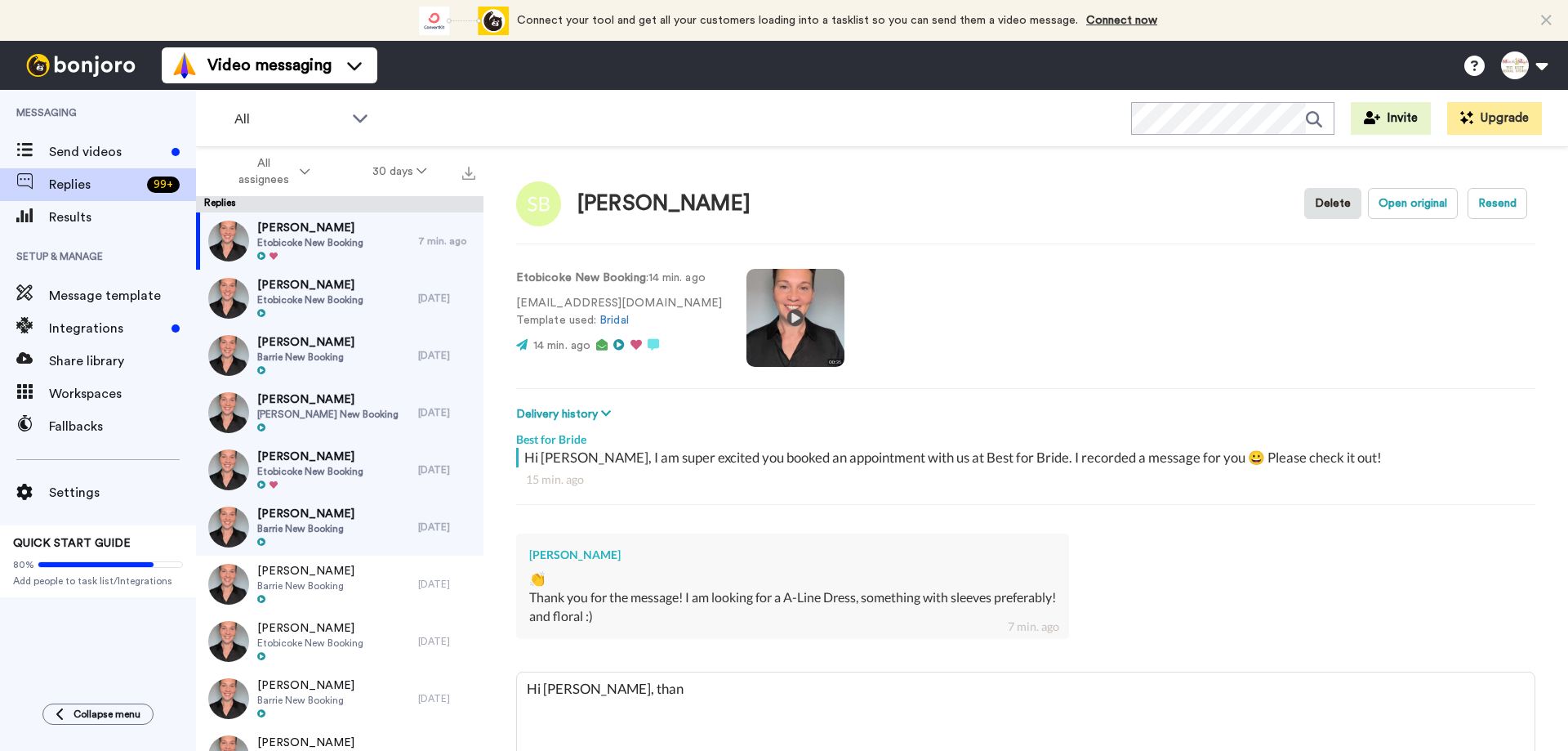
type textarea "Hi [PERSON_NAME], thank"
type textarea "x"
type textarea "Hi [PERSON_NAME], thank"
type textarea "x"
type textarea "Hi [PERSON_NAME], thank y"
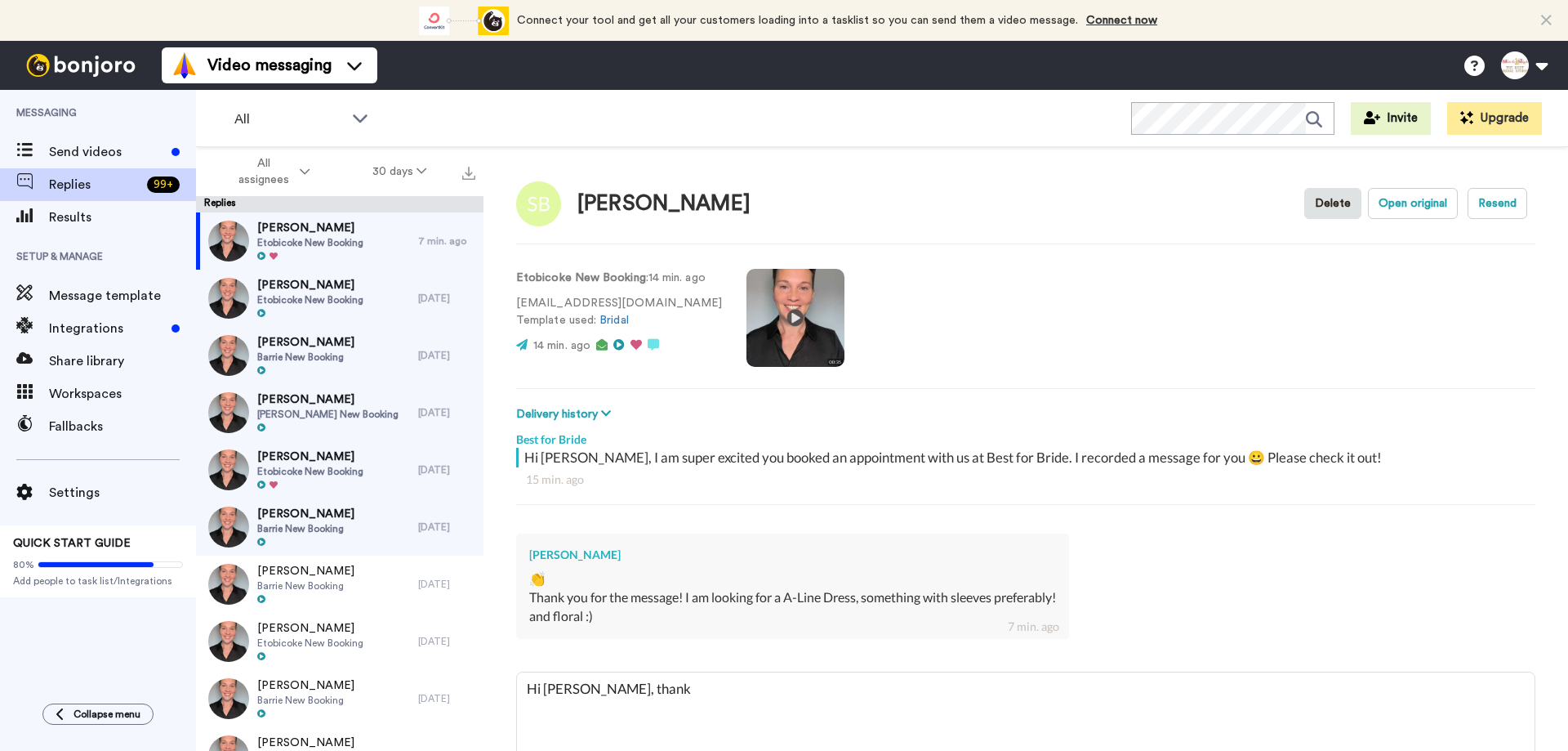
type textarea "x"
type textarea "Hi [PERSON_NAME], thank yo"
type textarea "x"
type textarea "Hi [PERSON_NAME], thank you"
type textarea "x"
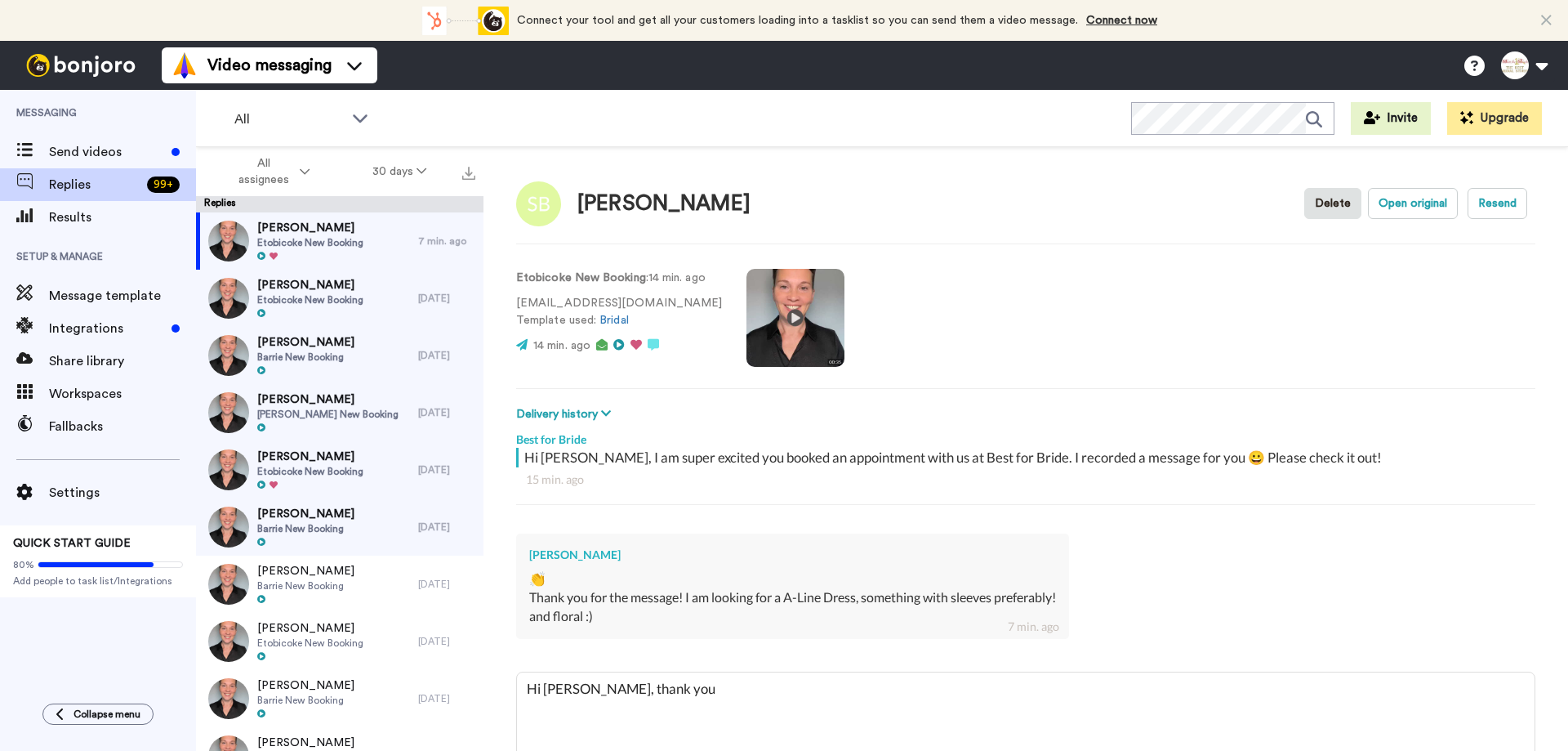
type textarea "Hi [PERSON_NAME], thank you"
type textarea "x"
type textarea "Hi [PERSON_NAME], thank you f"
type textarea "x"
type textarea "Hi [PERSON_NAME], thank you fo"
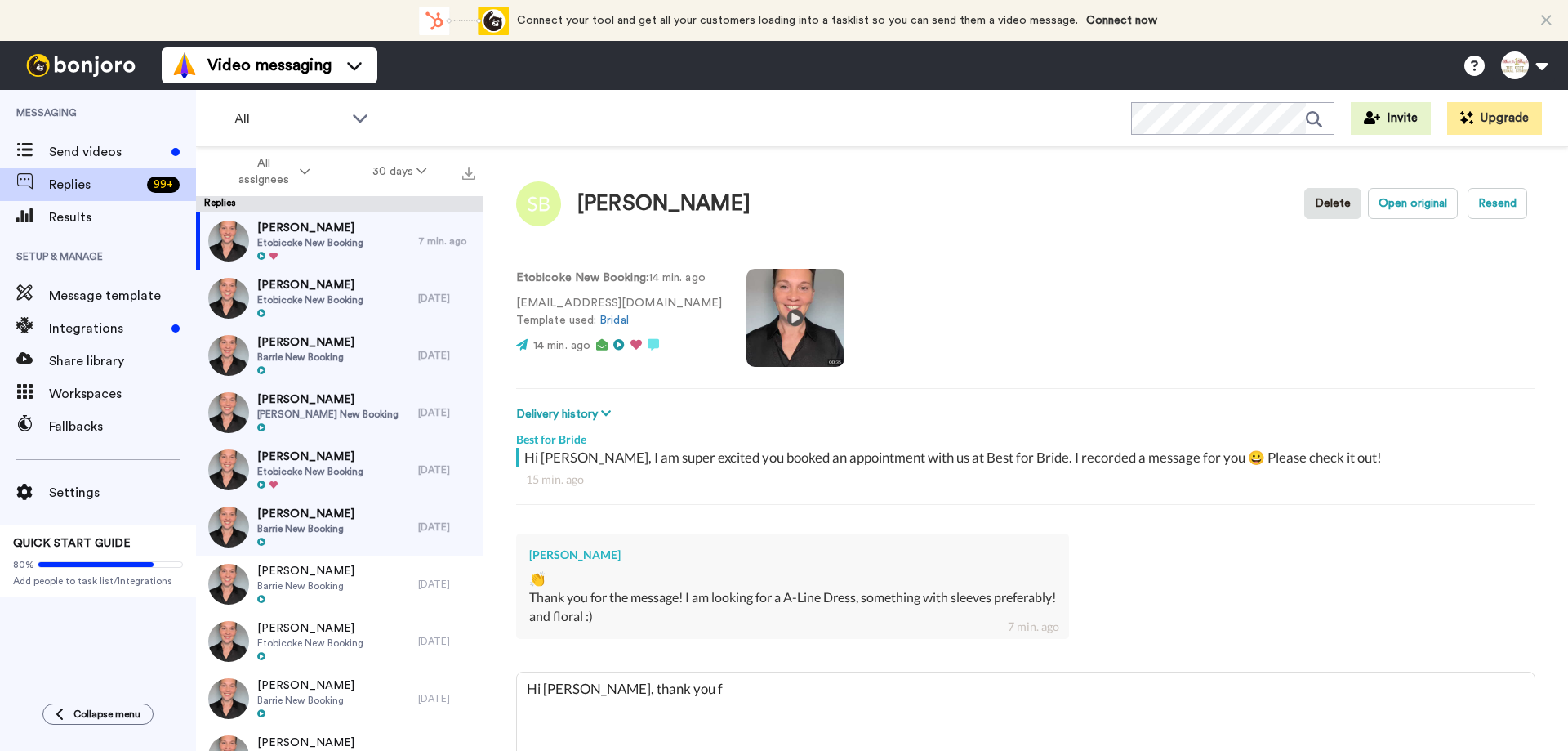
type textarea "x"
type textarea "Hi [PERSON_NAME], thank you for"
type textarea "x"
type textarea "Hi [PERSON_NAME], thank you for"
type textarea "x"
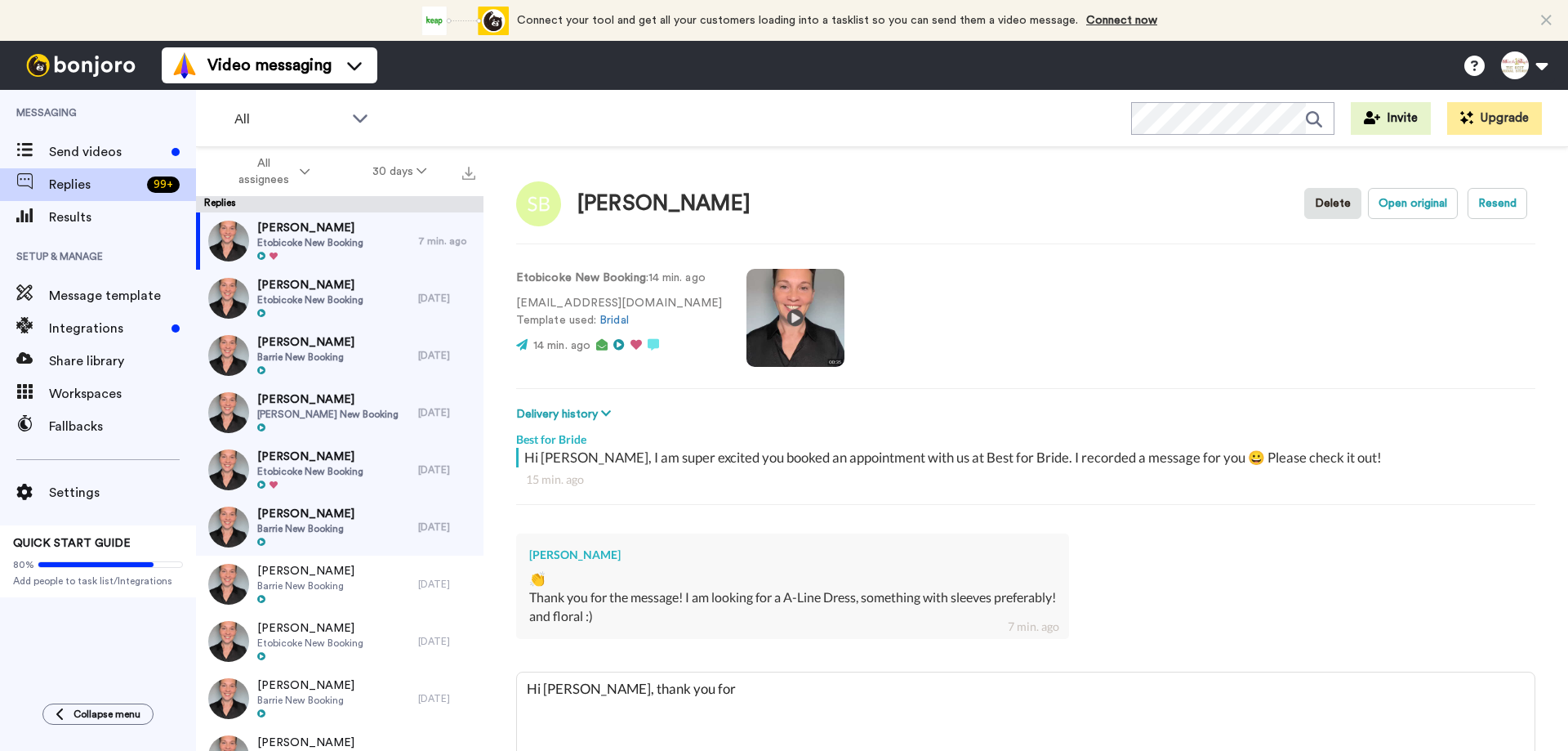
type textarea "Hi [PERSON_NAME], thank you for s"
type textarea "x"
type textarea "Hi [PERSON_NAME], thank you for sh"
type textarea "x"
type textarea "Hi [PERSON_NAME], thank you for sha"
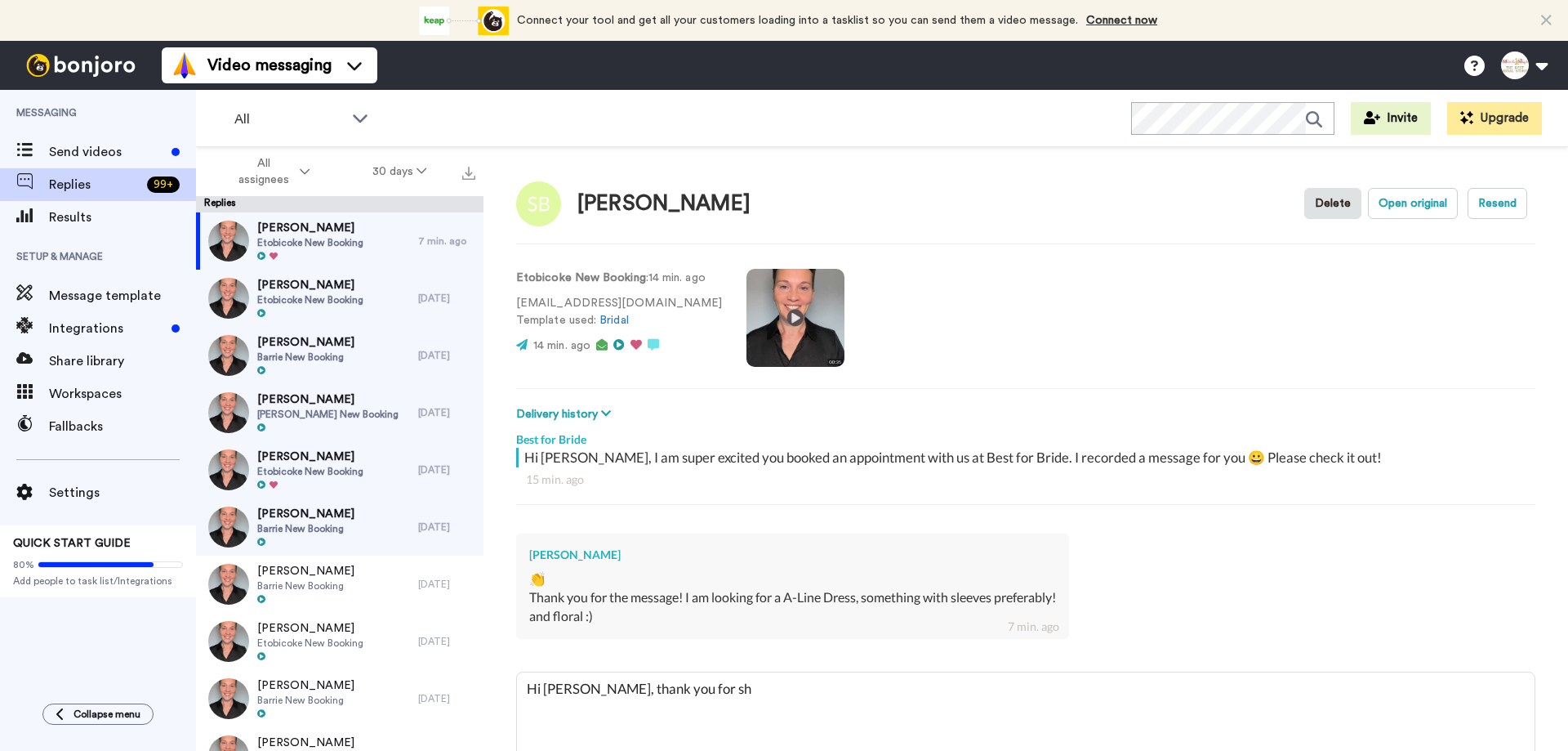
type textarea "x"
type textarea "Hi [PERSON_NAME], thank you for shar"
type textarea "x"
type textarea "Hi [PERSON_NAME], thank you for [PERSON_NAME]"
type textarea "x"
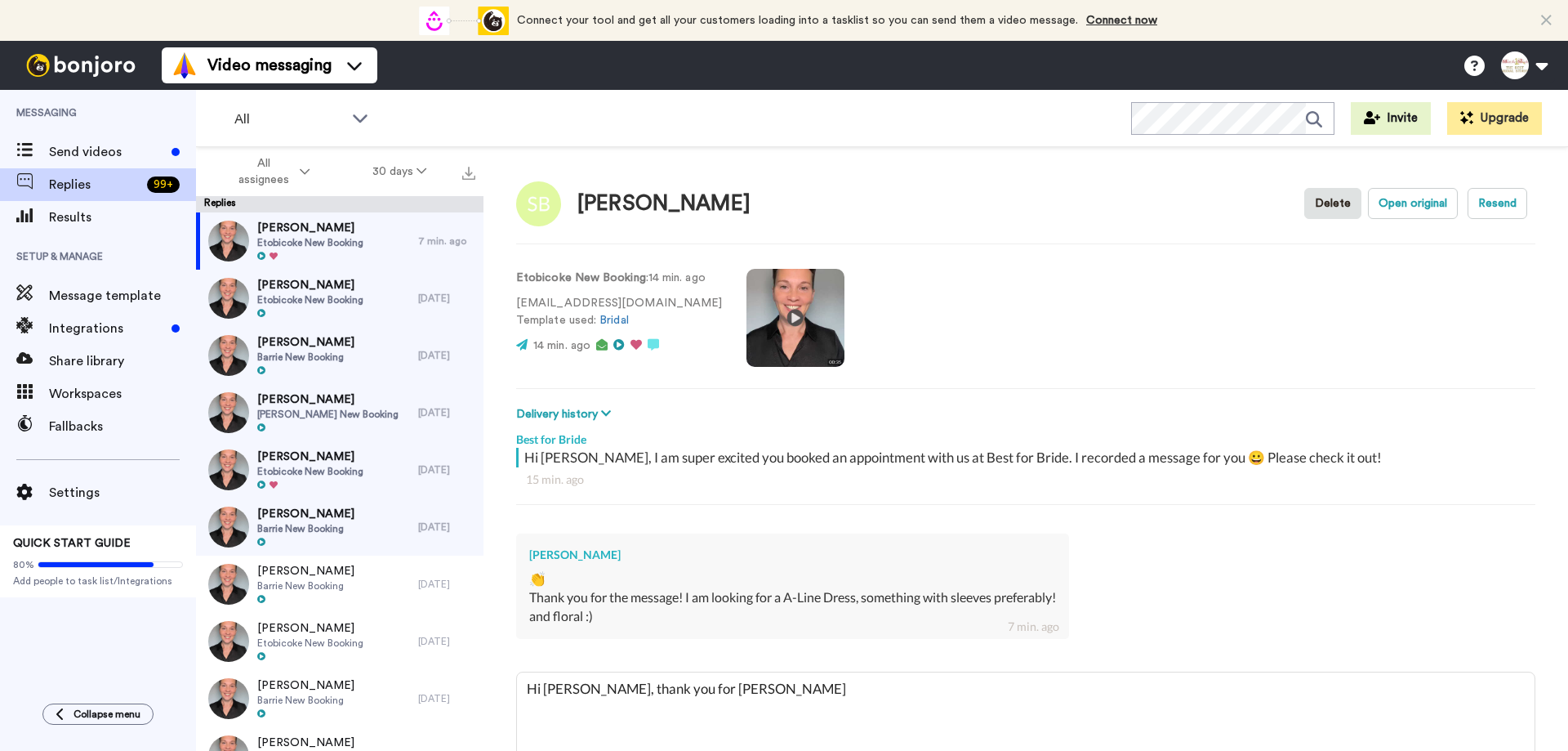
type textarea "Hi [PERSON_NAME], thank you for sharin"
type textarea "x"
type textarea "Hi [PERSON_NAME], thank you for sharing"
type textarea "x"
type textarea "Hi [PERSON_NAME], thank you for sharing"
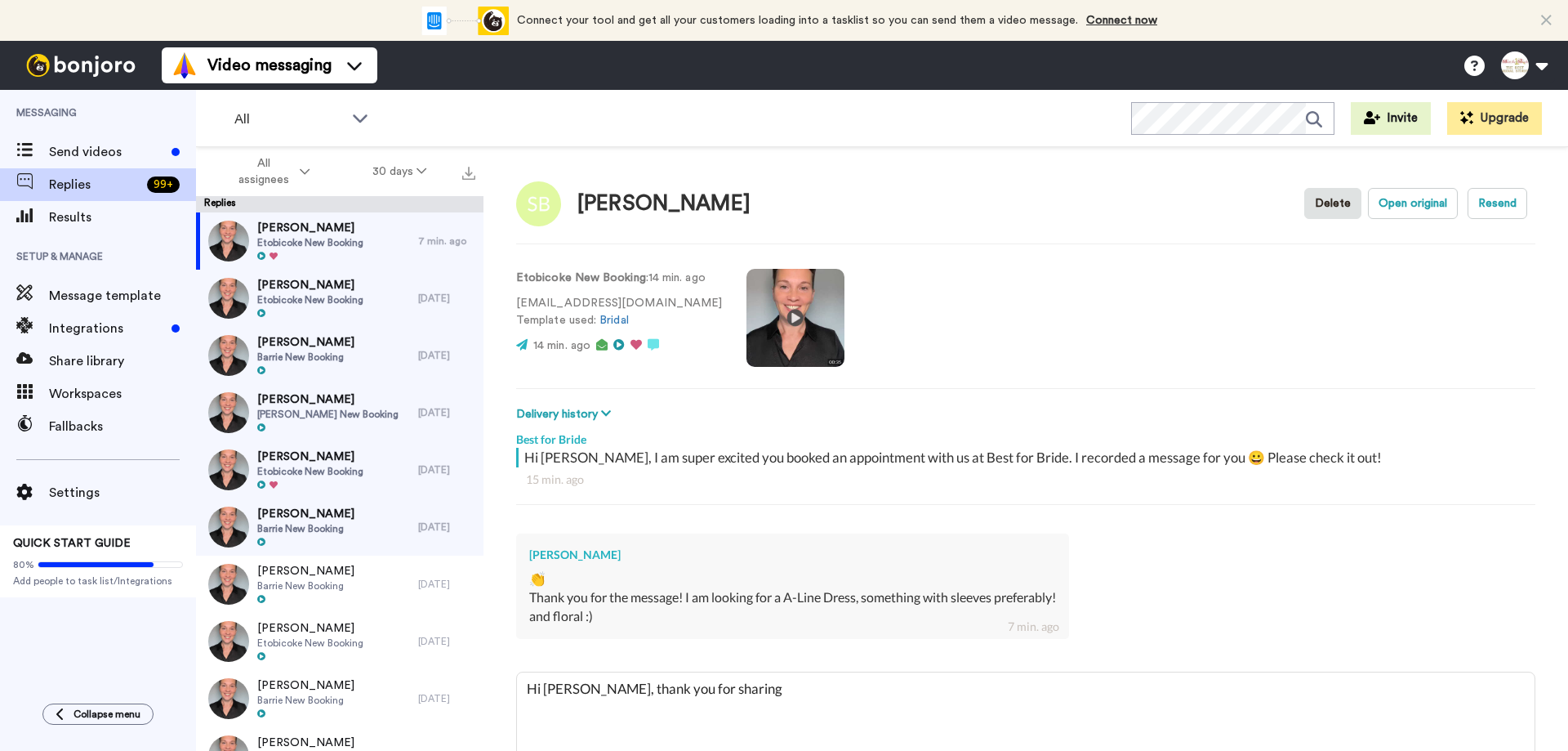
type textarea "x"
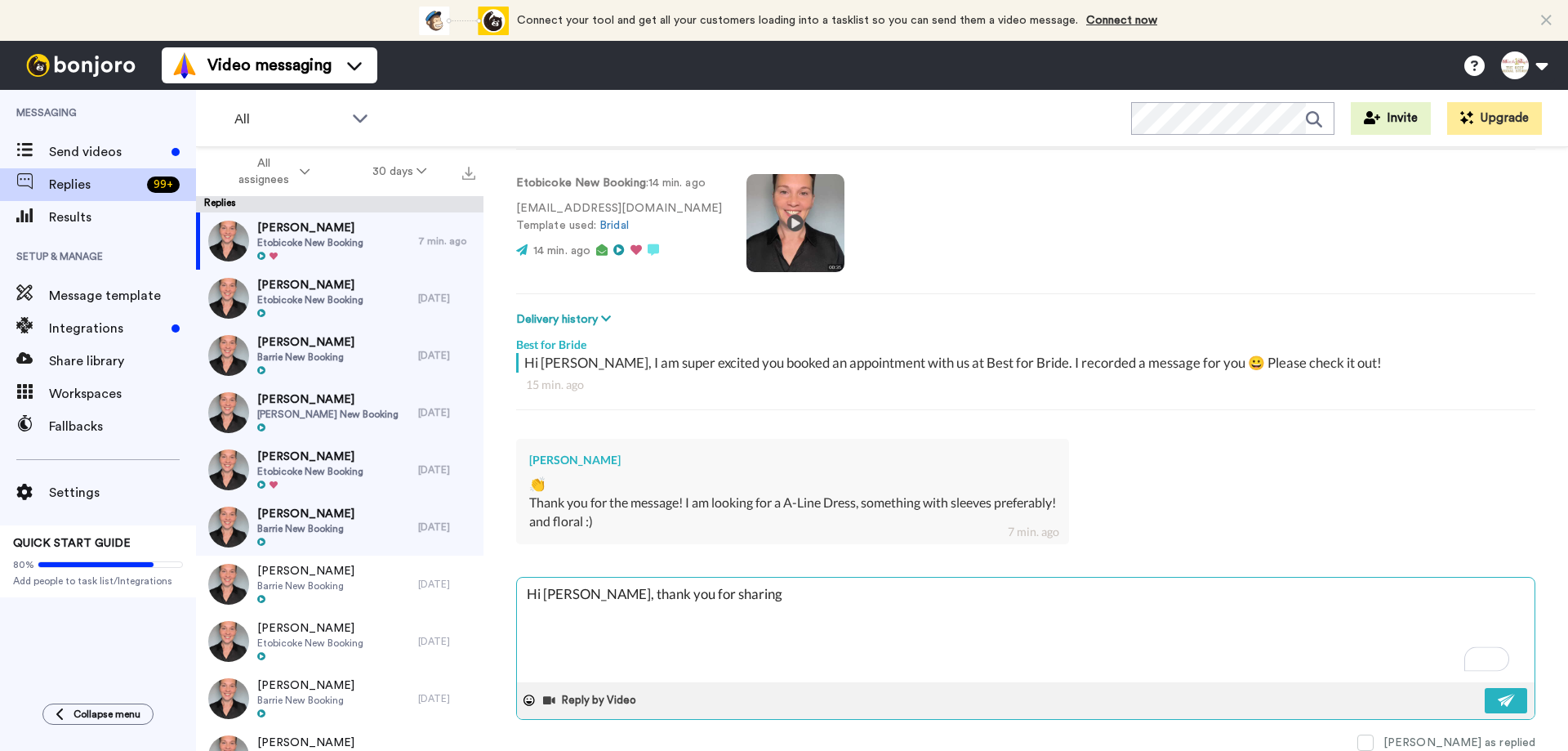
scroll to position [95, 0]
type textarea "Hi [PERSON_NAME], thank you for sharing"
click at [531, 700] on icon at bounding box center [529, 700] width 11 height 11
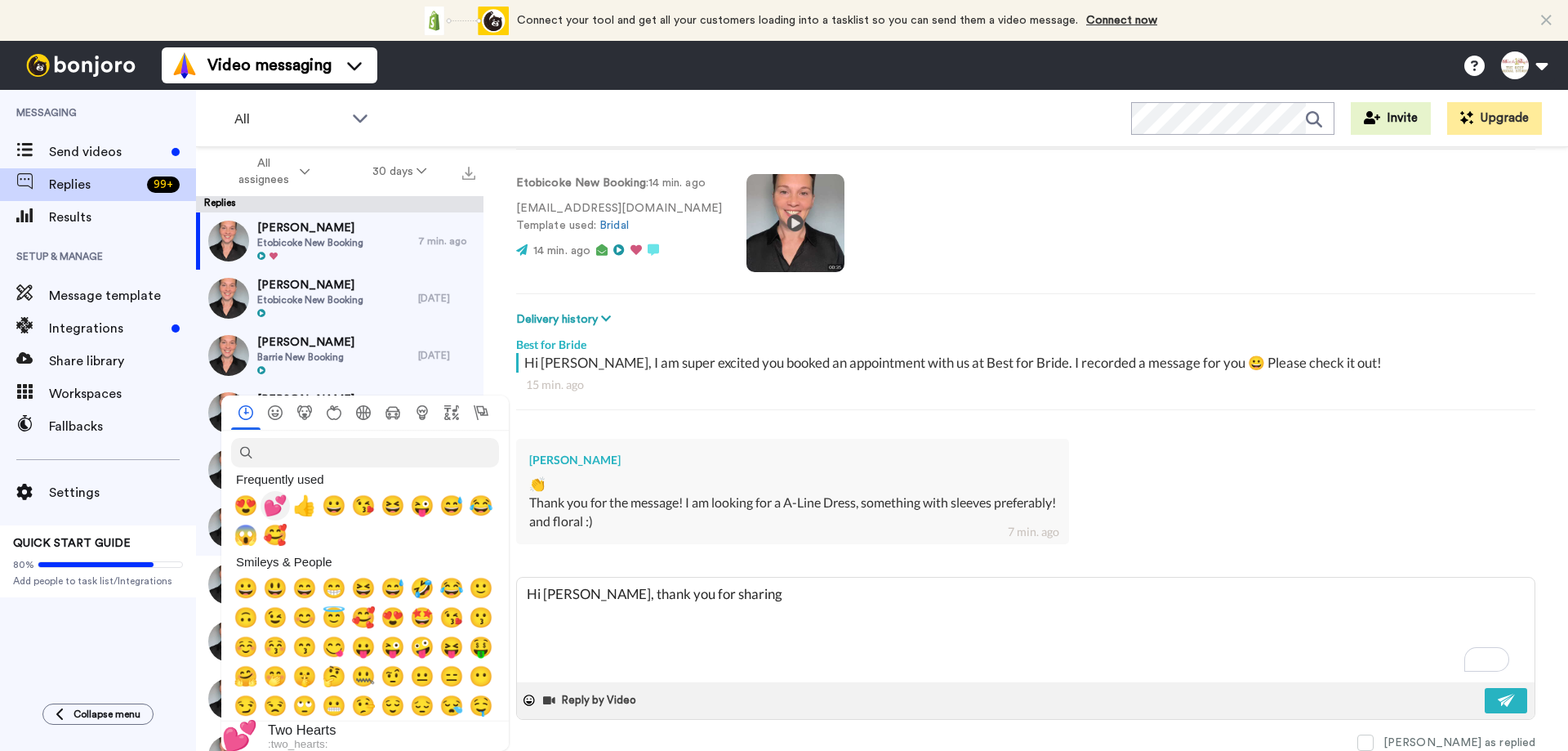
click at [272, 510] on span "💕" at bounding box center [275, 506] width 24 height 23
type textarea "x"
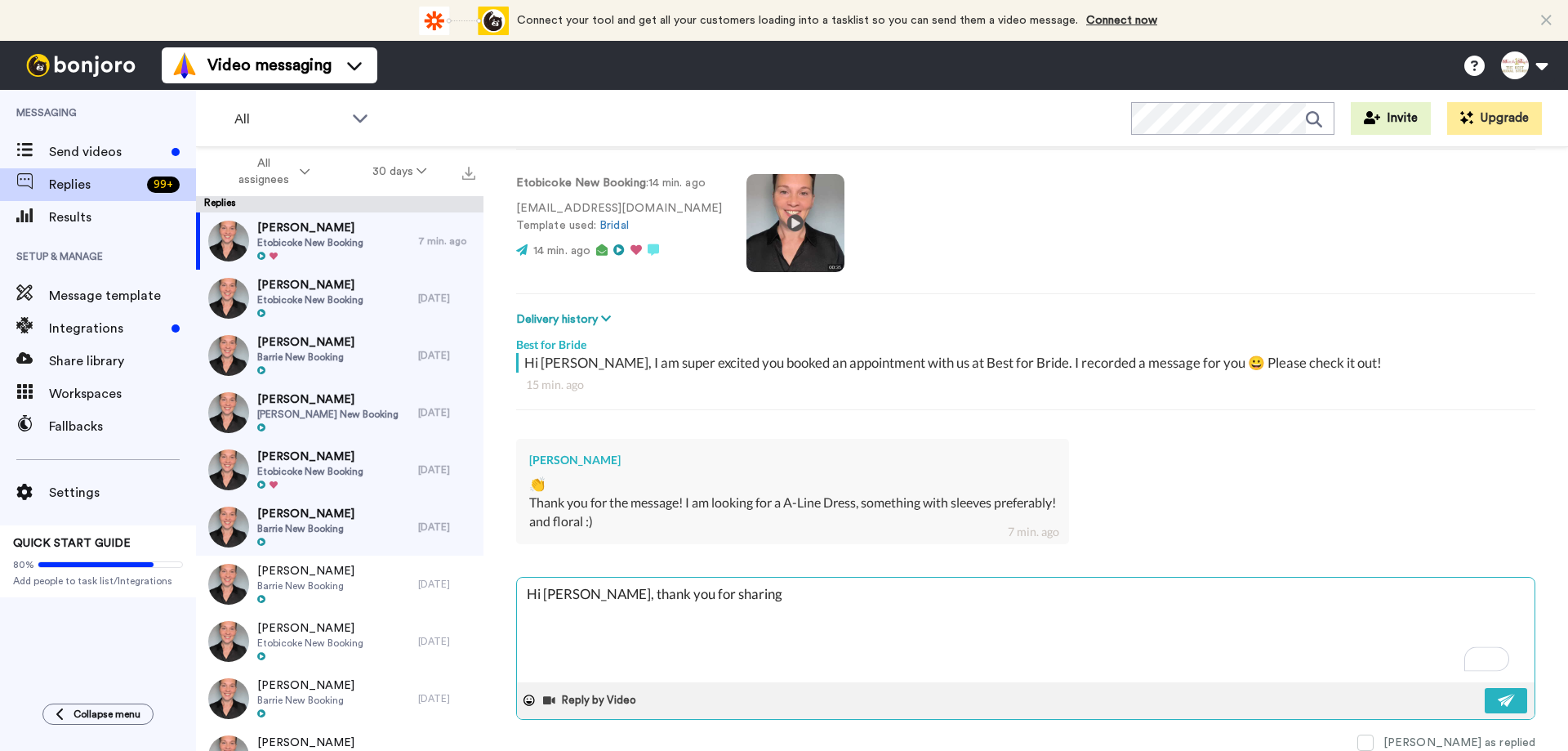
click at [755, 594] on textarea "Hi [PERSON_NAME], thank you for sharing 💕" at bounding box center [1025, 630] width 1017 height 104
type textarea "Hi [PERSON_NAME], thank you for sharing 💕."
type textarea "x"
type textarea "Hi [PERSON_NAME], thank you for sharing 💕."
type textarea "x"
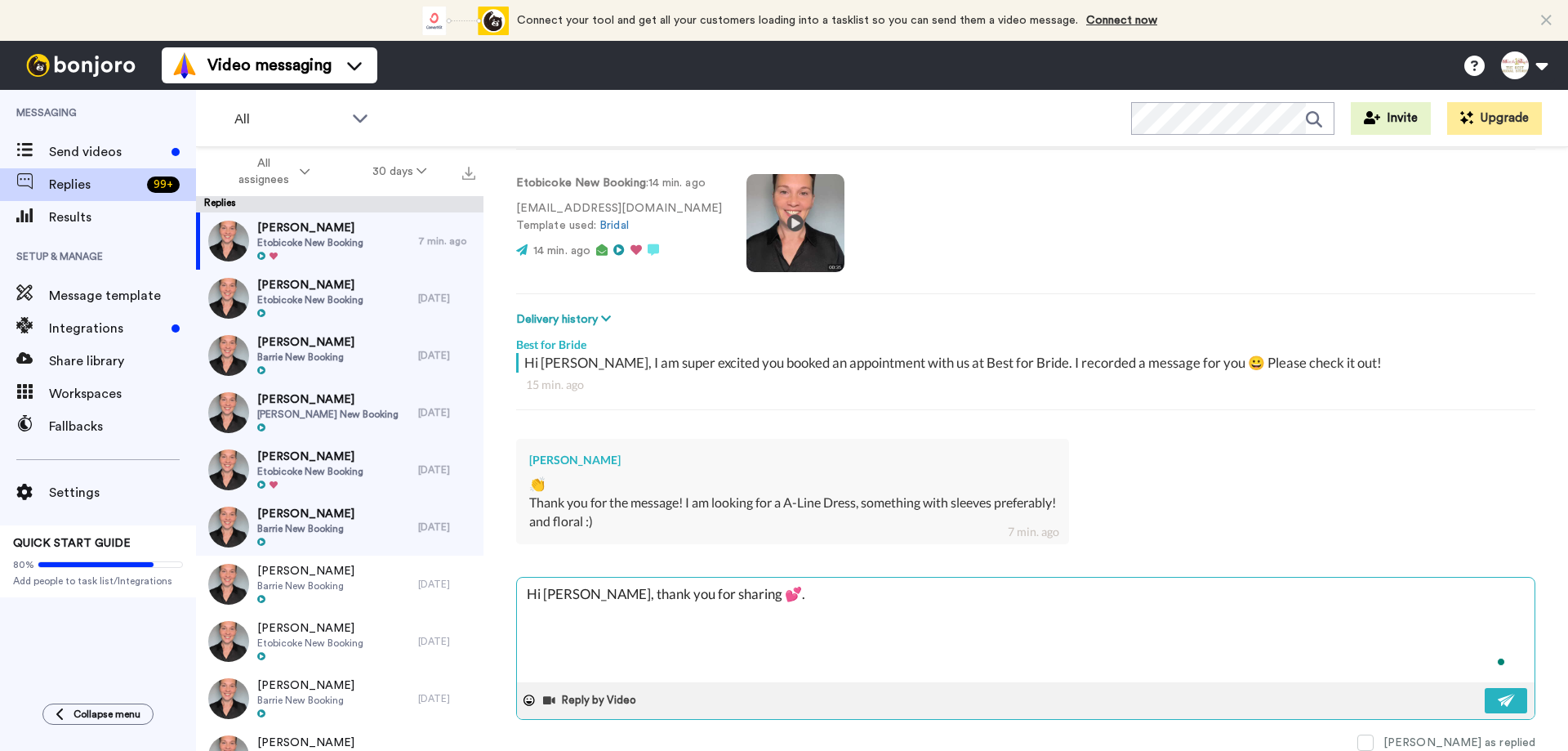
type textarea "Hi [PERSON_NAME], thank you for sharing 💕. W"
type textarea "x"
type textarea "Hi [PERSON_NAME], thank you for sharing 💕. We"
type textarea "x"
type textarea "Hi [PERSON_NAME], thank you for sharing 💕. We"
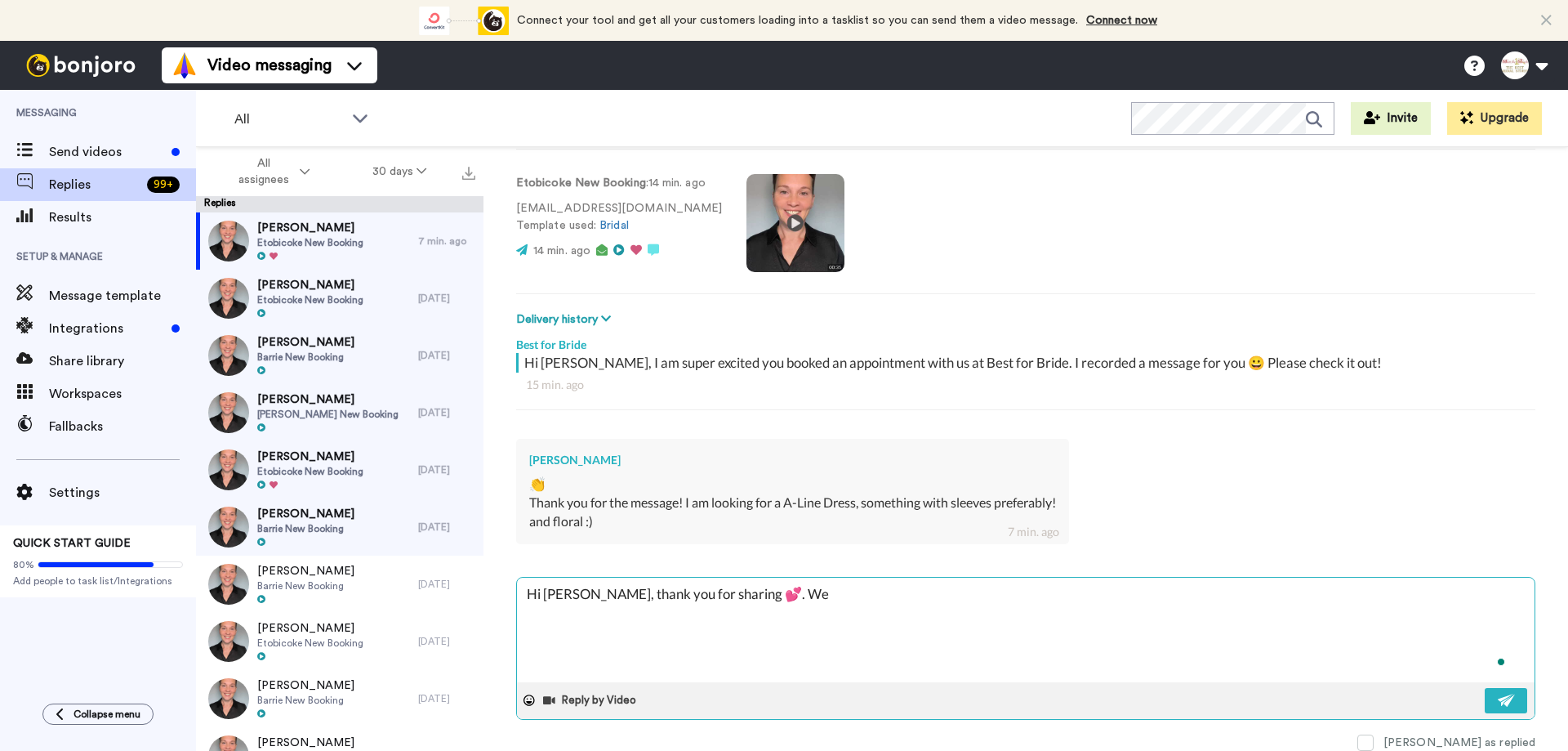
type textarea "x"
type textarea "Hi [PERSON_NAME], thank you for sharing 💕. We h"
type textarea "x"
type textarea "Hi [PERSON_NAME], thank you for sharing 💕. We ha"
type textarea "x"
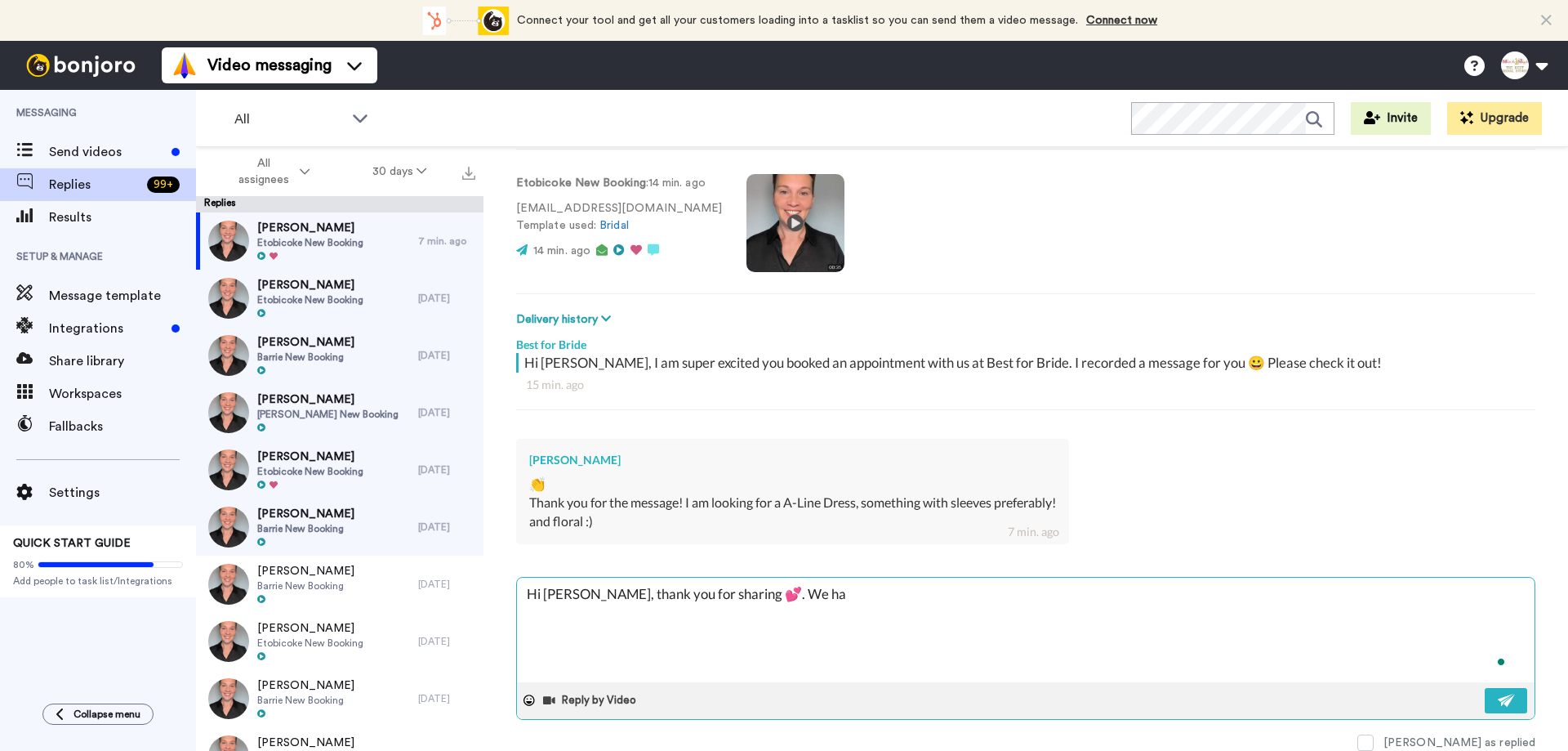
type textarea "Hi [PERSON_NAME], thank you for sharing 💕. We hav"
type textarea "x"
type textarea "Hi [PERSON_NAME], thank you for sharing 💕. We have"
type textarea "x"
type textarea "Hi [PERSON_NAME], thank you for sharing 💕. We have"
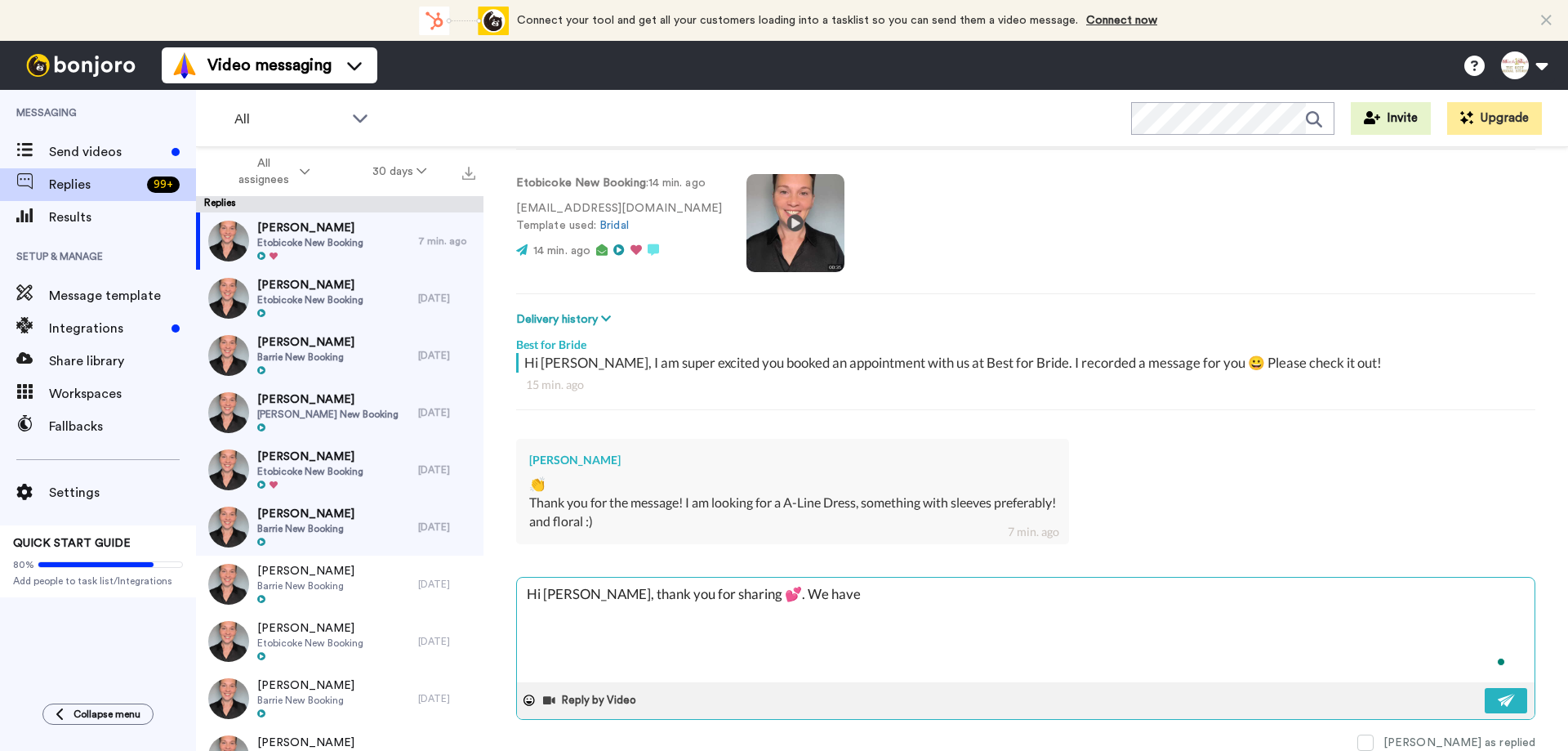
type textarea "x"
type textarea "Hi [PERSON_NAME], thank you for sharing 💕. We have f"
type textarea "x"
type textarea "Hi [PERSON_NAME], thank you for sharing 💕. We have fl"
type textarea "x"
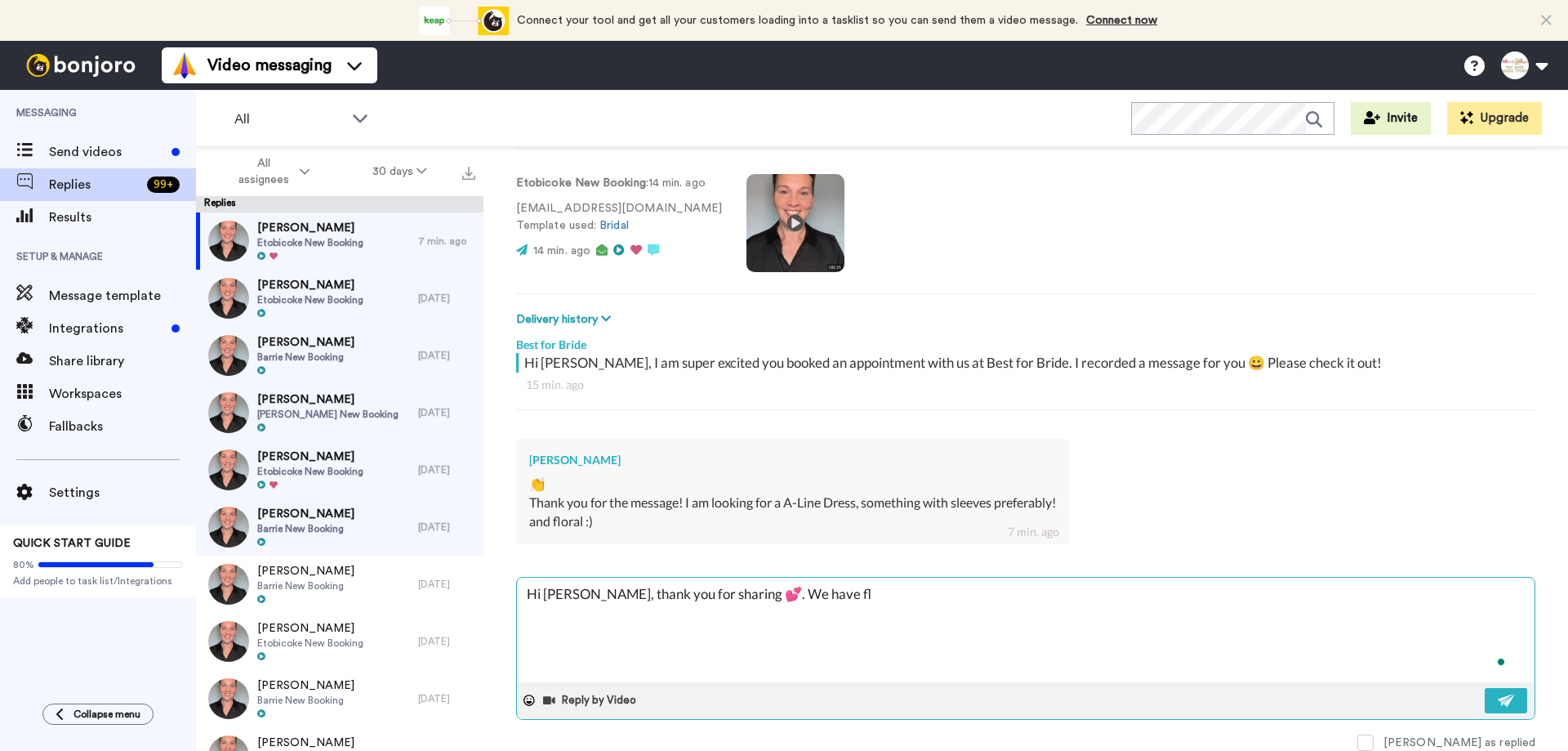
type textarea "Hi [PERSON_NAME], thank you for sharing 💕. We have flo"
type textarea "x"
type textarea "Hi [PERSON_NAME], thank you for sharing 💕. We have [PERSON_NAME]"
type textarea "x"
type textarea "Hi [PERSON_NAME], thank you for sharing 💕. We have flora"
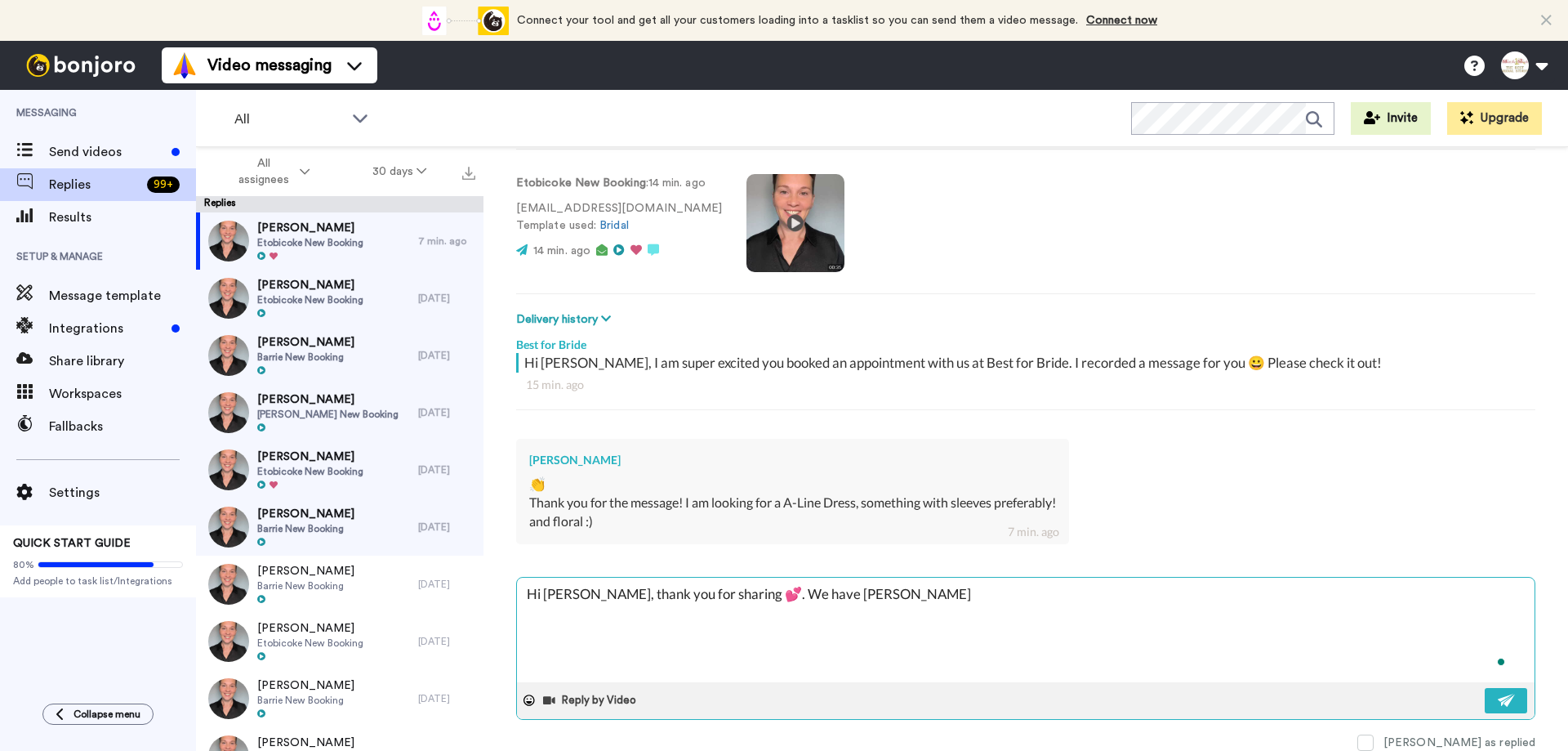
type textarea "x"
type textarea "Hi [PERSON_NAME], thank you for sharing 💕. We have floral"
type textarea "x"
type textarea "Hi [PERSON_NAME], thank you for sharing 💕. We have floral"
type textarea "x"
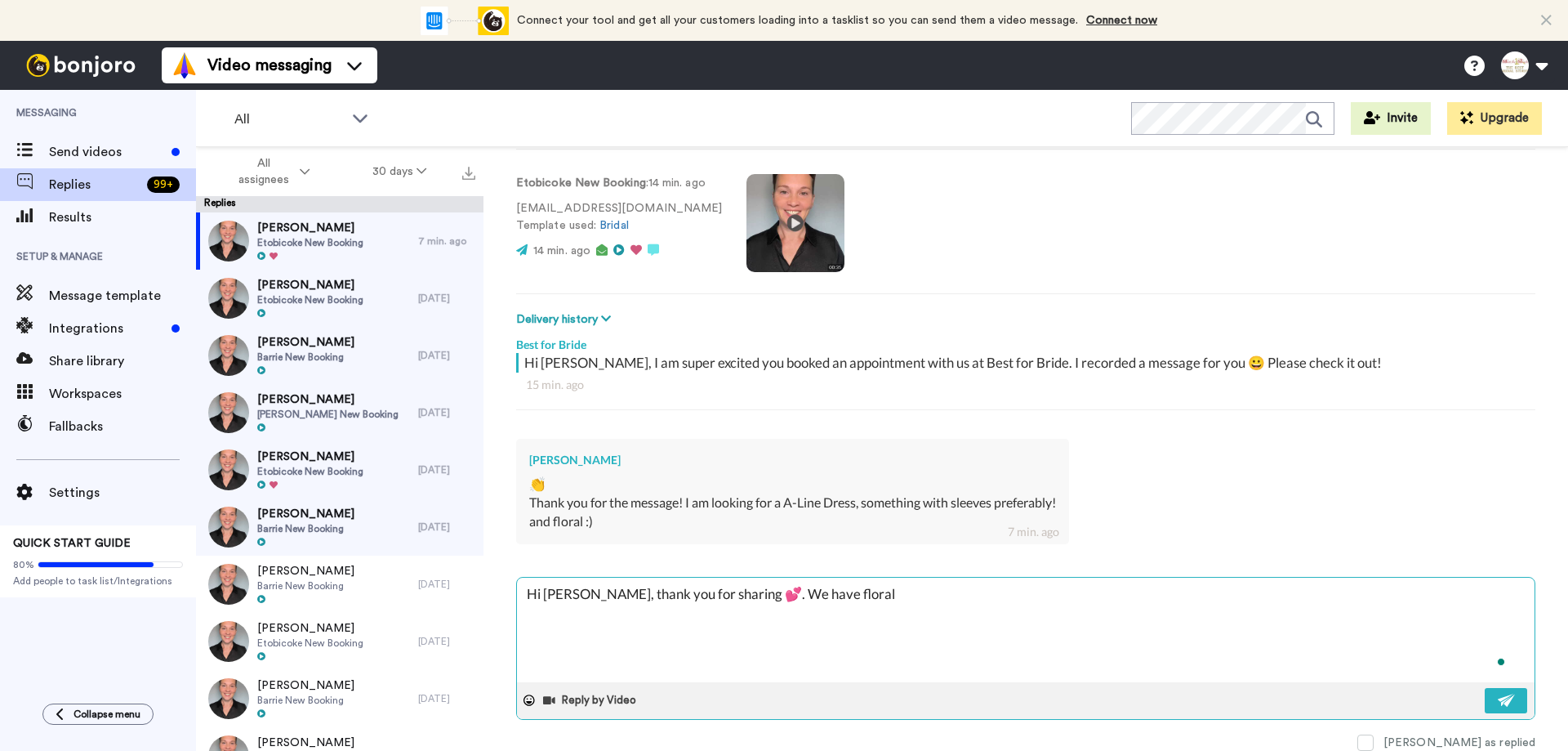
type textarea "Hi [PERSON_NAME], thank you for sharing 💕. We have floral d"
type textarea "x"
type textarea "Hi [PERSON_NAME], thank you for sharing 💕. We have floral dr"
type textarea "x"
type textarea "Hi [PERSON_NAME], thank you for sharing 💕. We have floral dre"
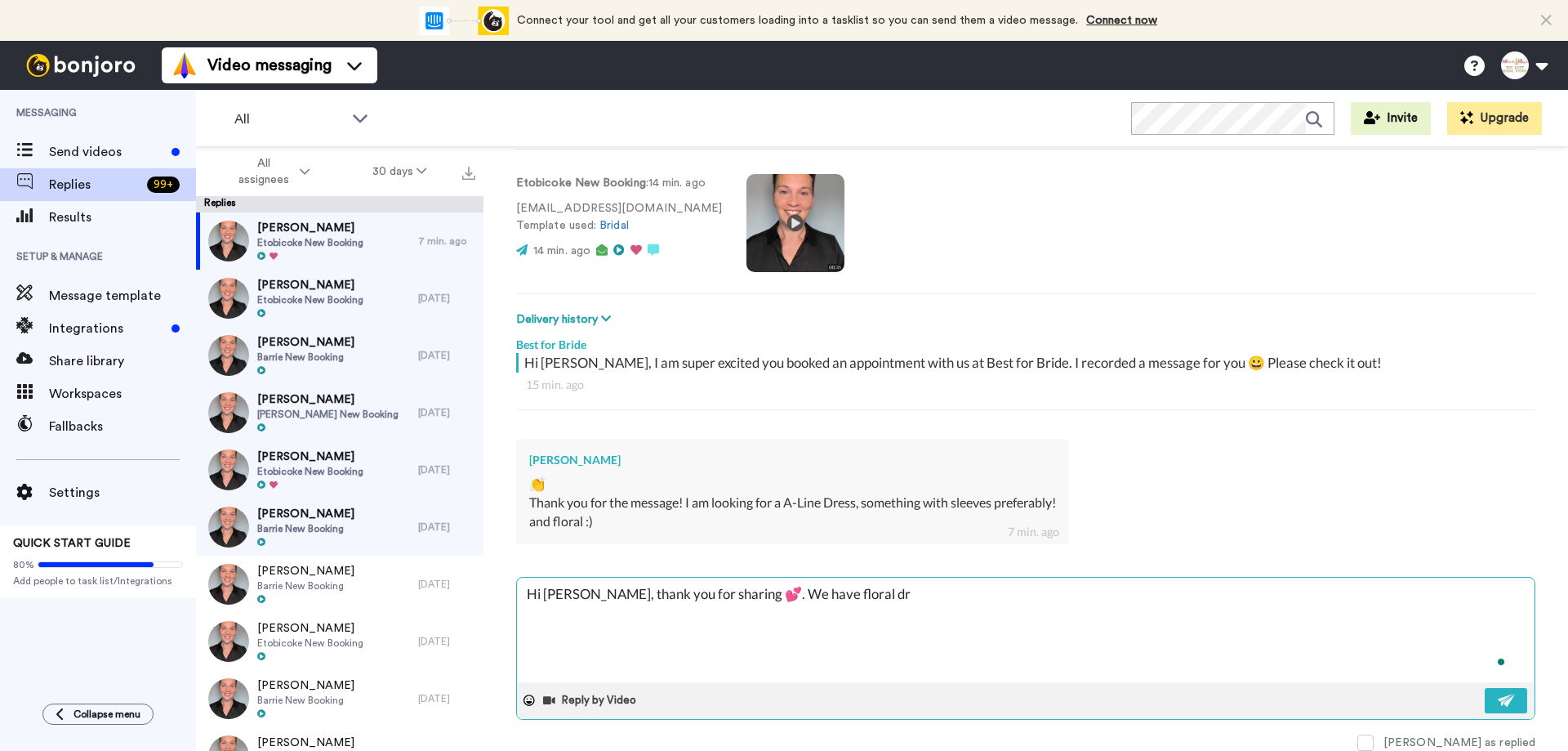
type textarea "x"
type textarea "Hi [PERSON_NAME], thank you for sharing 💕. We have floral dres"
type textarea "x"
type textarea "Hi [PERSON_NAME], thank you for sharing 💕. We have floral dress"
type textarea "x"
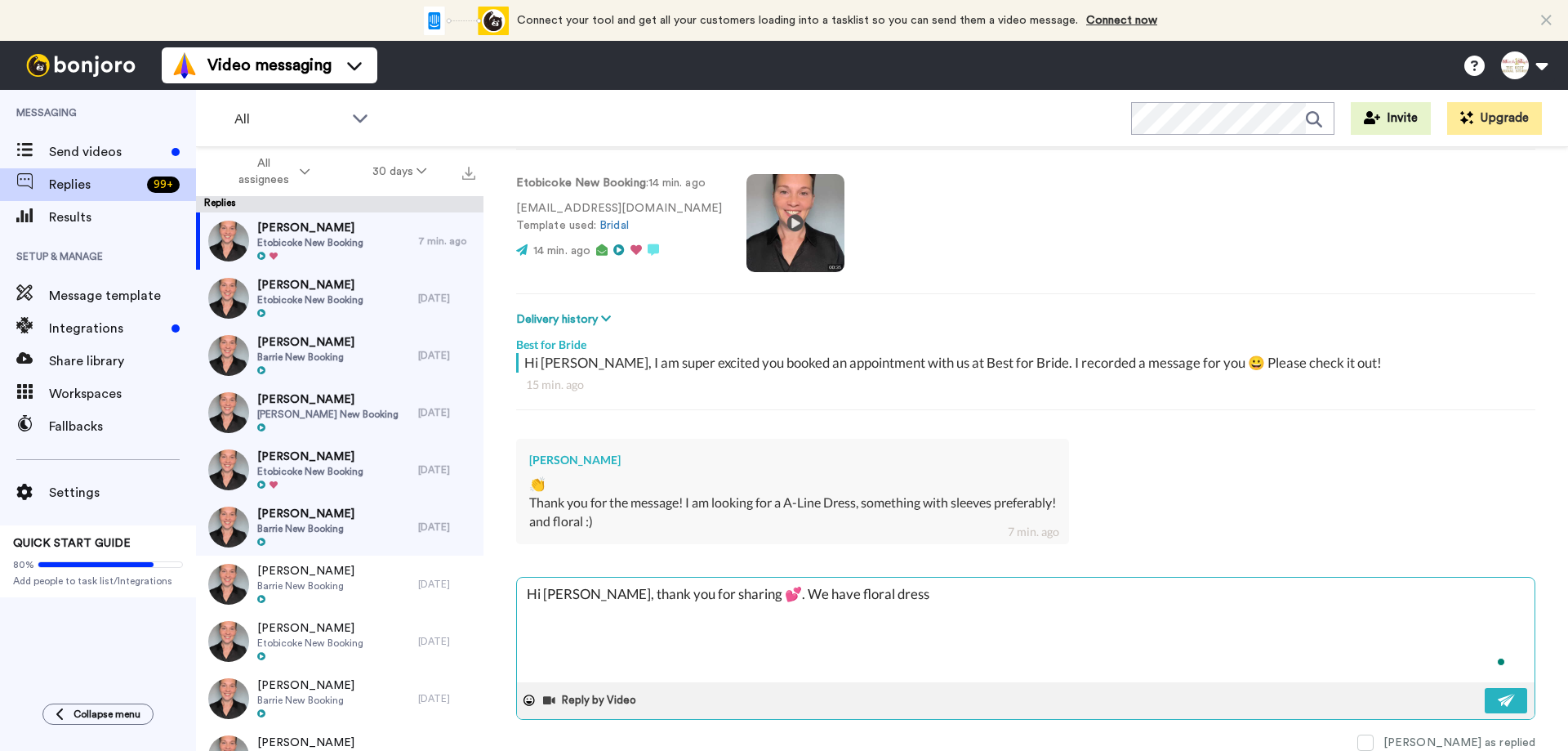
type textarea "Hi [PERSON_NAME], thank you for sharing 💕. We have floral dresse"
type textarea "x"
type textarea "Hi [PERSON_NAME], thank you for sharing 💕. We have floral dresses"
type textarea "x"
type textarea "Hi [PERSON_NAME], thank you for sharing 💕. We have floral dresses."
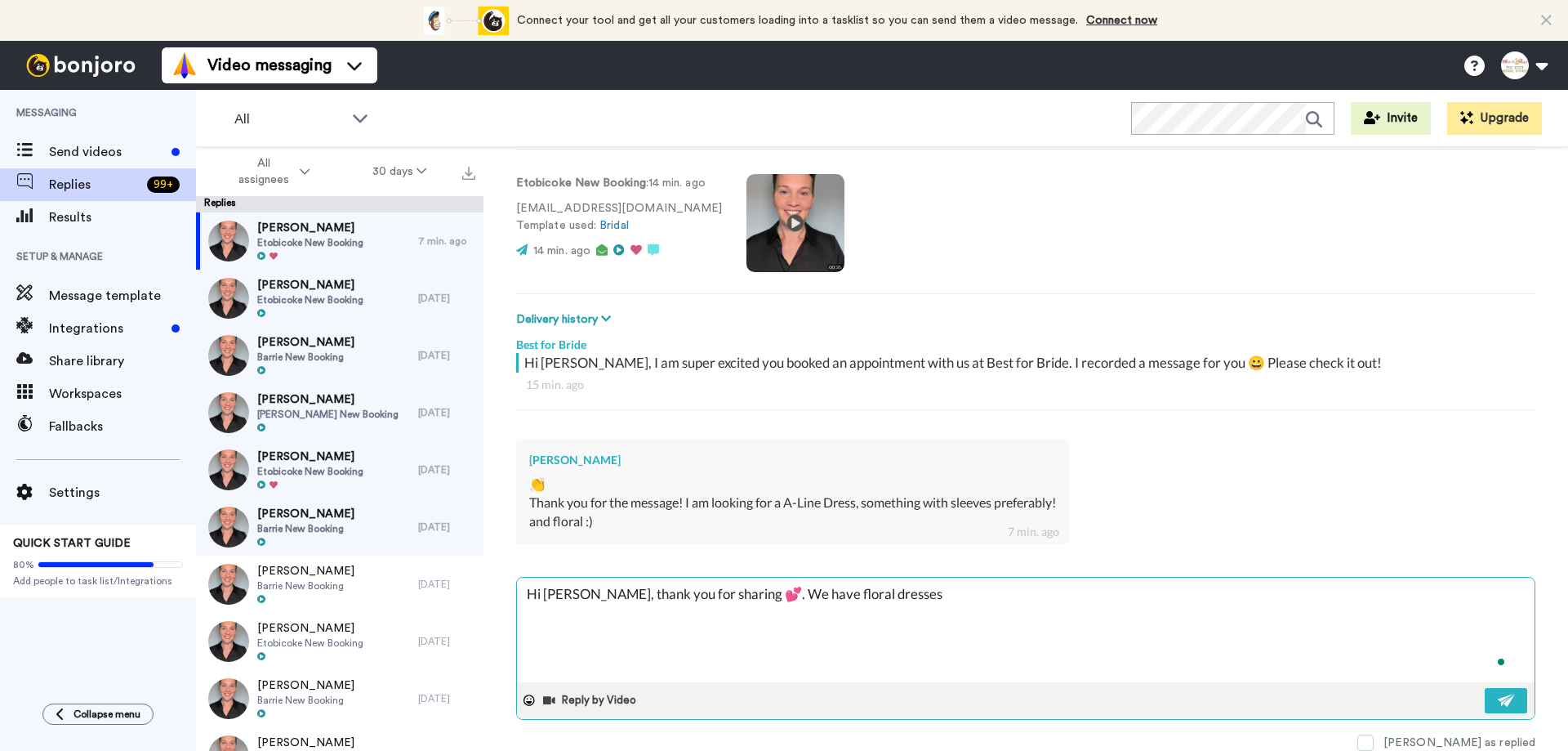
type textarea "x"
type textarea "Hi [PERSON_NAME], thank you for sharing 💕. We have floral dresses."
type textarea "x"
type textarea "Hi [PERSON_NAME], thank you for sharing 💕. We have floral dresses. S"
type textarea "x"
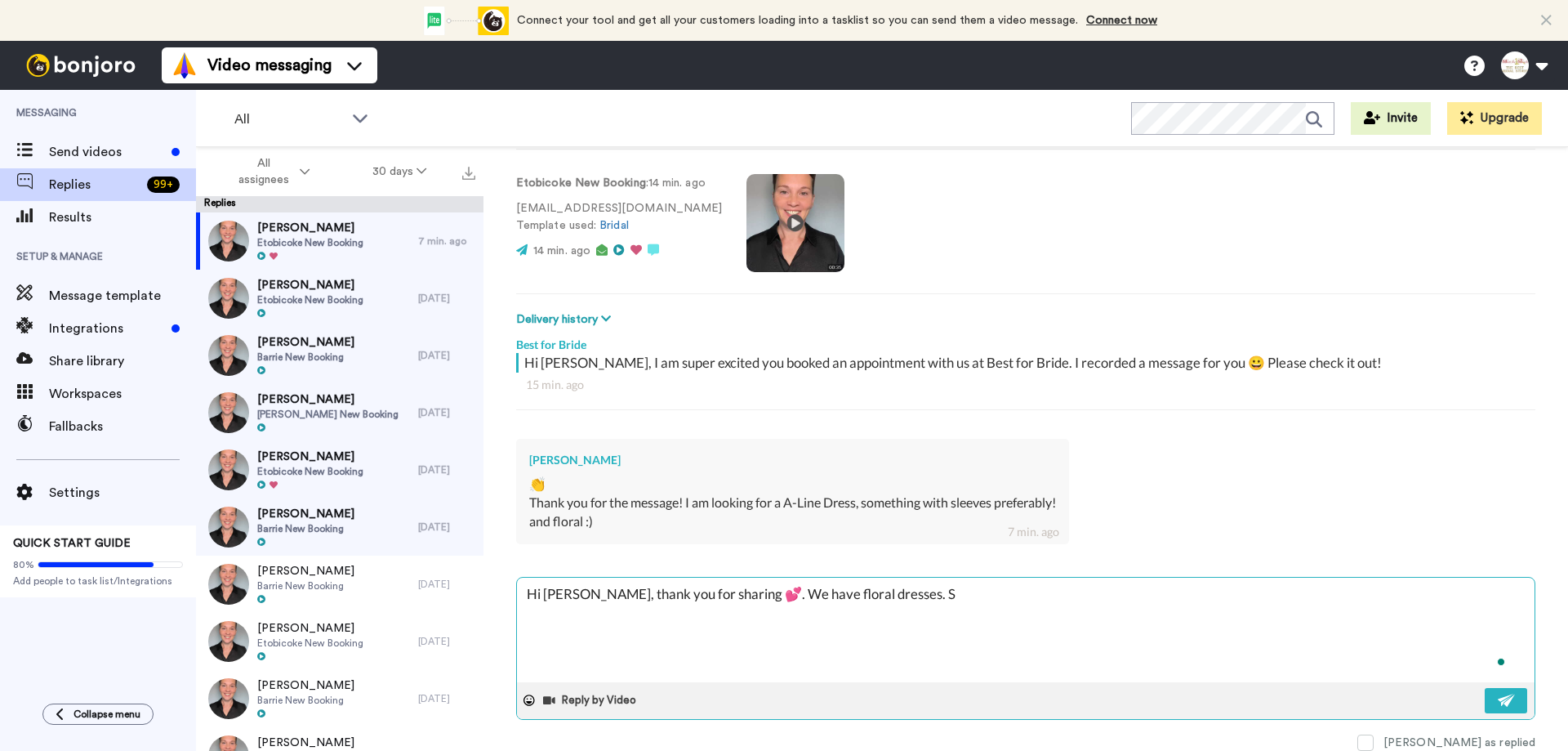
type textarea "Hi [PERSON_NAME], thank you for sharing 💕. We have floral dresses. So"
type textarea "x"
type textarea "Hi [PERSON_NAME], thank you for sharing 💕. We have floral dresses. Som"
type textarea "x"
type textarea "Hi [PERSON_NAME], thank you for sharing 💕. We have floral dresses. Some"
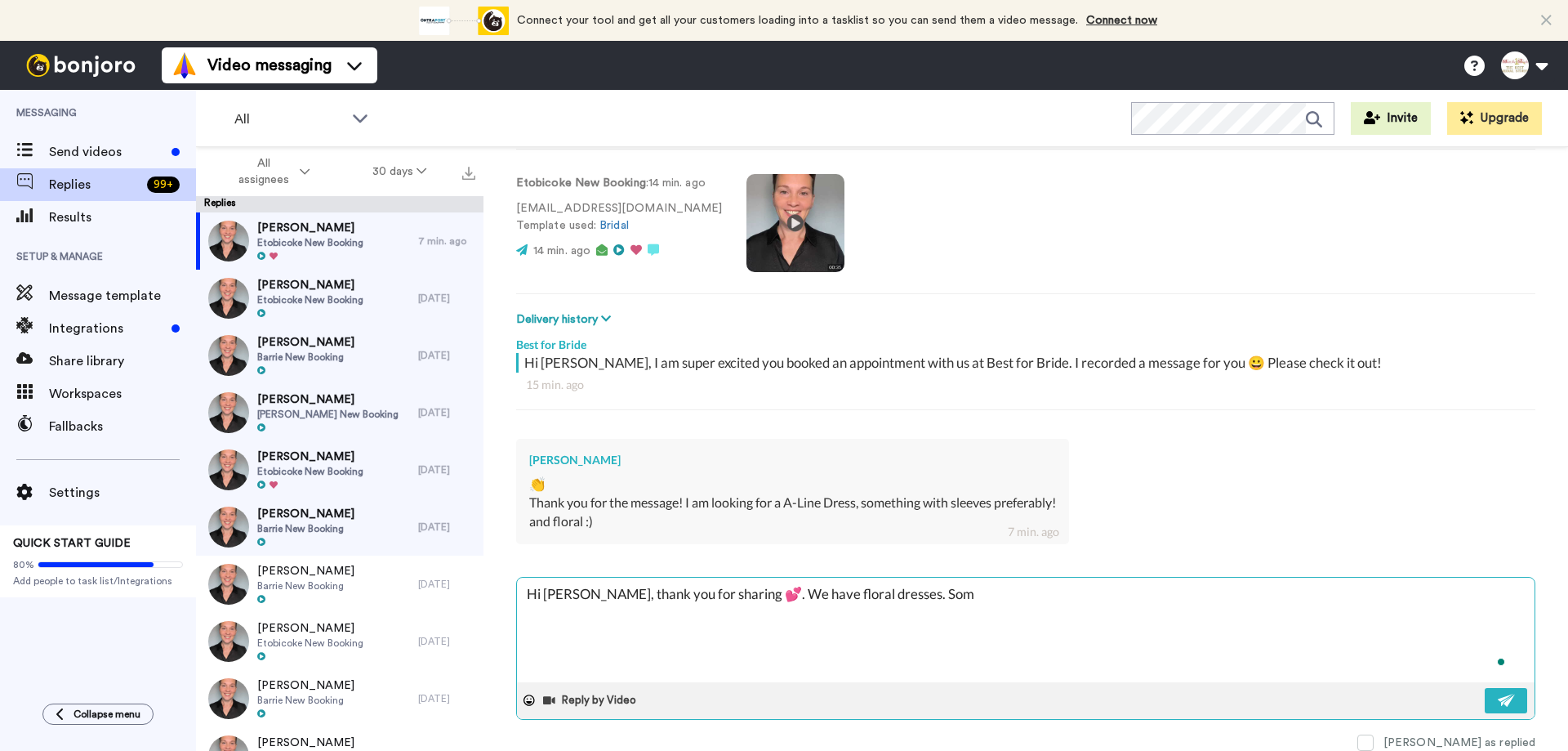
type textarea "x"
type textarea "Hi [PERSON_NAME], thank you for sharing 💕. We have floral dresses. Some"
type textarea "x"
type textarea "Hi [PERSON_NAME], thank you for sharing 💕. We have floral dresses. Some o"
type textarea "x"
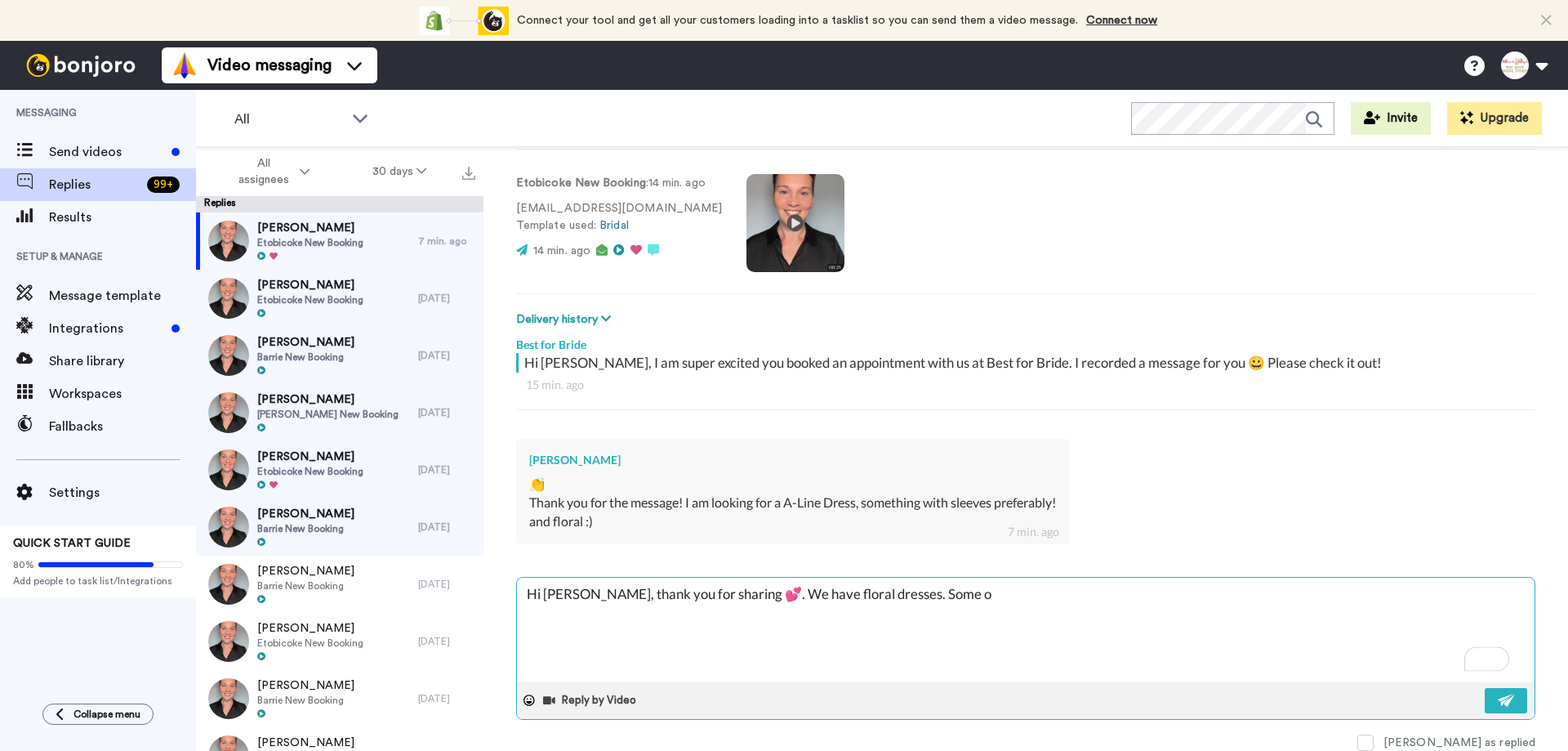
type textarea "Hi [PERSON_NAME], thank you for sharing 💕. We have floral dresses. Some of"
type textarea "x"
type textarea "Hi [PERSON_NAME], thank you for sharing 💕. We have floral dresses. Some of"
type textarea "x"
type textarea "Hi [PERSON_NAME], thank you for sharing 💕. We have floral dresses. Some of t"
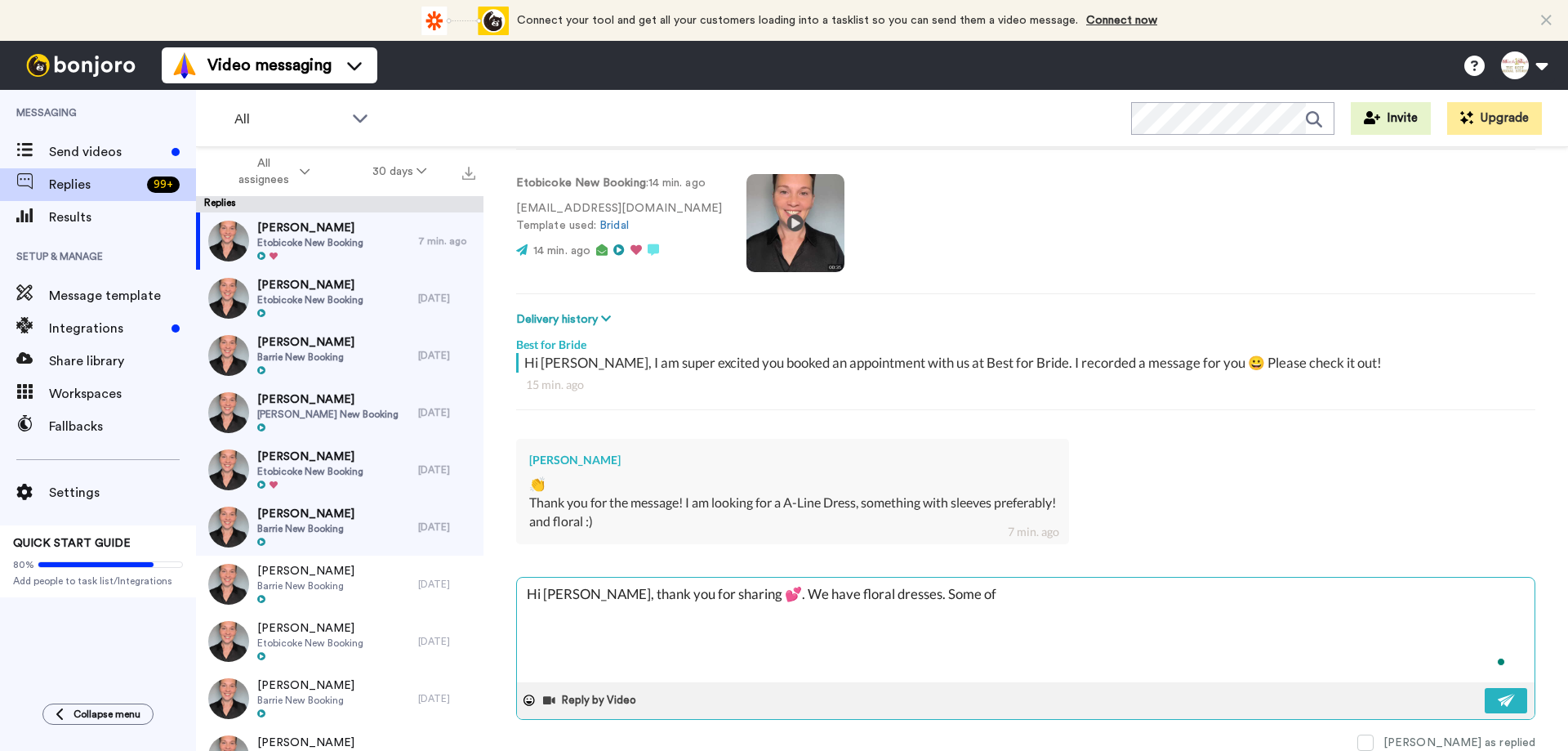
type textarea "x"
type textarea "Hi [PERSON_NAME], thank you for sharing 💕. We have floral dresses. Some of th"
type textarea "x"
type textarea "Hi [PERSON_NAME], thank you for sharing 💕. We have floral dresses. Some of the"
type textarea "x"
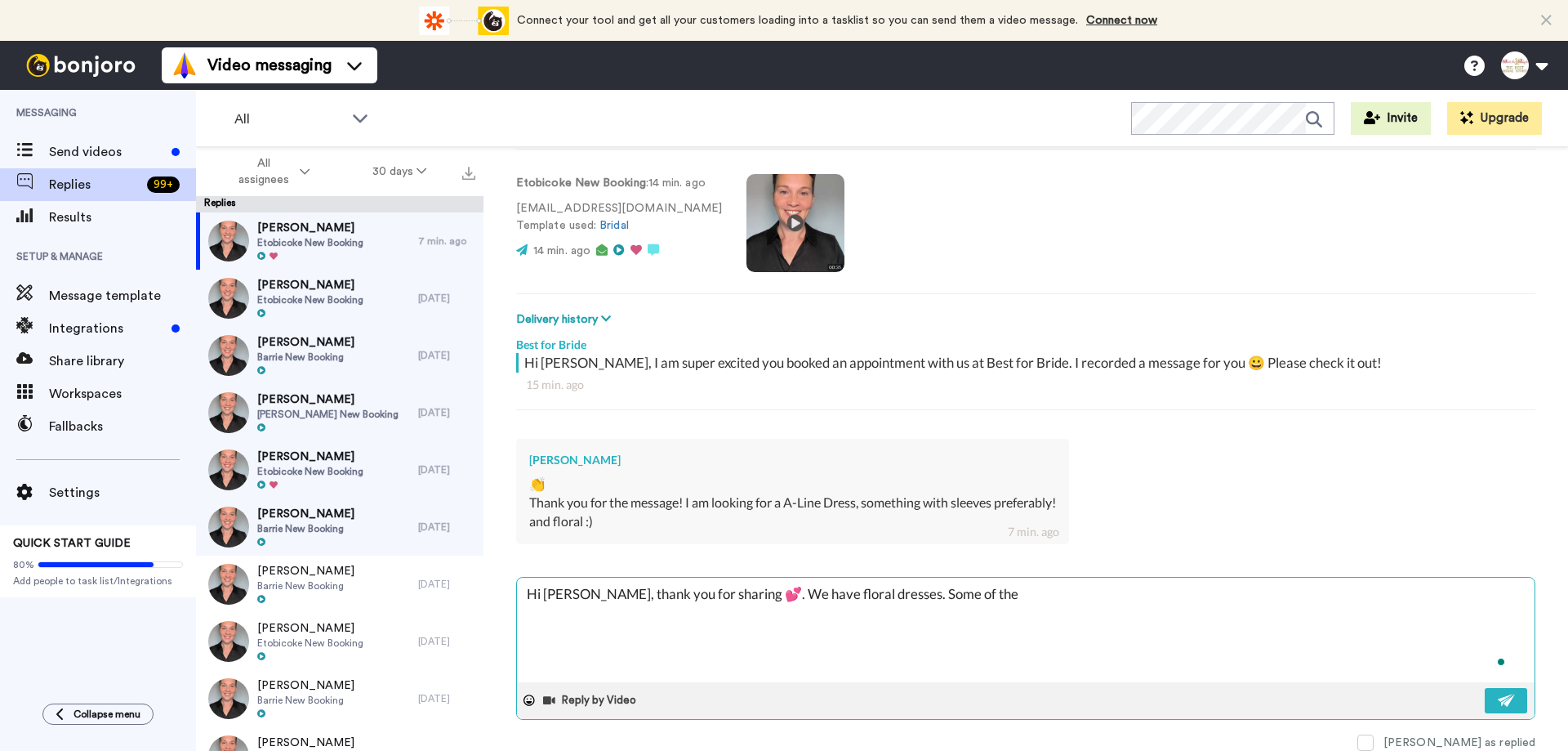
type textarea "Hi [PERSON_NAME], thank you for sharing 💕. We have floral dresses. Some of the"
type textarea "x"
type textarea "Hi [PERSON_NAME], thank you for sharing 💕. We have floral dresses. Some of the s"
type textarea "x"
type textarea "Hi [PERSON_NAME], thank you for sharing 💕. We have floral dresses. Some of the …"
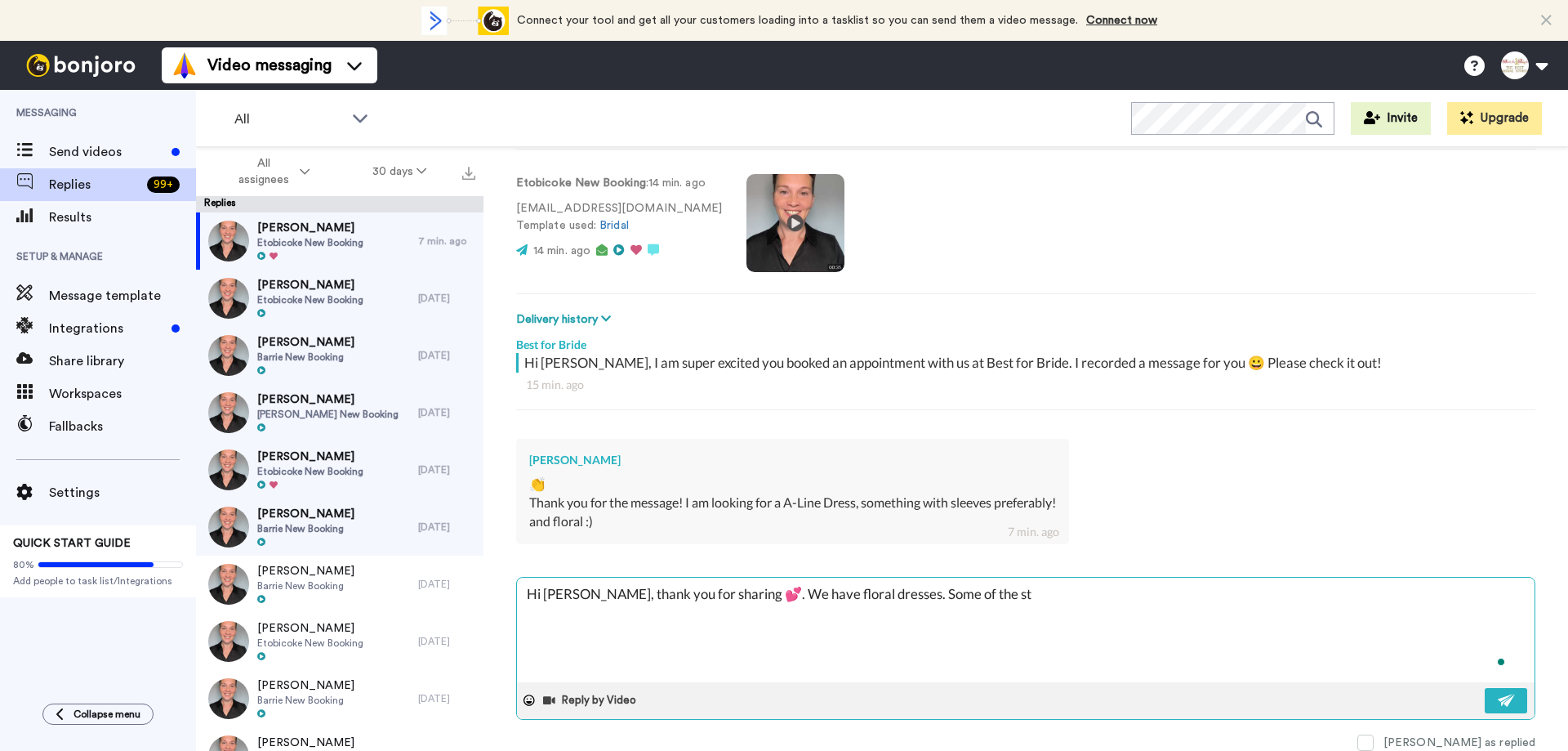
type textarea "x"
type textarea "Hi [PERSON_NAME], thank you for sharing 💕. We have floral dresses. Some of the …"
type textarea "x"
type textarea "Hi [PERSON_NAME], thank you for sharing 💕. We have floral dresses. Some of the …"
type textarea "x"
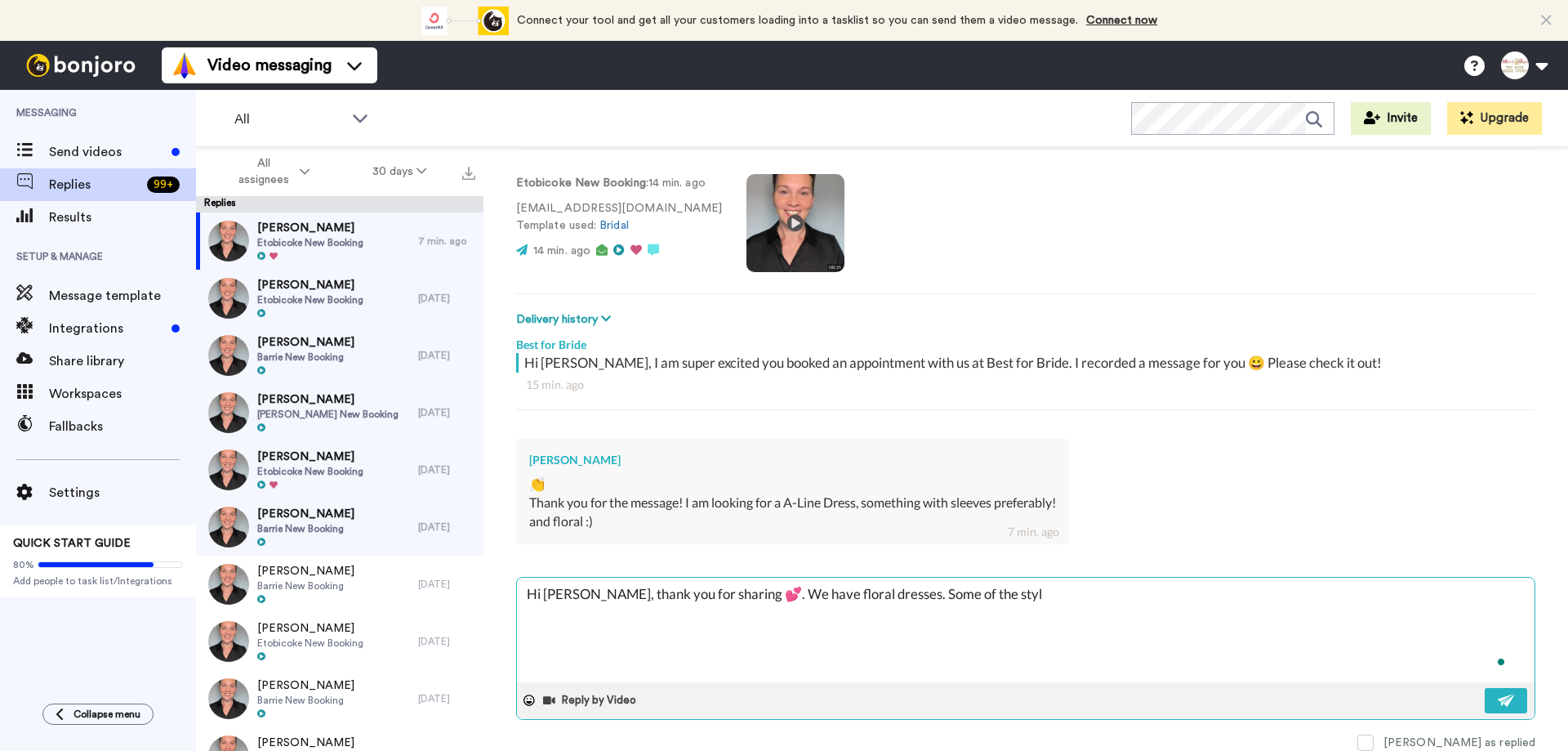
type textarea "Hi [PERSON_NAME], thank you for sharing 💕. We have floral dresses. Some of the …"
type textarea "x"
type textarea "Hi [PERSON_NAME], thank you for sharing 💕. We have floral dresses. Some of the …"
type textarea "x"
type textarea "Hi [PERSON_NAME], thank you for sharing 💕. We have floral dresses. Some of the …"
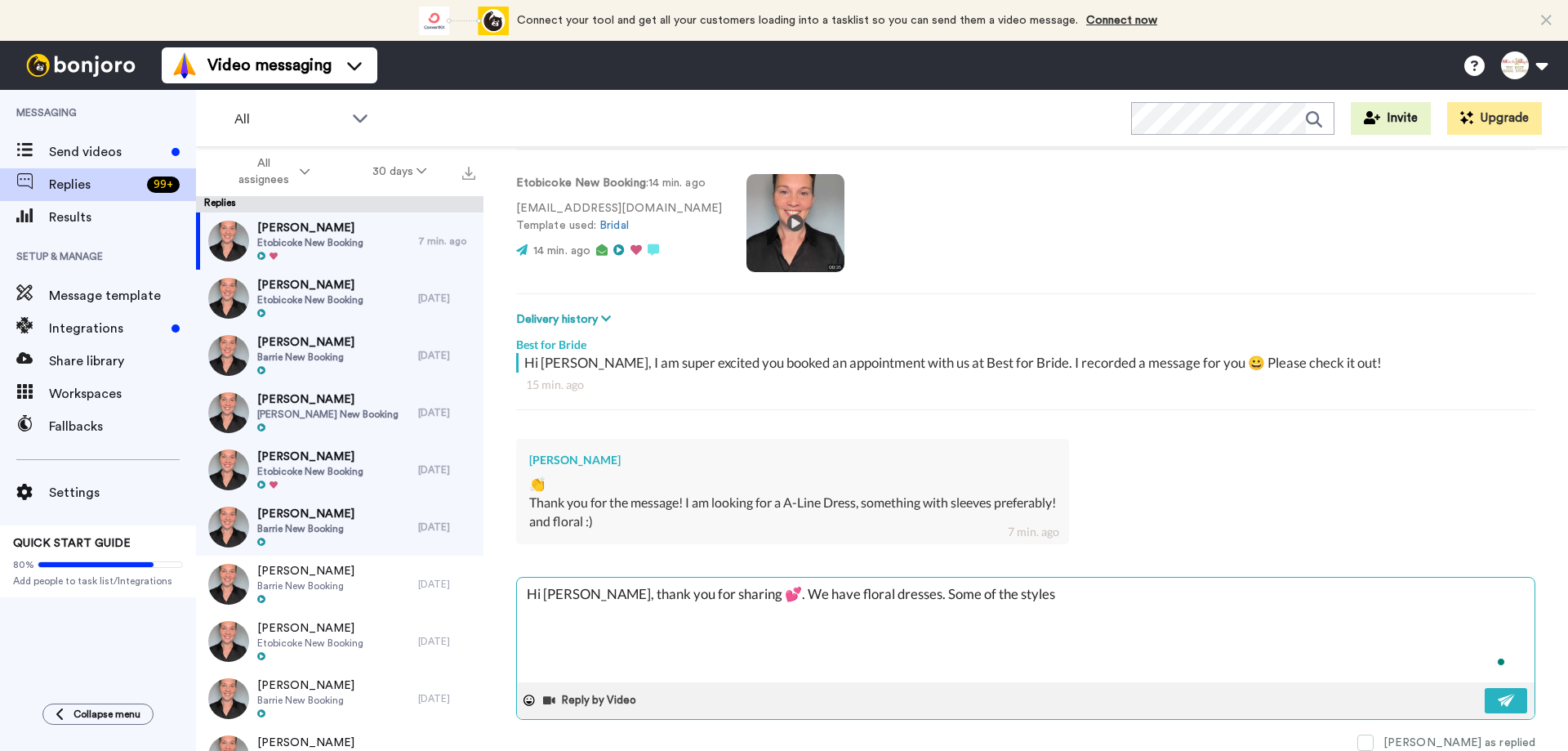
type textarea "x"
type textarea "Hi [PERSON_NAME], thank you for sharing 💕. We have floral dresses. Some of the …"
type textarea "x"
type textarea "Hi [PERSON_NAME], thank you for sharing 💕. We have floral dresses. Some of the …"
type textarea "x"
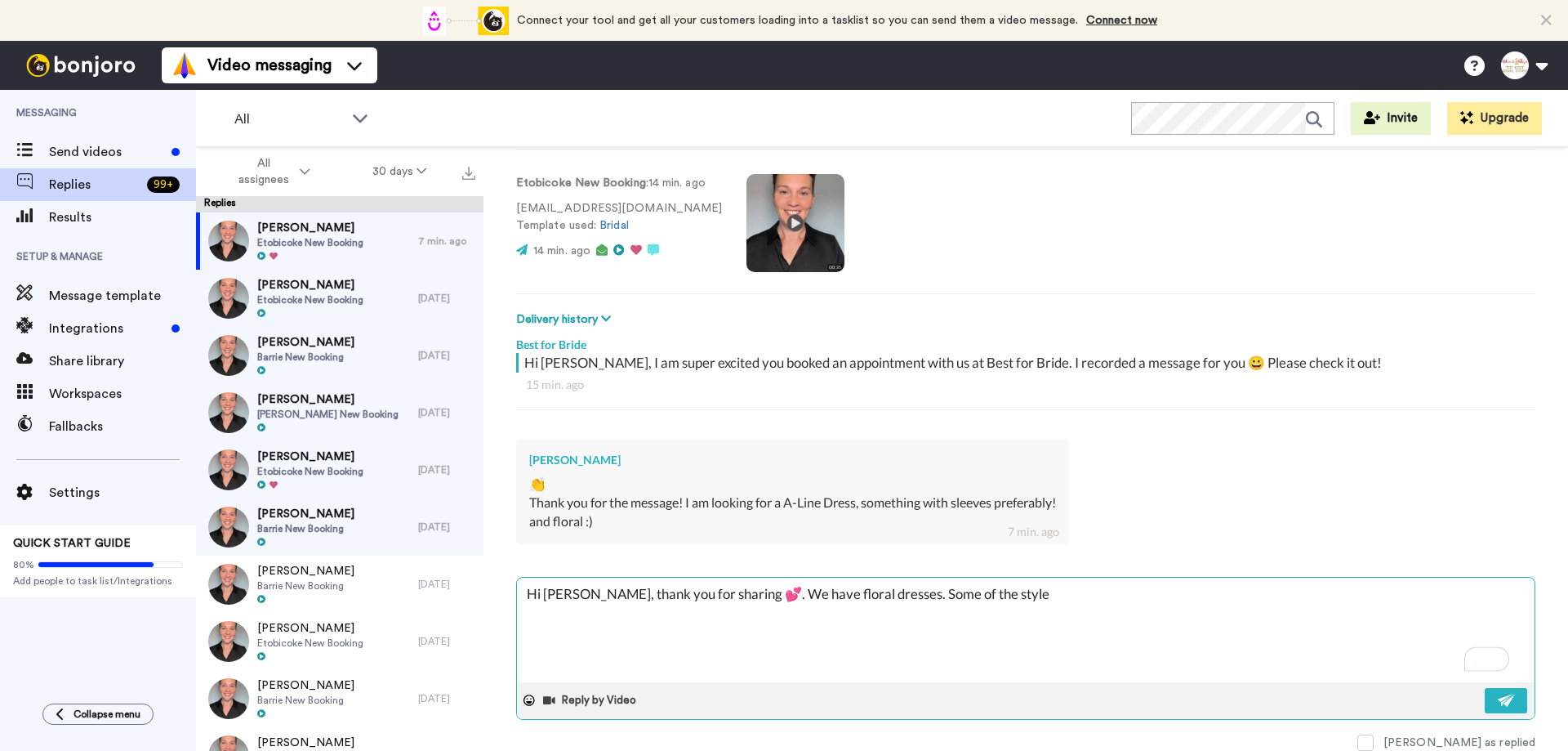
type textarea "Hi [PERSON_NAME], thank you for sharing 💕. We have floral dresses. Some of the …"
type textarea "x"
type textarea "Hi [PERSON_NAME], thank you for sharing 💕. We have floral dresses. Some of the …"
type textarea "x"
type textarea "Hi [PERSON_NAME], thank you for sharing 💕. We have floral dresses. Some of the …"
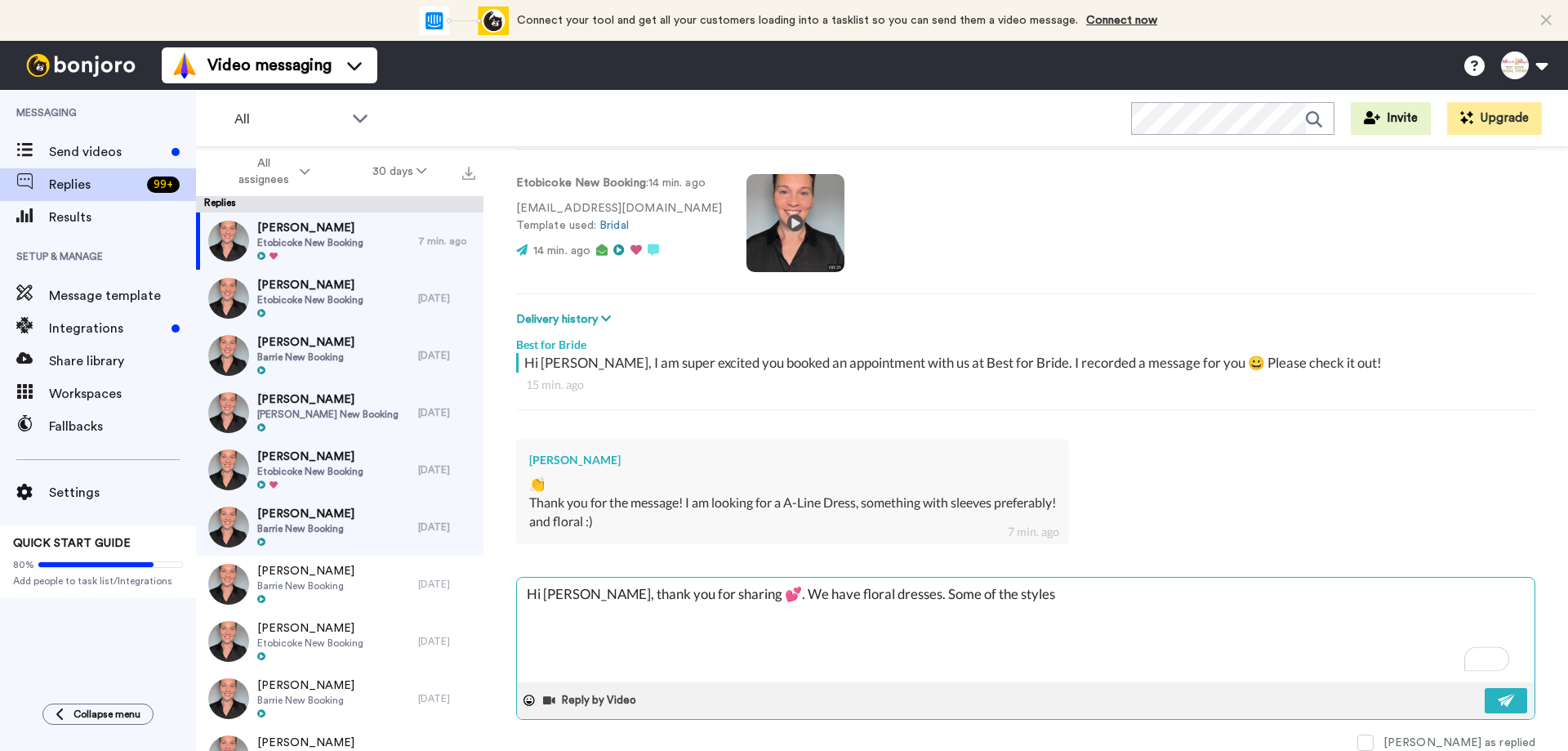
type textarea "x"
type textarea "Hi [PERSON_NAME], thank you for sharing 💕. We have floral dresses. Some of the …"
type textarea "x"
type textarea "Hi [PERSON_NAME], thank you for sharing 💕. We have floral dresses. Some of the …"
type textarea "x"
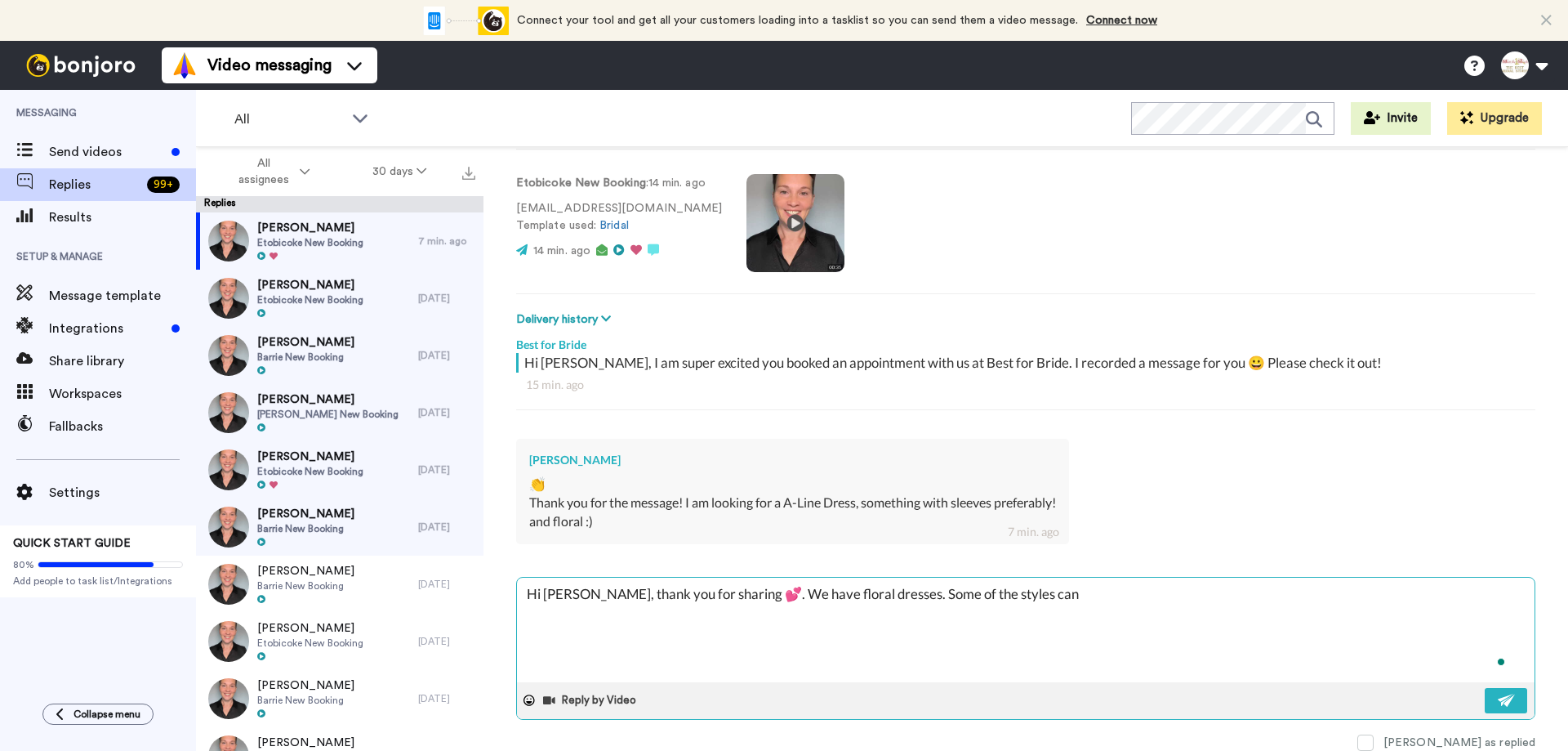
type textarea "Hi [PERSON_NAME], thank you for sharing 💕. We have floral dresses. Some of the …"
type textarea "x"
type textarea "Hi [PERSON_NAME], thank you for sharing 💕. We have floral dresses. Some of the …"
type textarea "x"
type textarea "Hi [PERSON_NAME], thank you for sharing 💕. We have floral dresses. Some of the …"
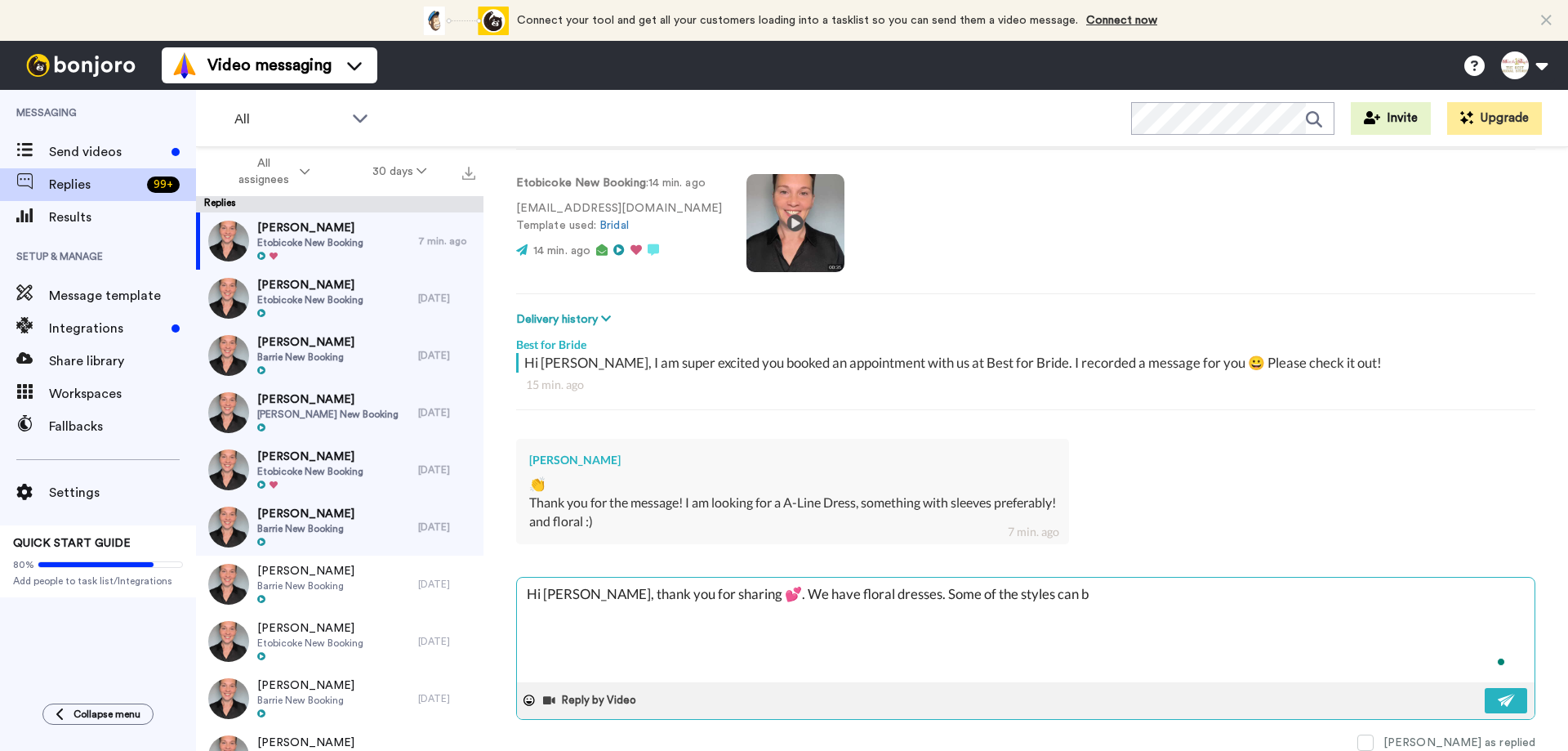
type textarea "x"
type textarea "Hi [PERSON_NAME], thank you for sharing 💕. We have floral dresses. Some of the …"
type textarea "x"
type textarea "Hi [PERSON_NAME], thank you for sharing 💕. We have floral dresses. Some of the …"
type textarea "x"
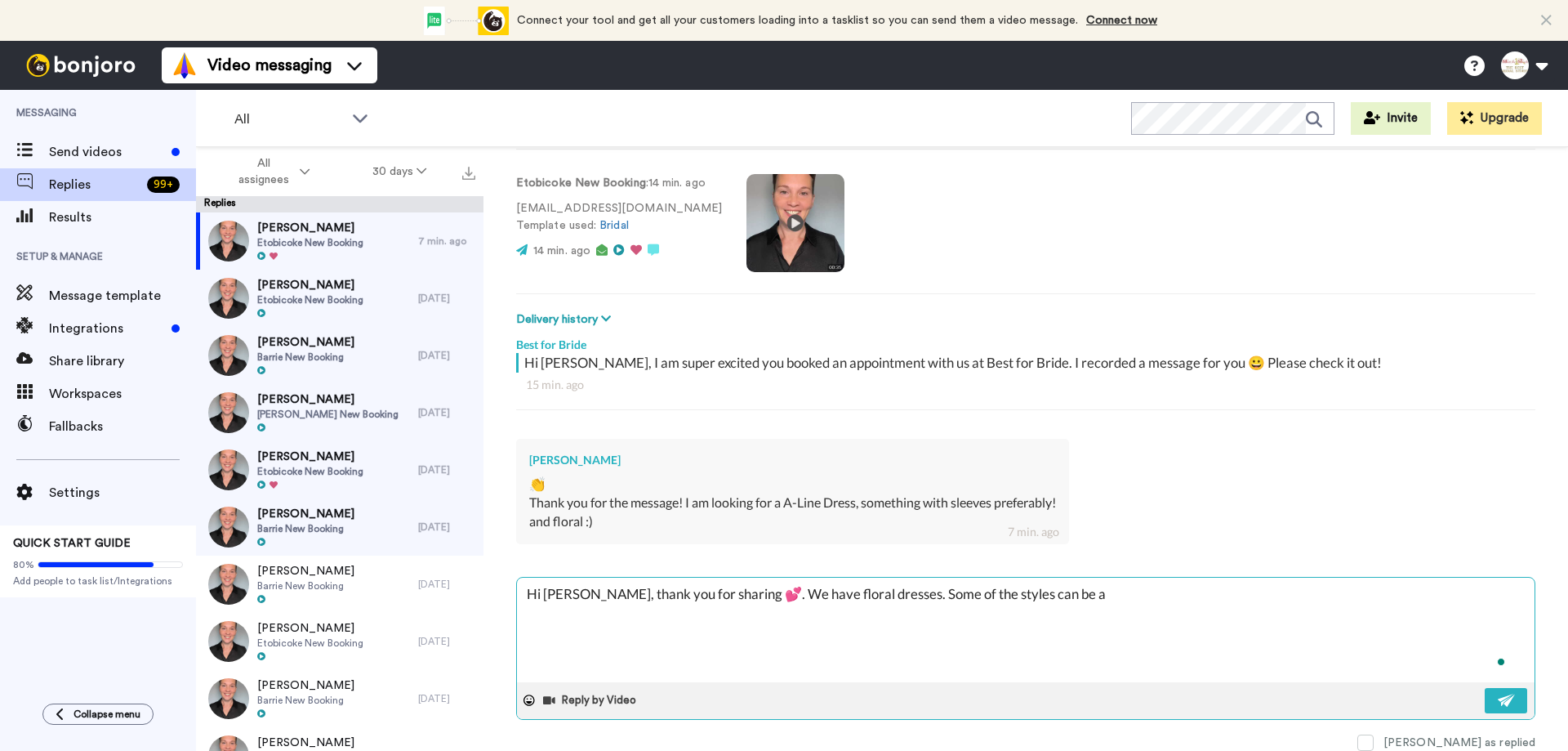
type textarea "Hi [PERSON_NAME], thank you for sharing 💕. We have floral dresses. Some of the …"
type textarea "x"
type textarea "Hi [PERSON_NAME], thank you for sharing 💕. We have floral dresses. Some of the …"
type textarea "x"
type textarea "Hi [PERSON_NAME], thank you for sharing 💕. We have floral dresses. Some of the …"
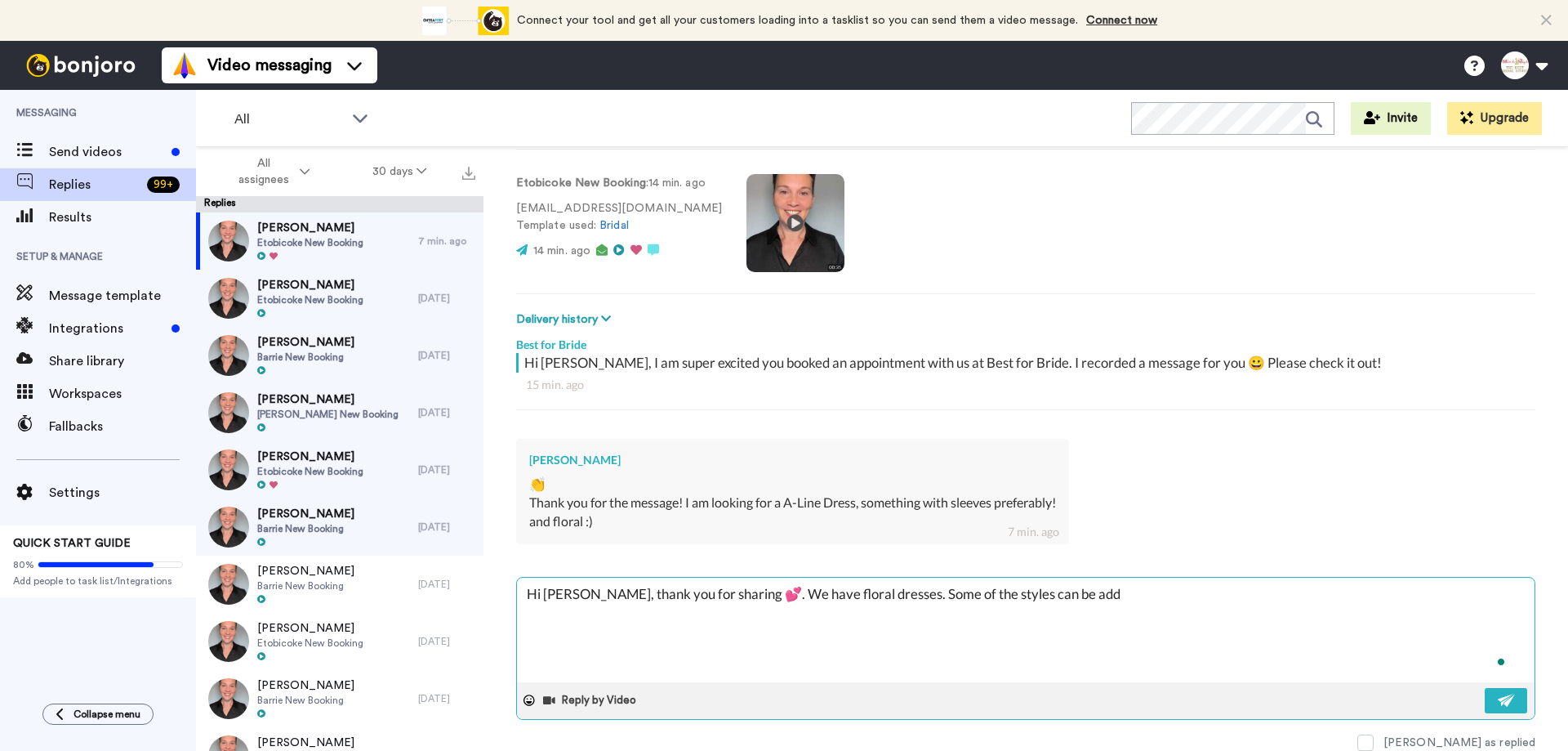
type textarea "x"
type textarea "Hi [PERSON_NAME], thank you for sharing 💕. We have floral dresses. Some of the …"
type textarea "x"
type textarea "Hi [PERSON_NAME], thank you for sharing 💕. We have floral dresses. Some of the …"
type textarea "x"
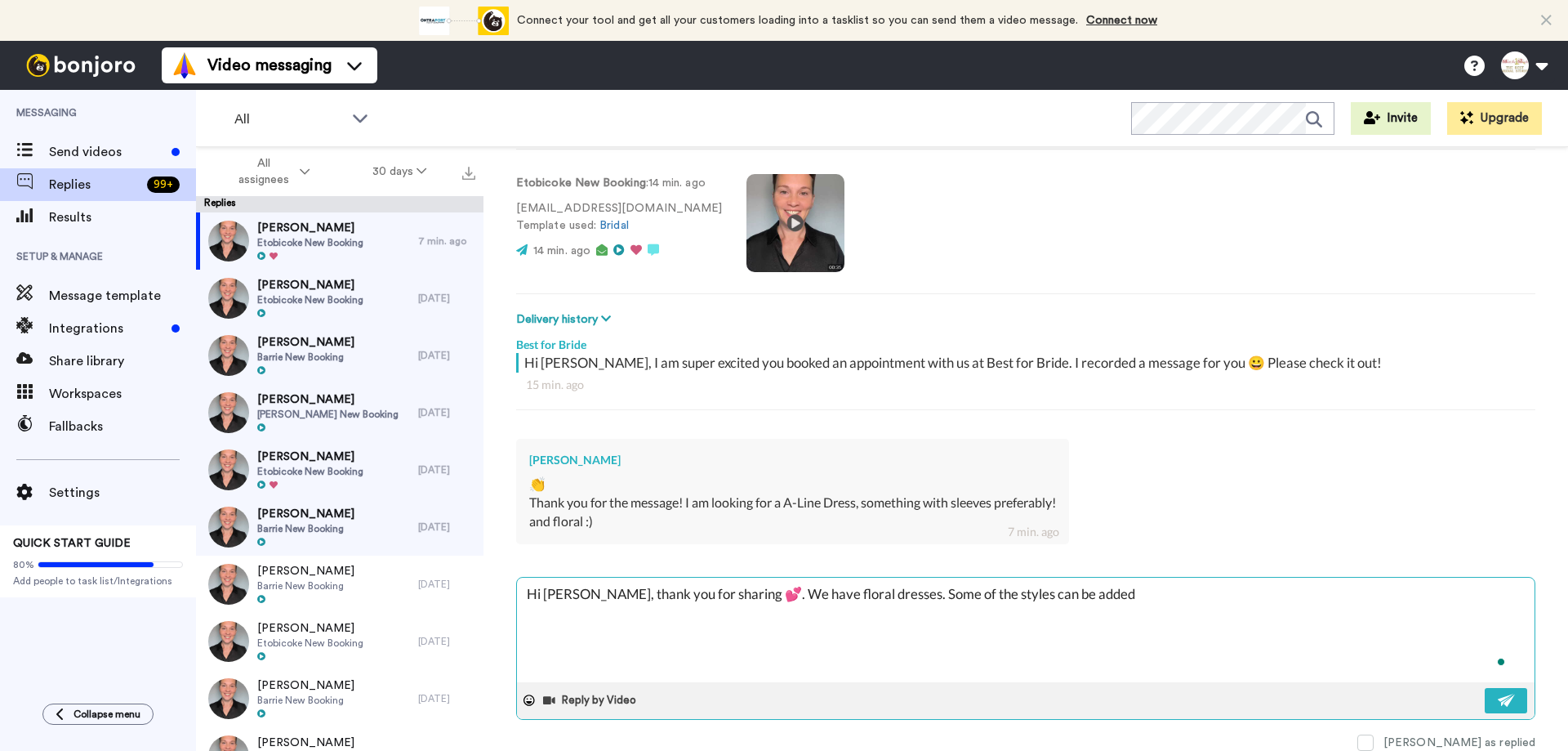
type textarea "Hi [PERSON_NAME], thank you for sharing 💕. We have floral dresses. Some of the …"
type textarea "x"
type textarea "Hi [PERSON_NAME], thank you for sharing 💕. We have floral dresses. Some of the …"
type textarea "x"
type textarea "Hi [PERSON_NAME], thank you for sharing 💕. We have floral dresses. Some of the …"
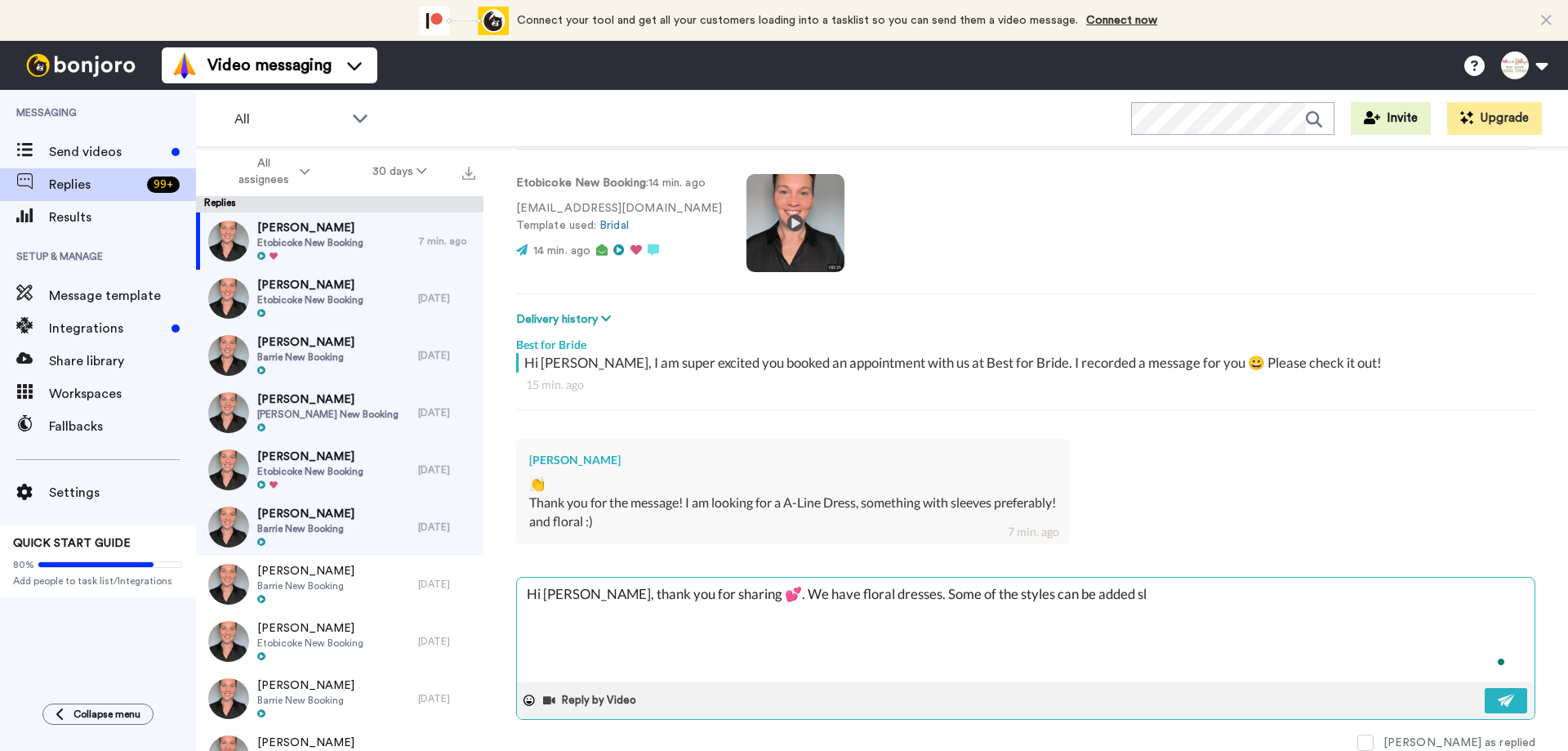
type textarea "x"
type textarea "Hi [PERSON_NAME], thank you for sharing 💕. We have floral dresses. Some of the …"
type textarea "x"
click at [1485, 698] on button at bounding box center [1506, 700] width 42 height 25
